Goal: Task Accomplishment & Management: Use online tool/utility

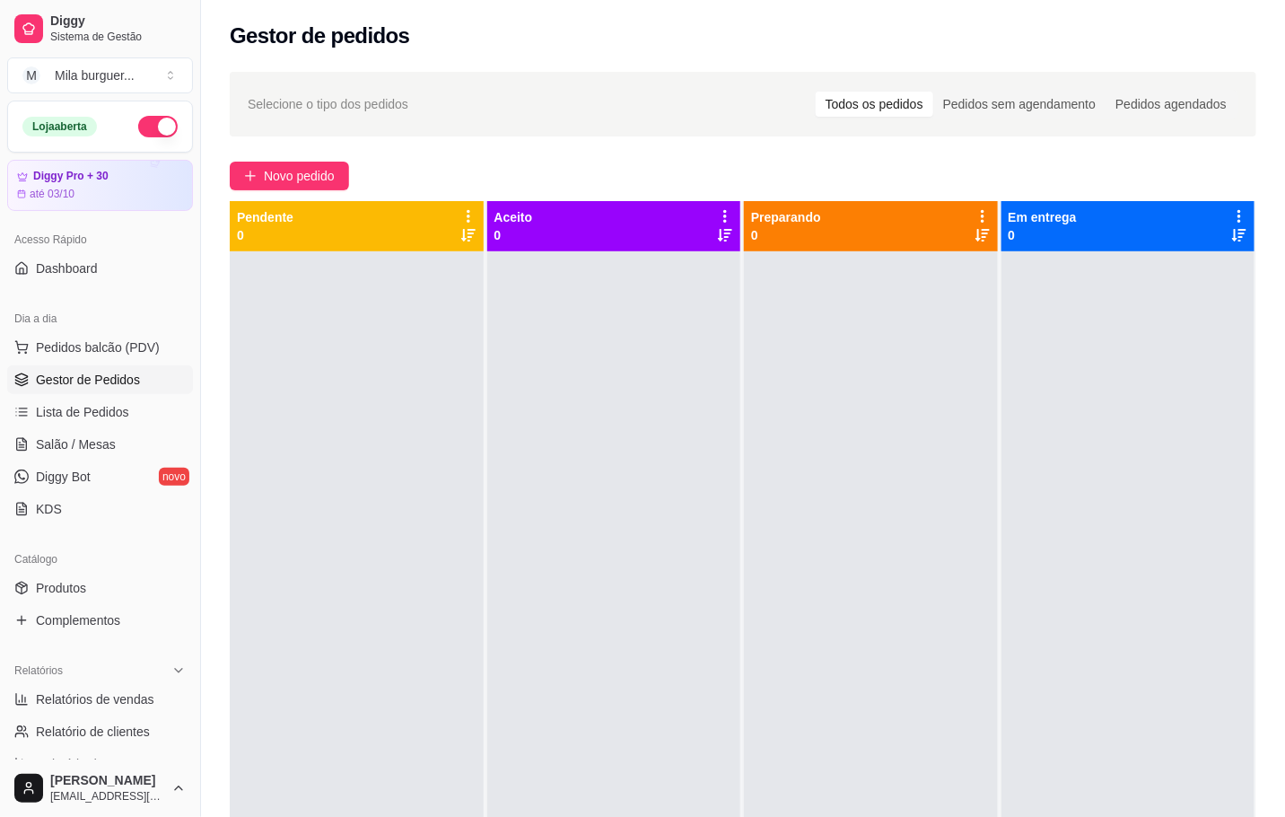
drag, startPoint x: 0, startPoint y: 0, endPoint x: 819, endPoint y: 280, distance: 865.8
click at [824, 281] on div at bounding box center [871, 659] width 254 height 817
click at [90, 444] on span "Salão / Mesas" at bounding box center [76, 444] width 80 height 18
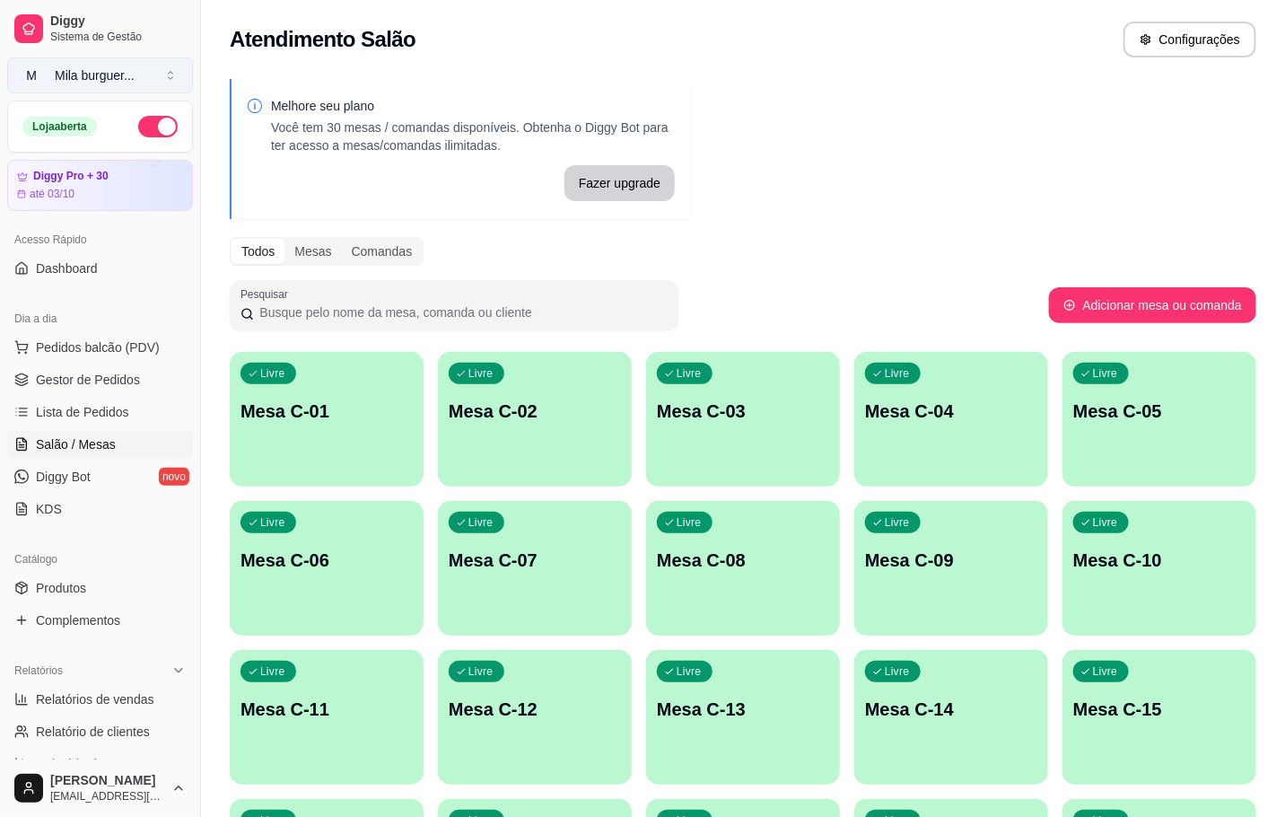
click at [172, 66] on button "M Mila burguer ..." at bounding box center [100, 75] width 186 height 36
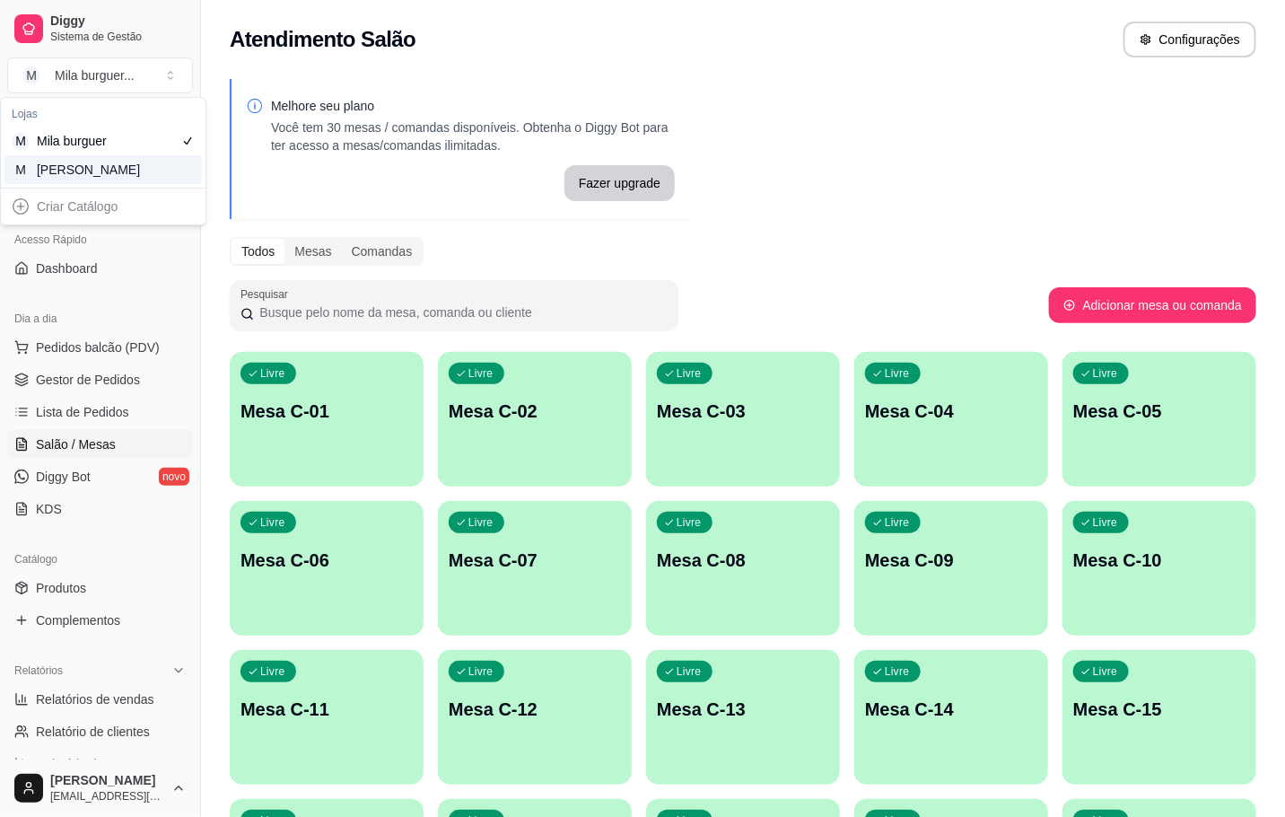
click at [74, 176] on div "[PERSON_NAME]" at bounding box center [77, 170] width 81 height 18
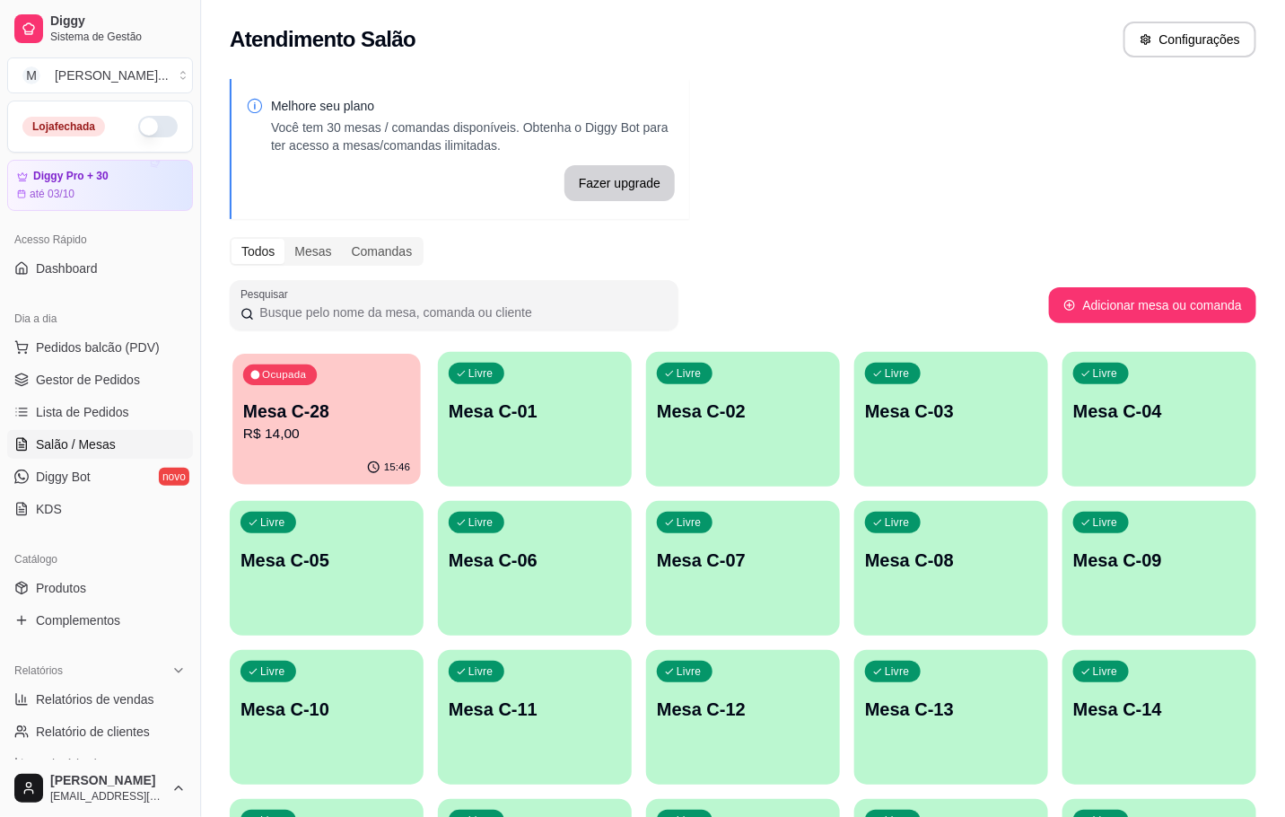
click at [272, 439] on p "R$ 14,00" at bounding box center [326, 434] width 167 height 21
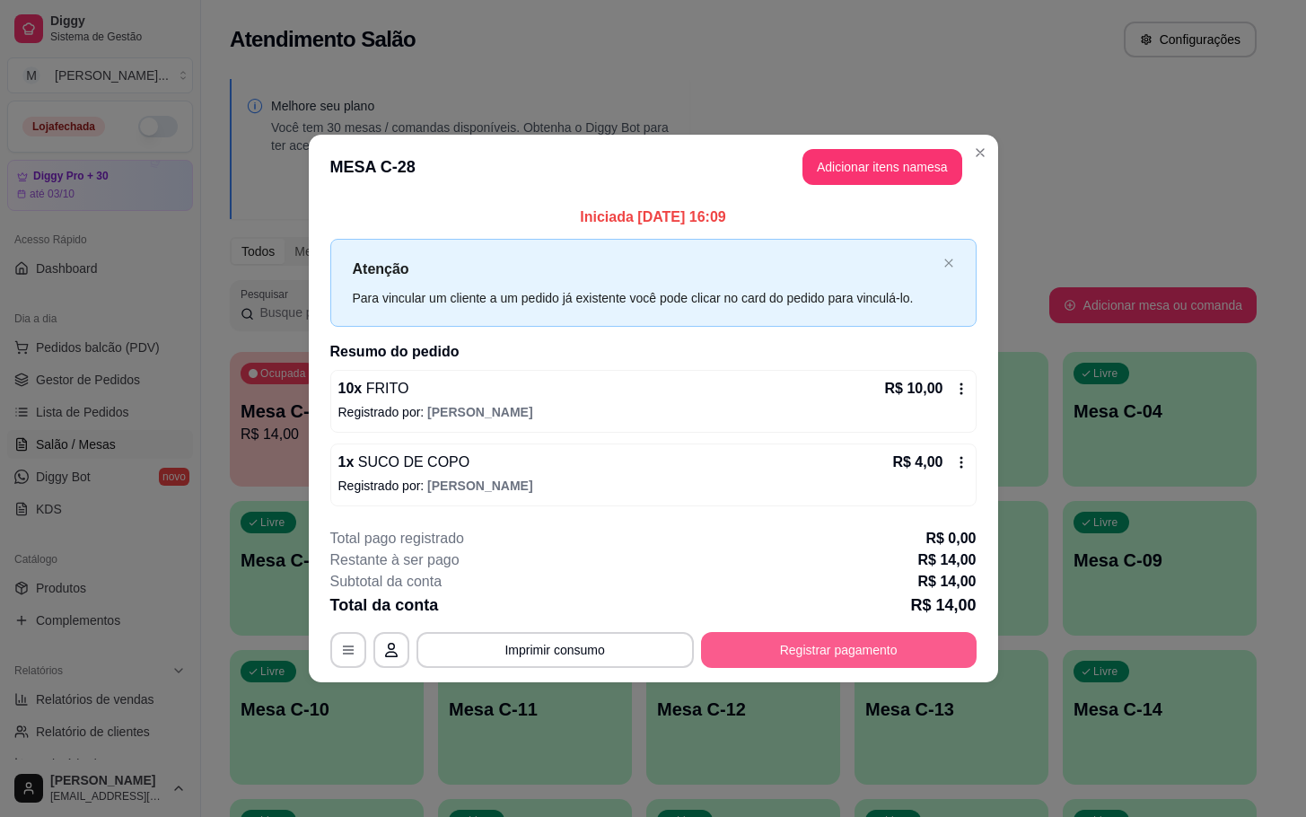
click at [749, 638] on button "Registrar pagamento" at bounding box center [838, 650] width 275 height 36
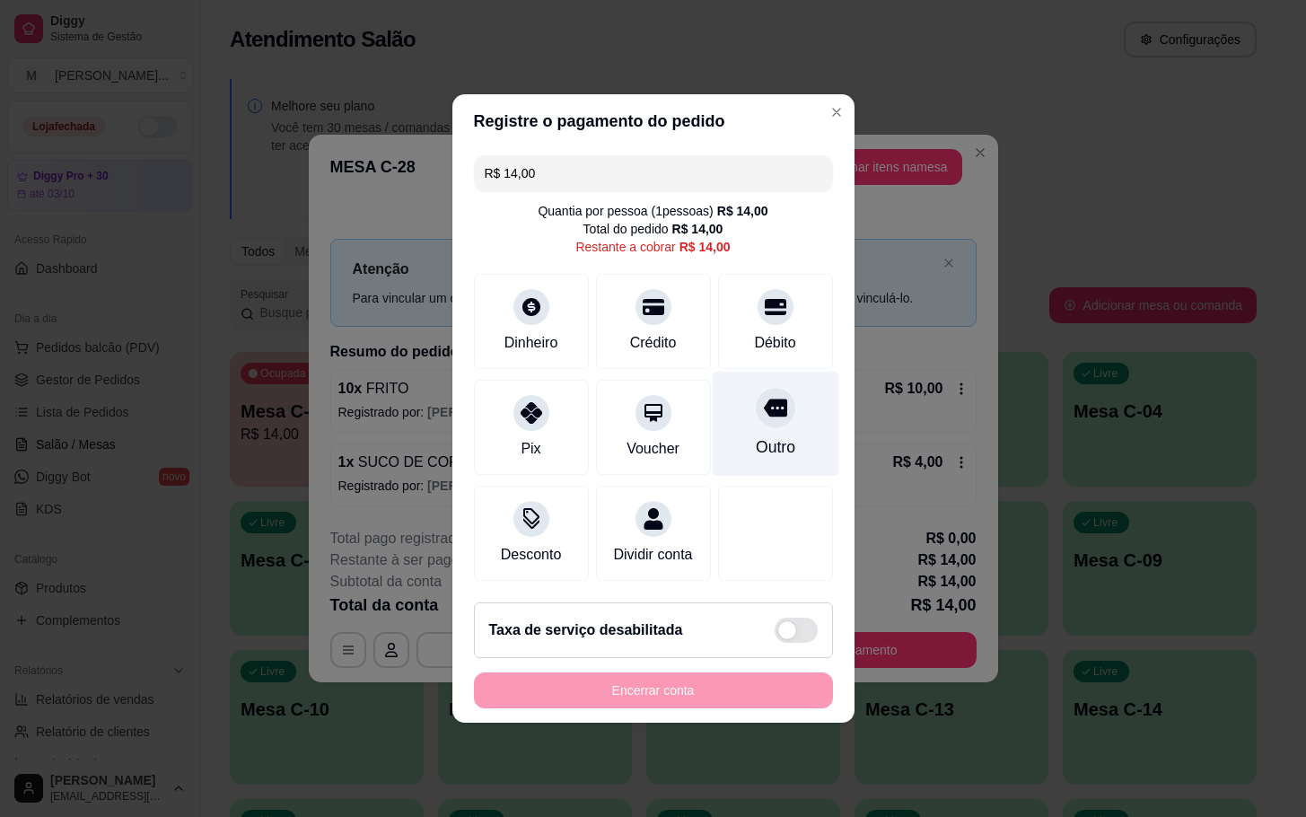
click at [739, 415] on div "Outro" at bounding box center [775, 424] width 127 height 105
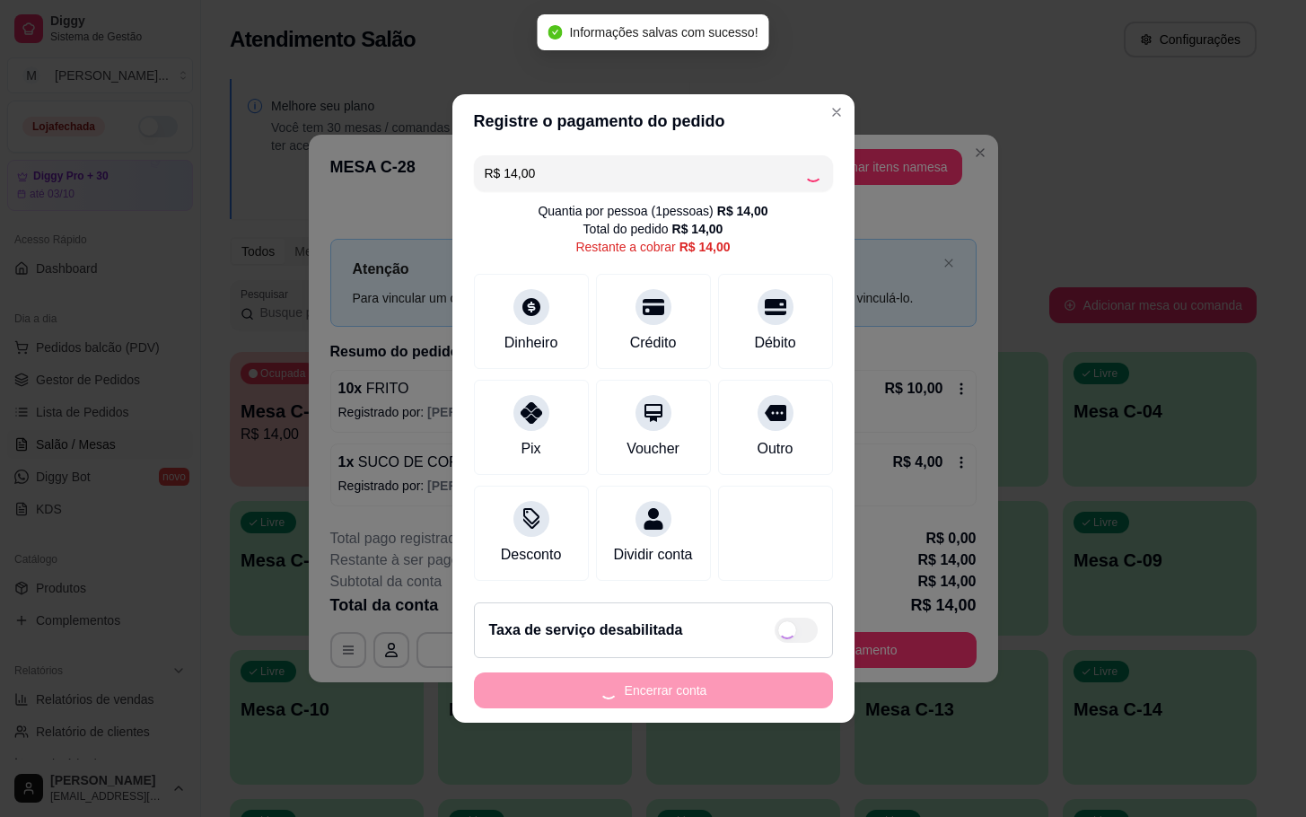
type input "R$ 0,00"
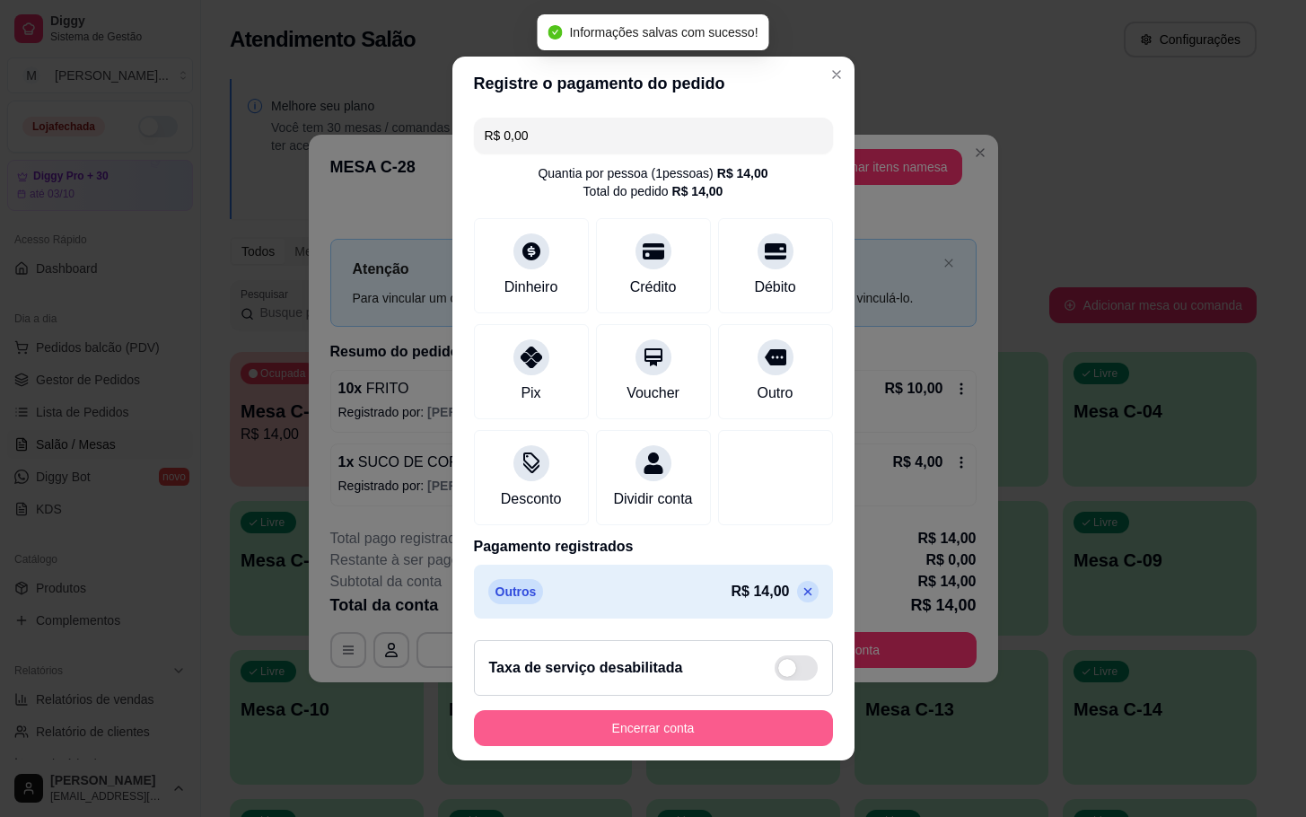
click at [703, 724] on button "Encerrar conta" at bounding box center [653, 728] width 359 height 36
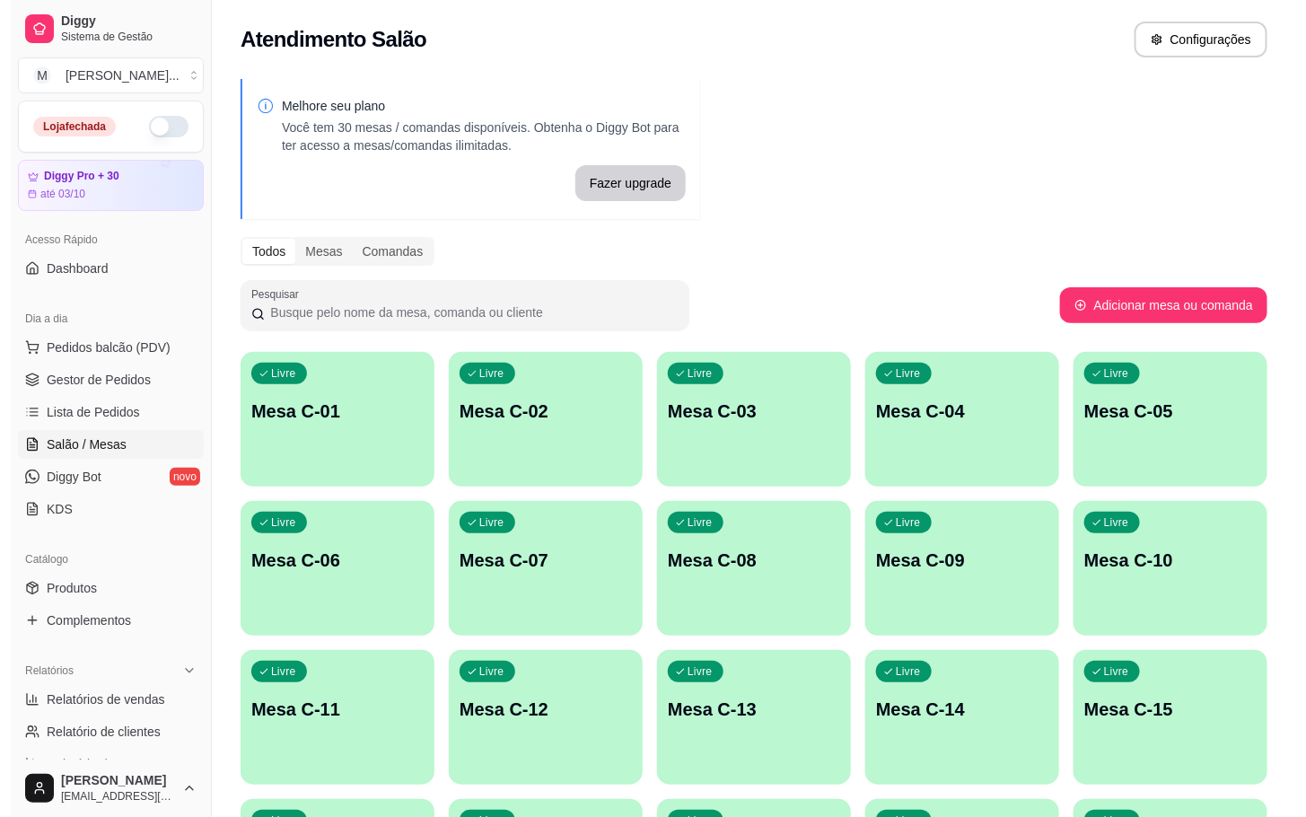
scroll to position [487, 0]
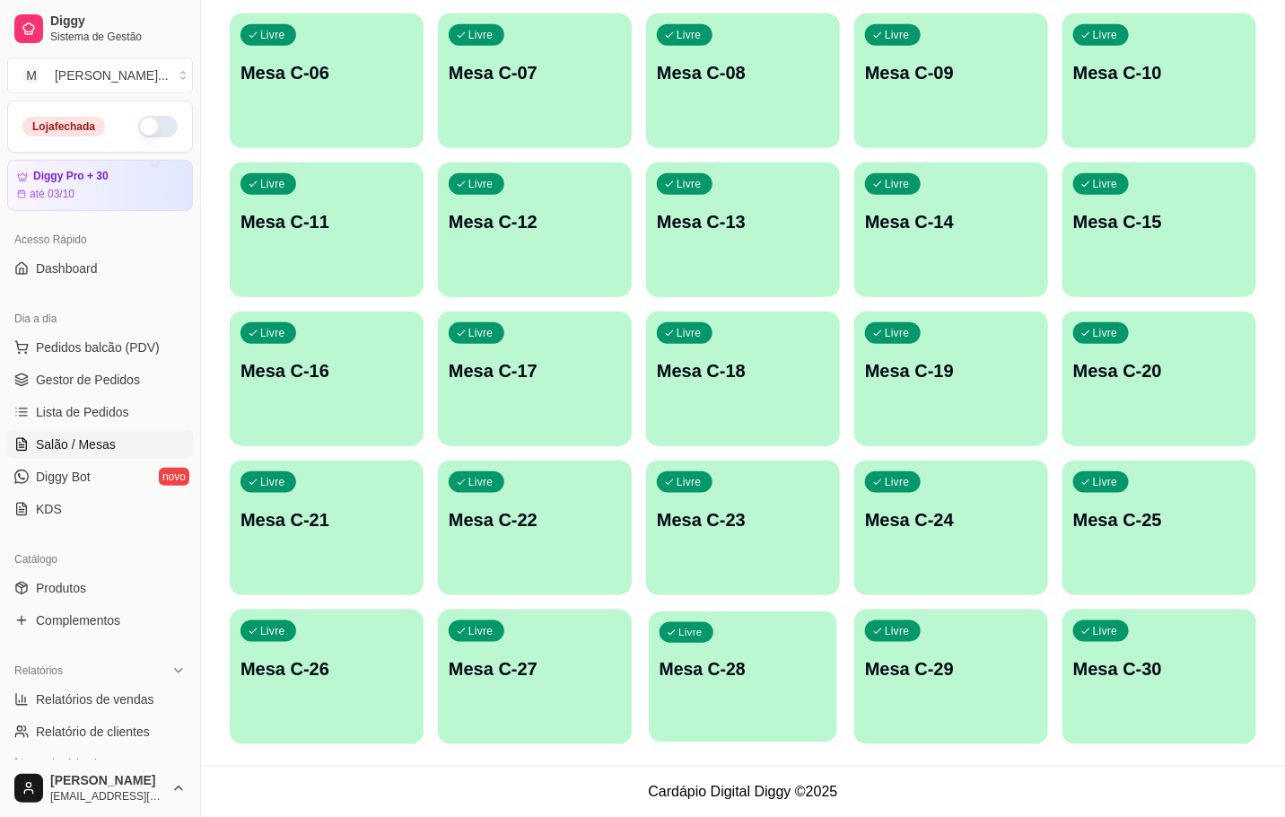
click at [738, 705] on div "Livre Mesa C-28" at bounding box center [743, 665] width 188 height 109
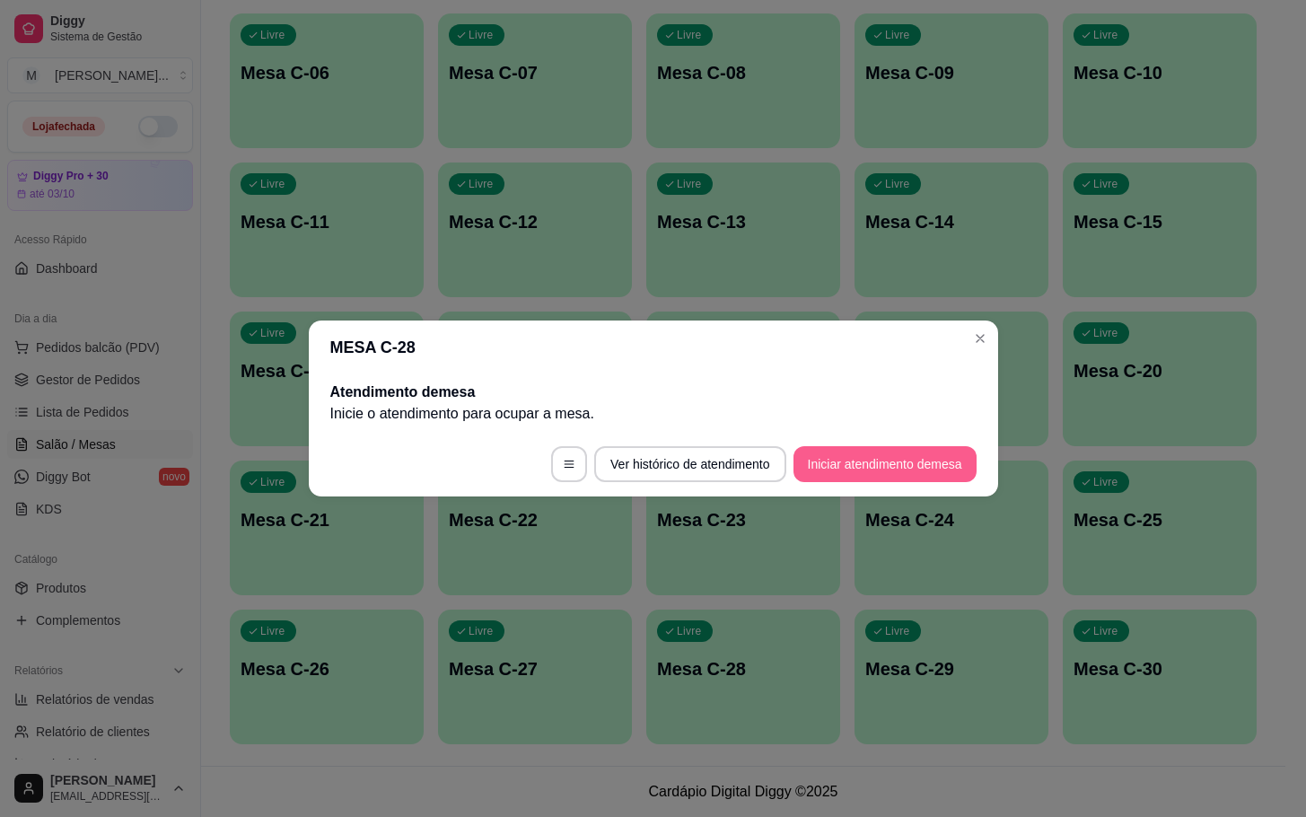
click at [860, 467] on button "Iniciar atendimento de mesa" at bounding box center [884, 464] width 183 height 36
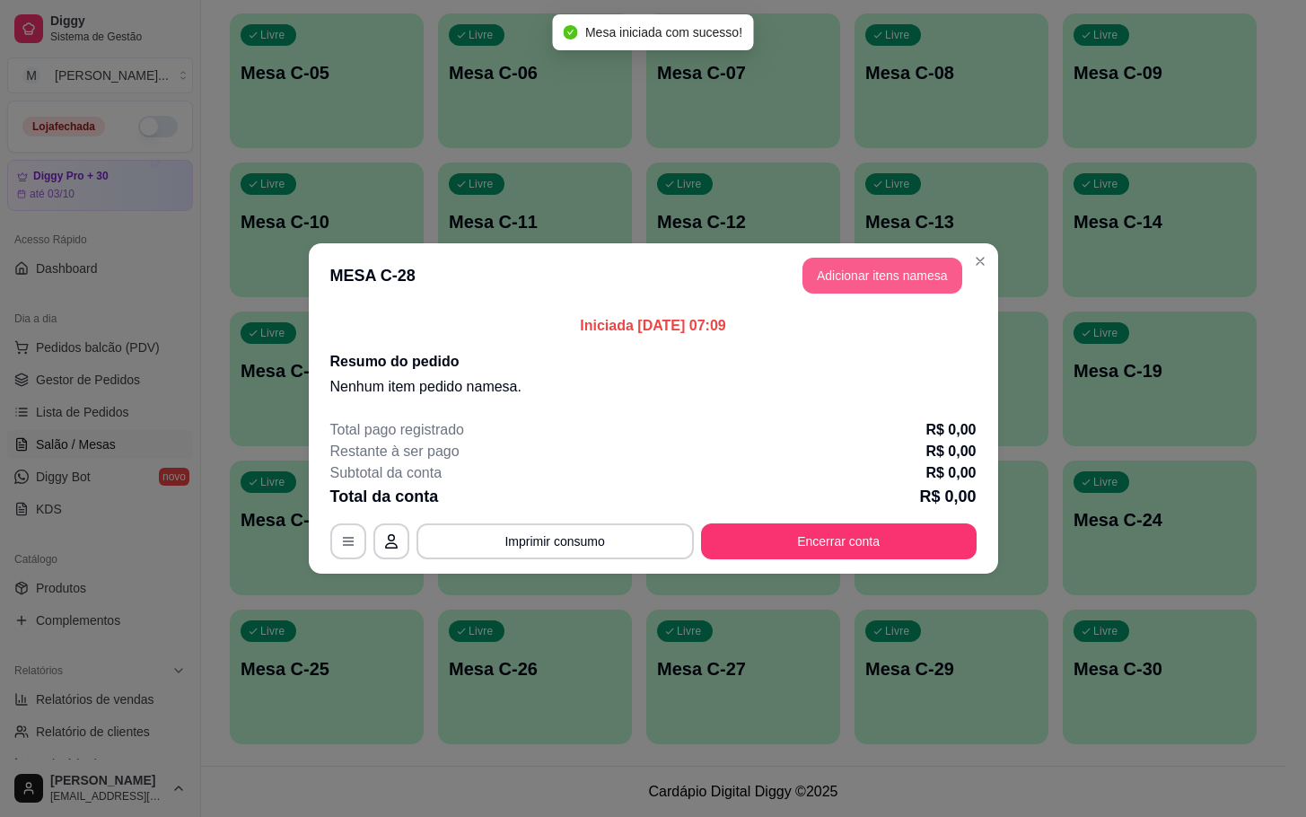
click at [862, 278] on button "Adicionar itens na mesa" at bounding box center [882, 276] width 160 height 36
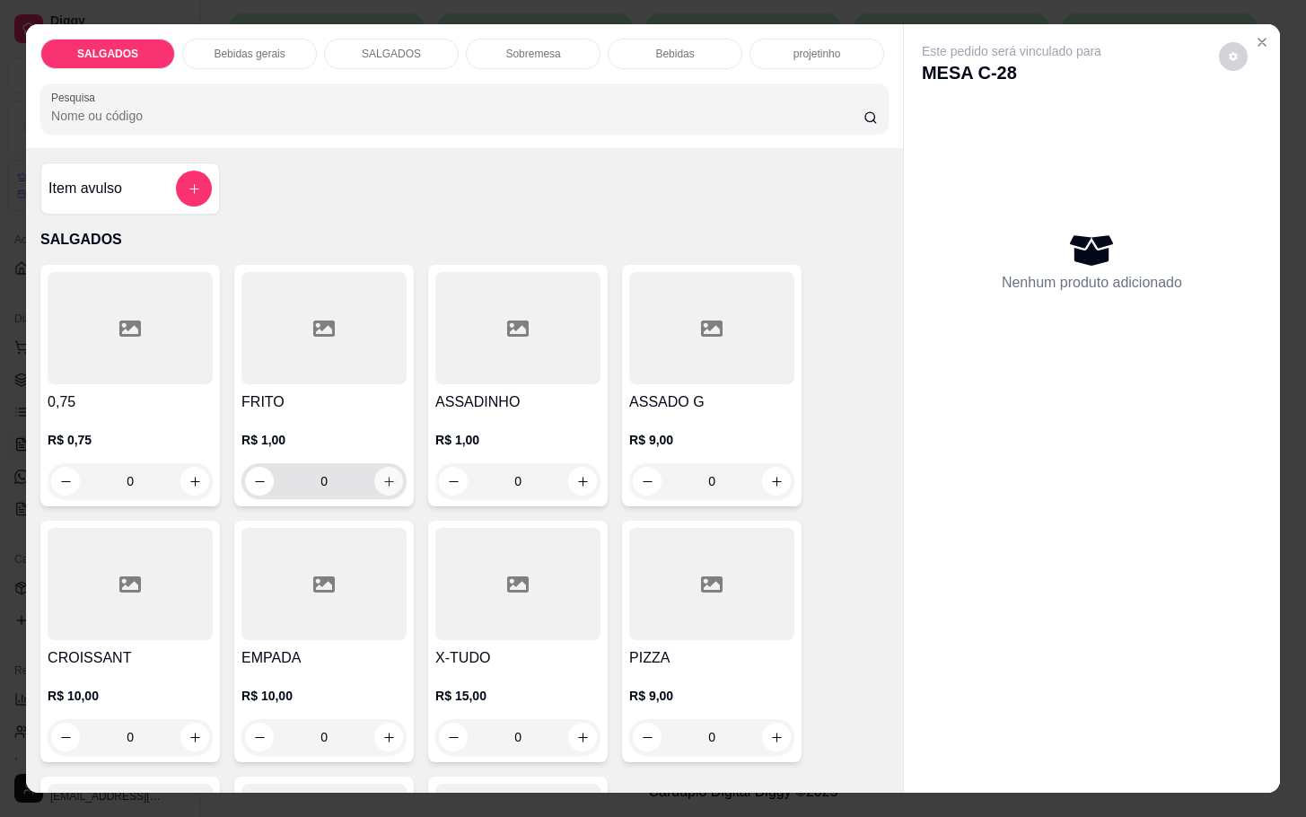
click at [386, 469] on button "increase-product-quantity" at bounding box center [388, 481] width 29 height 29
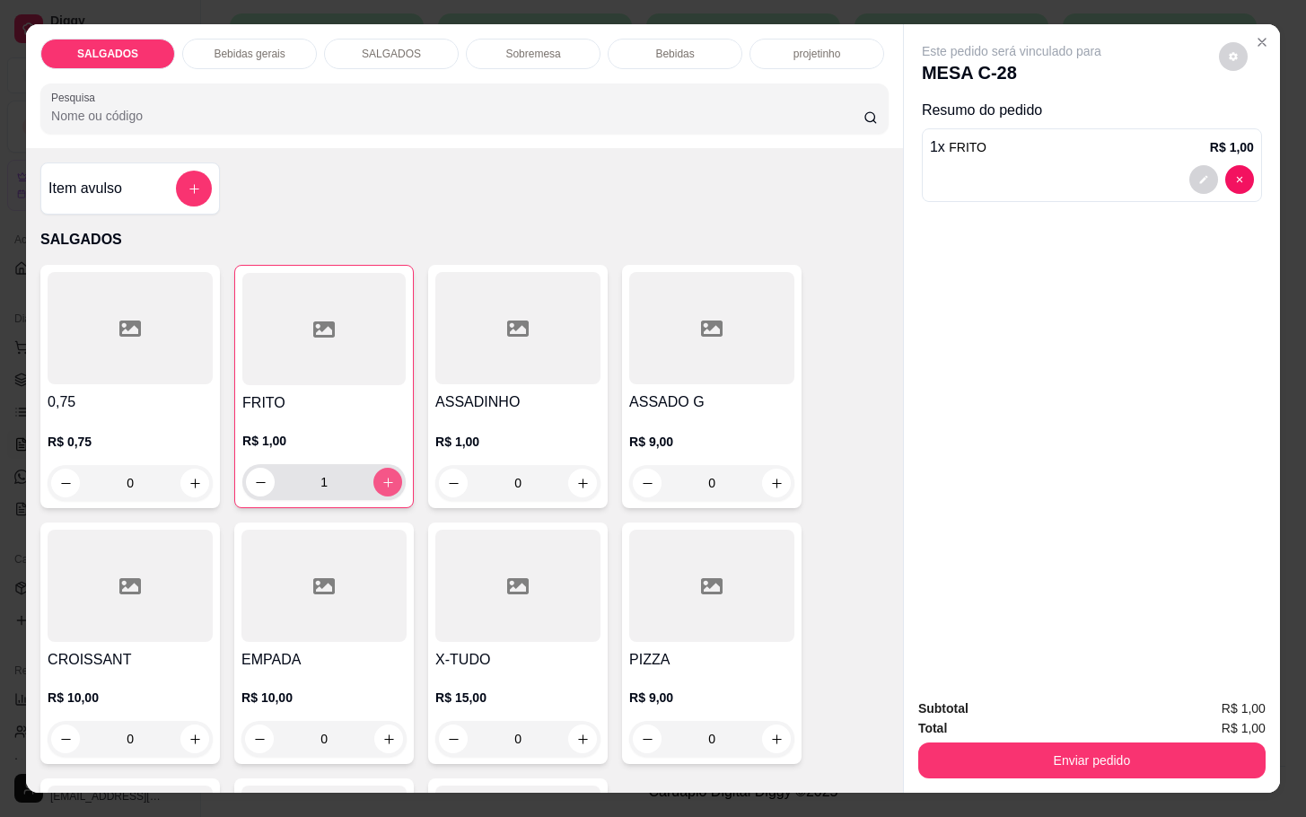
click at [386, 469] on button "increase-product-quantity" at bounding box center [387, 482] width 29 height 29
click at [386, 469] on button "increase-product-quantity" at bounding box center [388, 482] width 28 height 28
type input "3"
click at [576, 479] on icon "increase-product-quantity" at bounding box center [582, 483] width 13 height 13
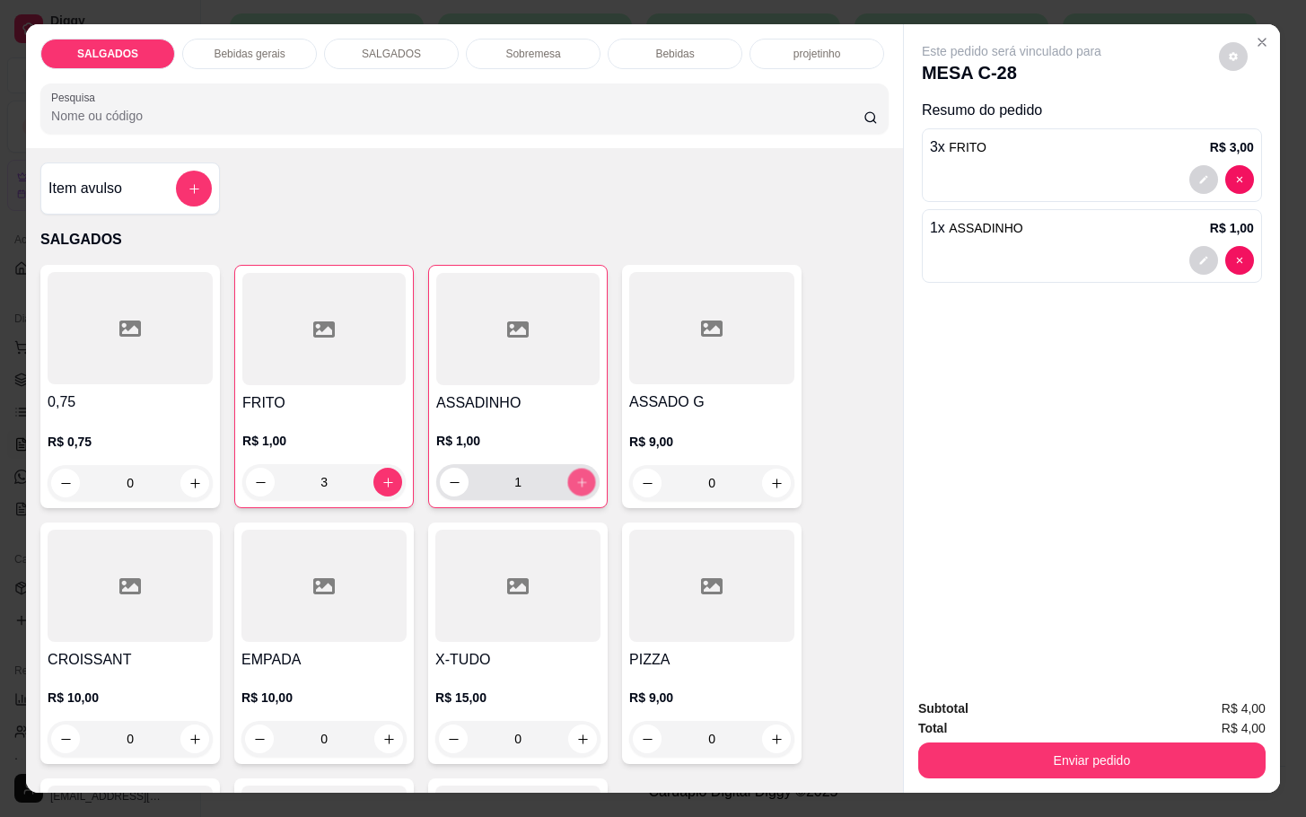
click at [575, 479] on icon "increase-product-quantity" at bounding box center [581, 482] width 13 height 13
type input "3"
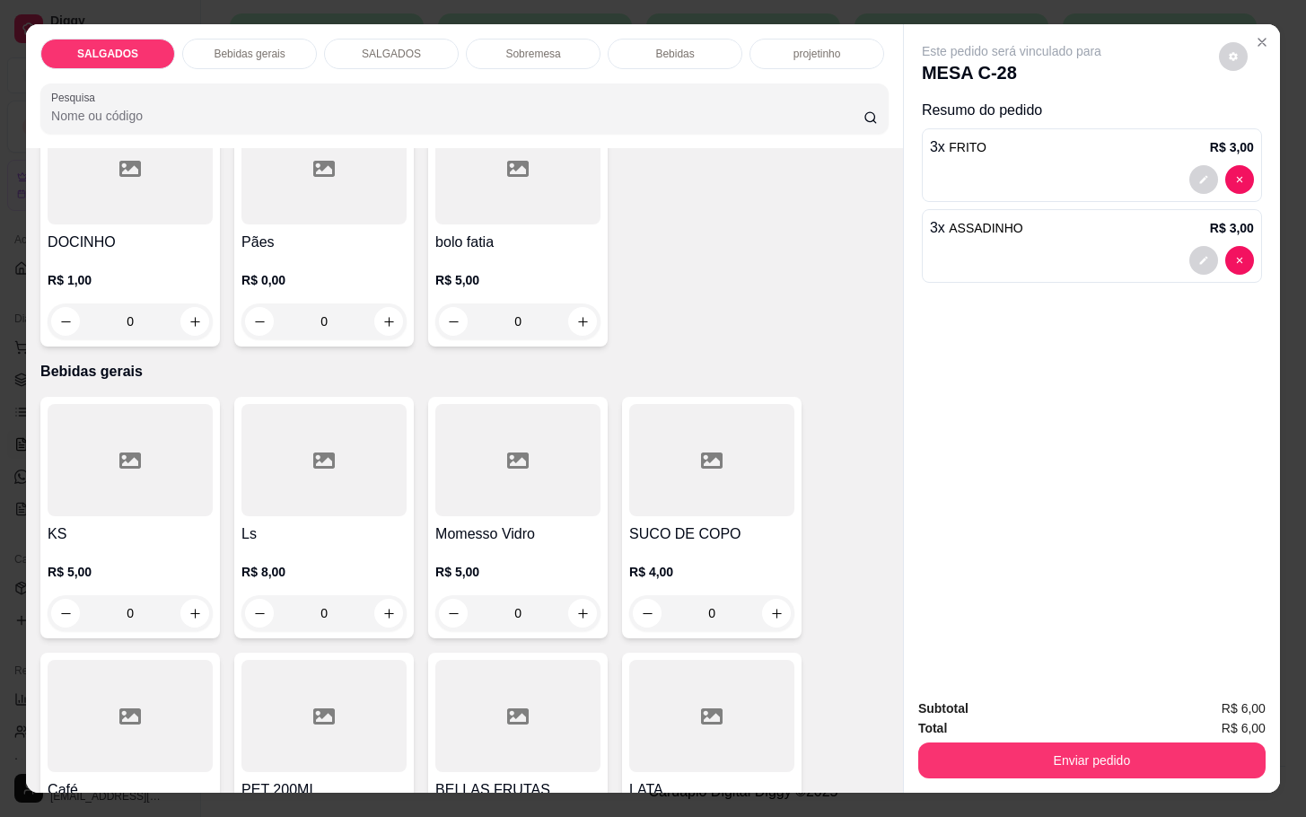
scroll to position [808, 0]
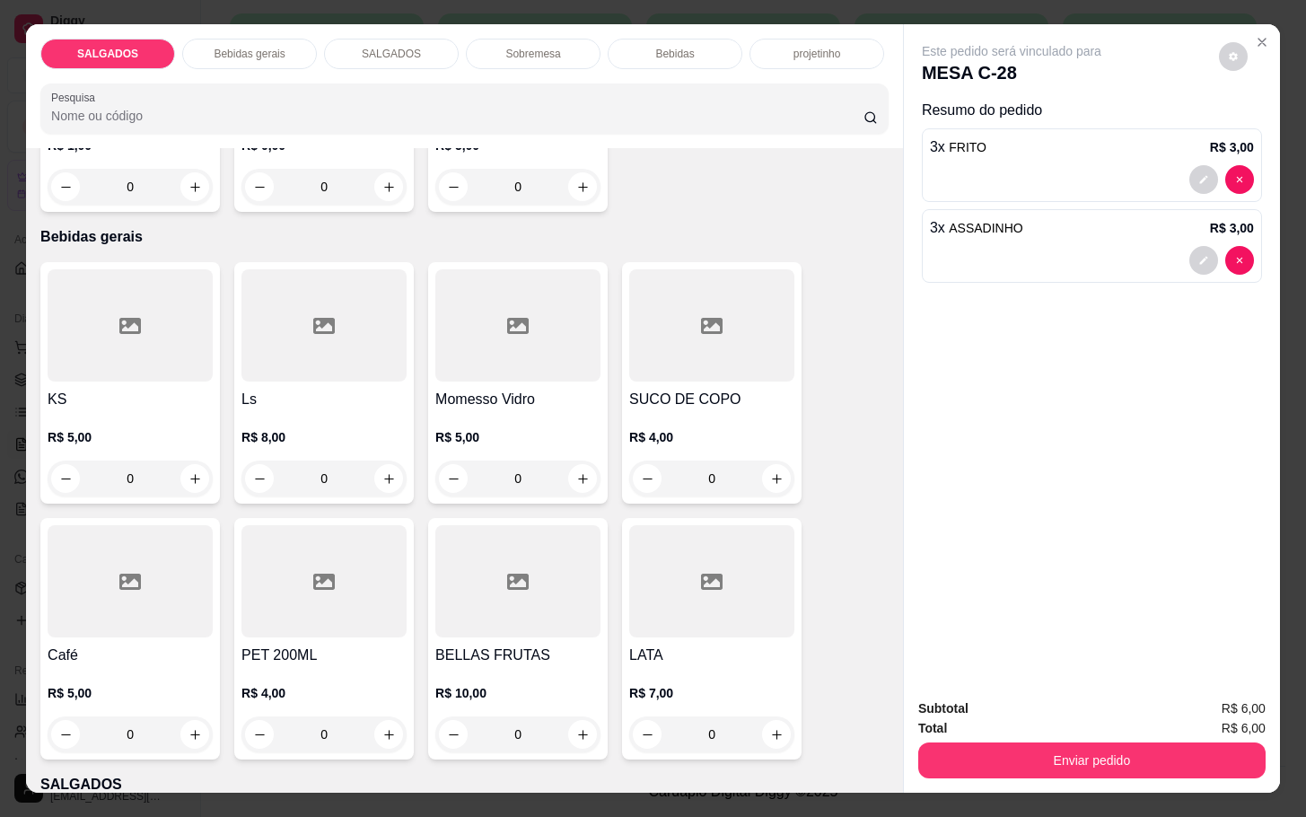
click at [132, 654] on h4 "Café" at bounding box center [130, 655] width 165 height 22
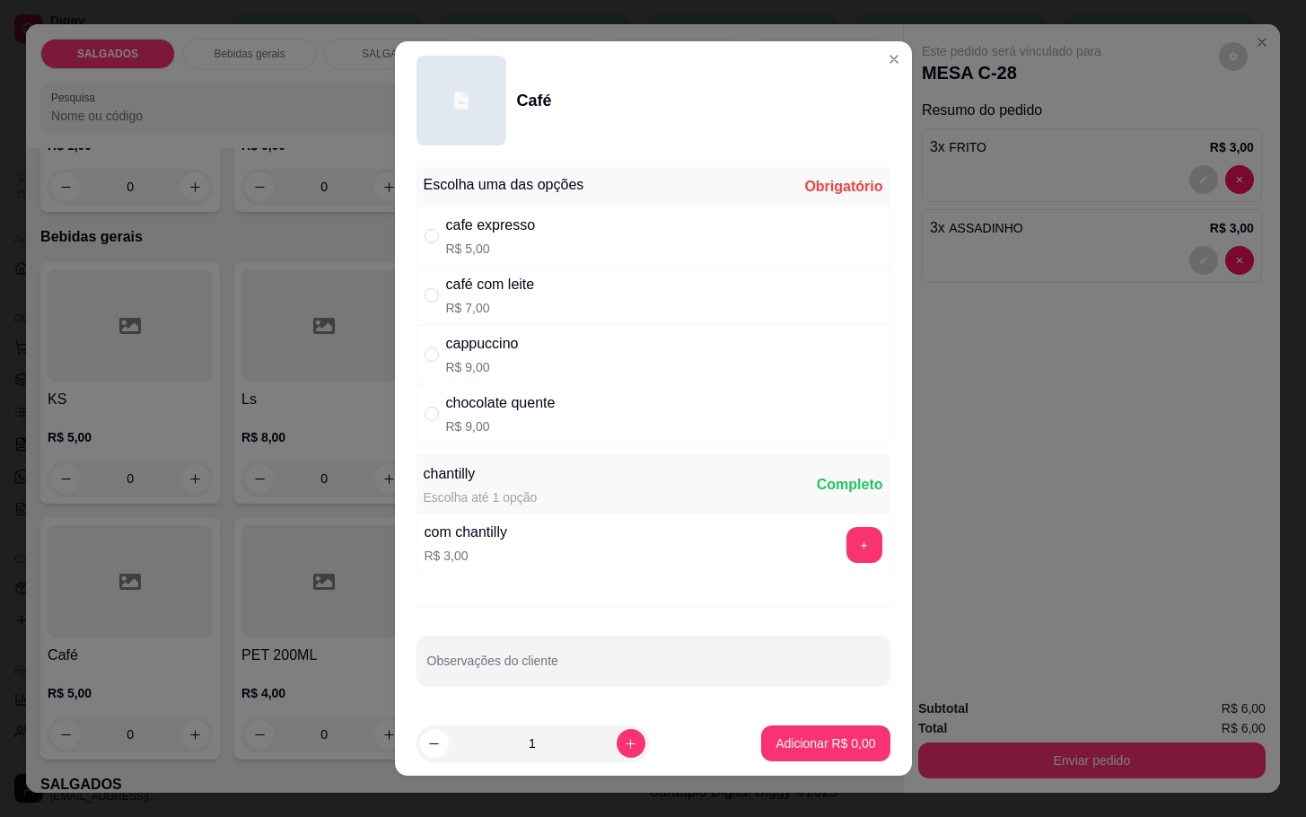
click at [455, 307] on p "R$ 7,00" at bounding box center [490, 308] width 89 height 18
radio input "true"
click at [781, 743] on p "Adicionar R$ 7,00" at bounding box center [825, 743] width 100 height 18
type input "1"
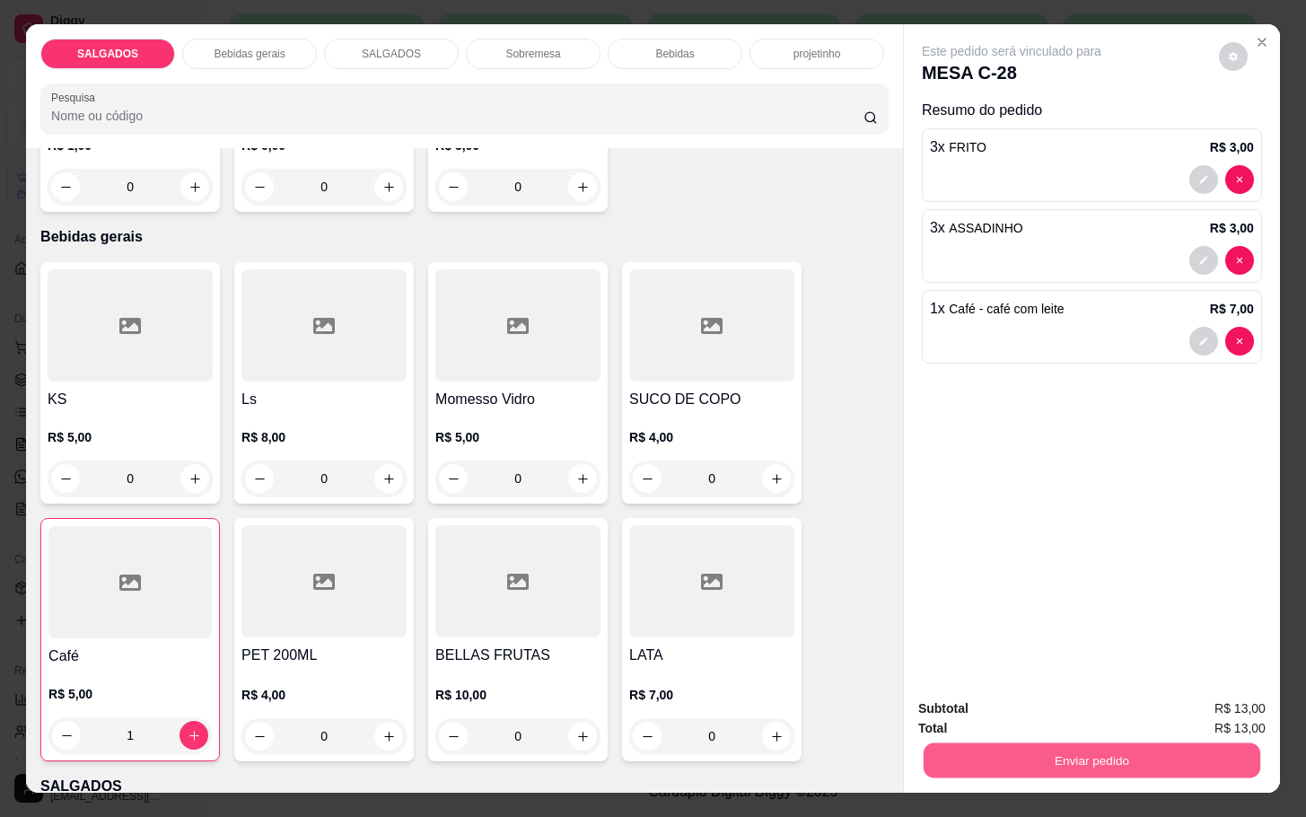
click at [1010, 752] on button "Enviar pedido" at bounding box center [1091, 759] width 337 height 35
click at [1059, 700] on button "Não registrar e enviar pedido" at bounding box center [1029, 706] width 187 height 34
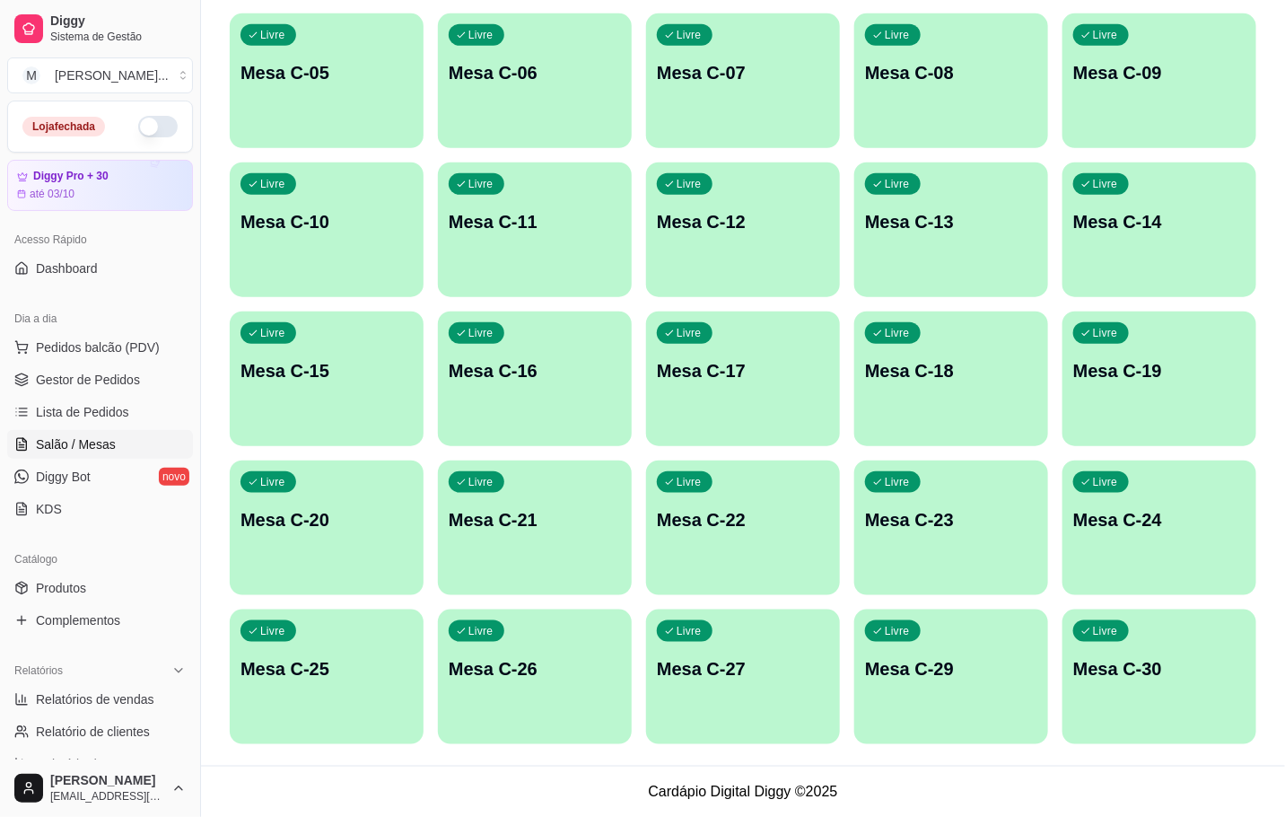
click at [1148, 652] on div "Livre Mesa C-30" at bounding box center [1160, 665] width 194 height 113
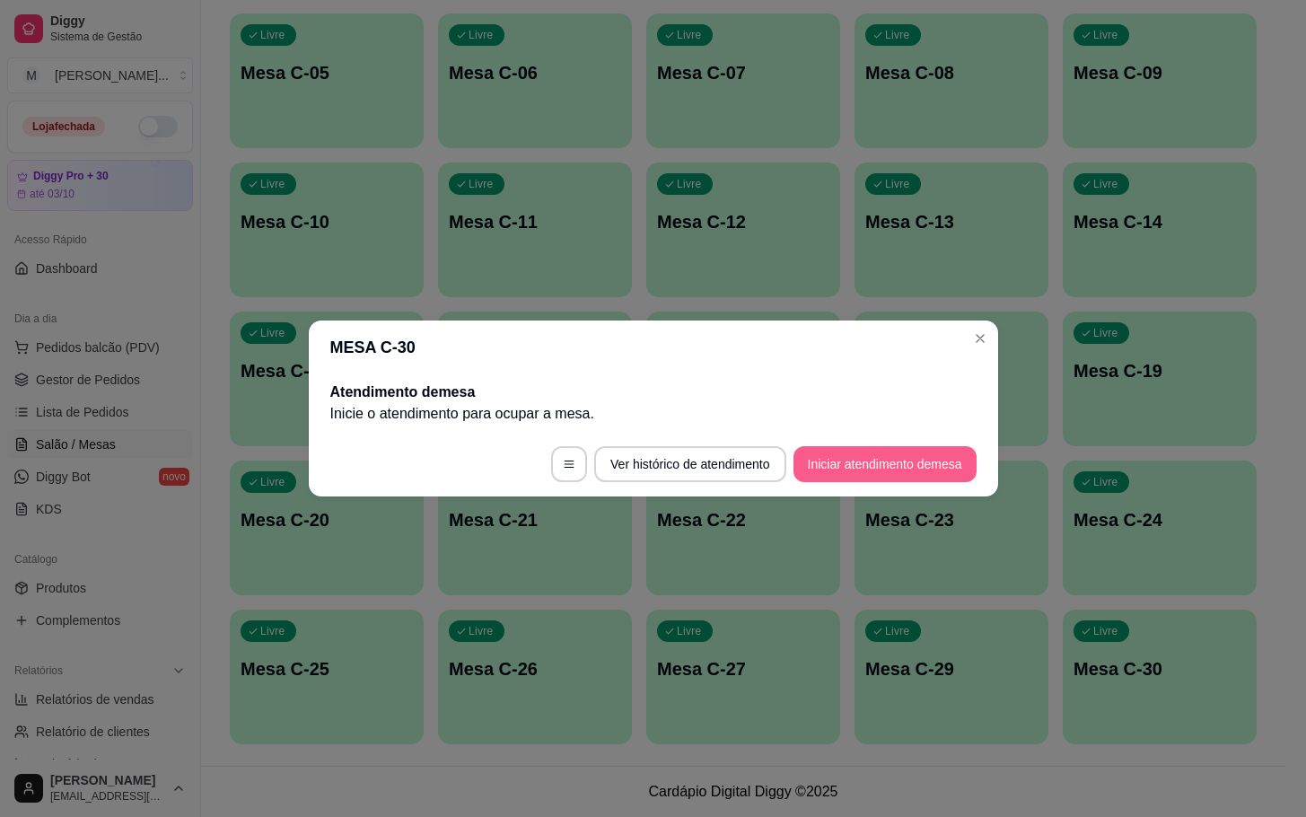
click at [921, 479] on button "Iniciar atendimento de mesa" at bounding box center [884, 464] width 183 height 36
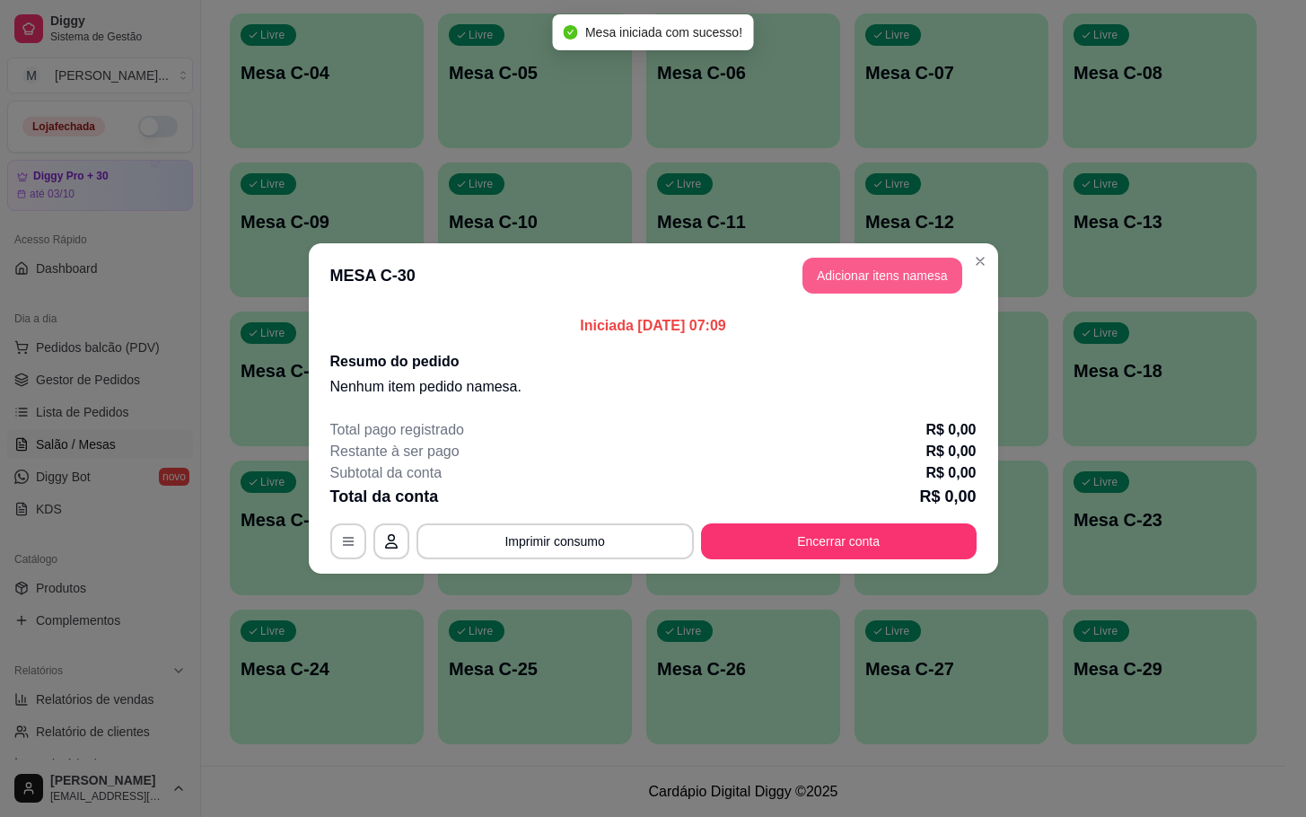
click at [873, 262] on button "Adicionar itens na mesa" at bounding box center [882, 276] width 160 height 36
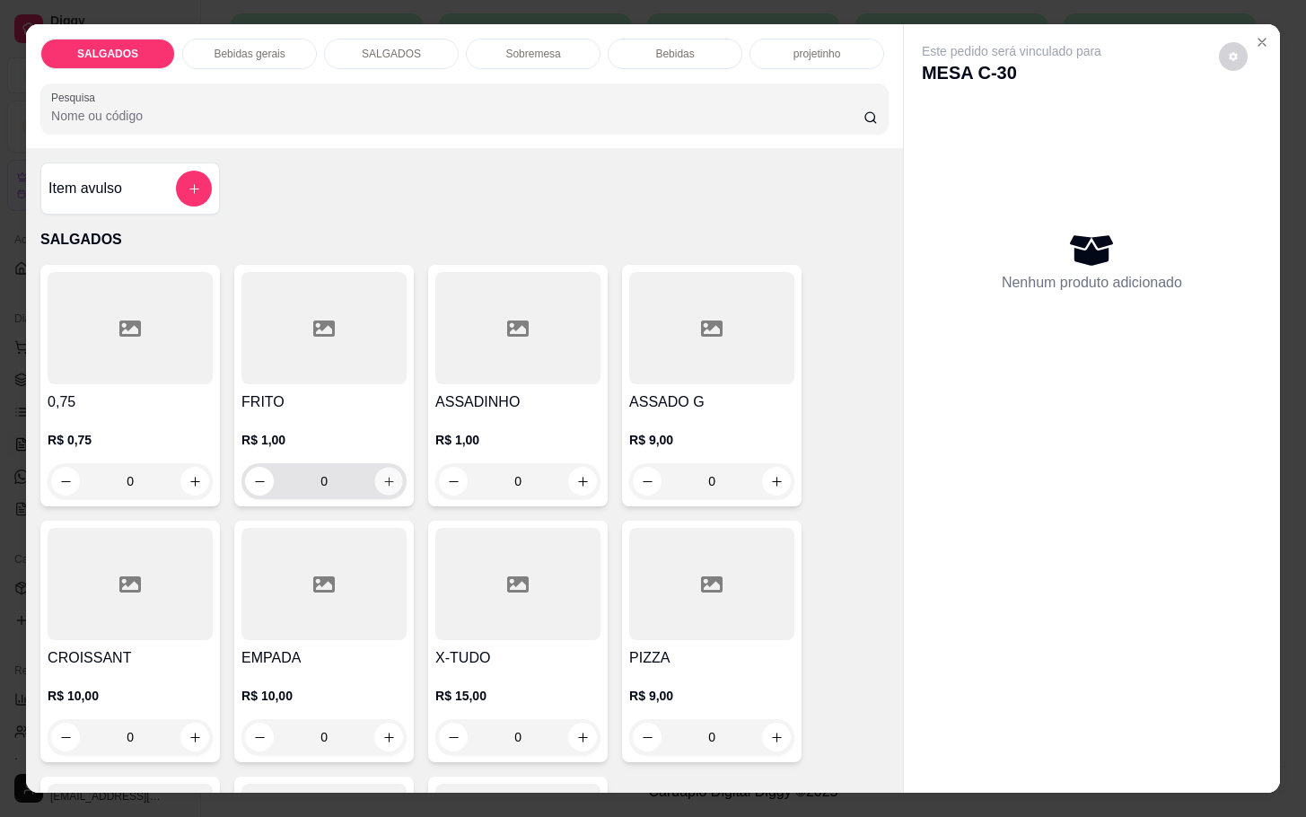
click at [380, 483] on button "increase-product-quantity" at bounding box center [389, 482] width 28 height 28
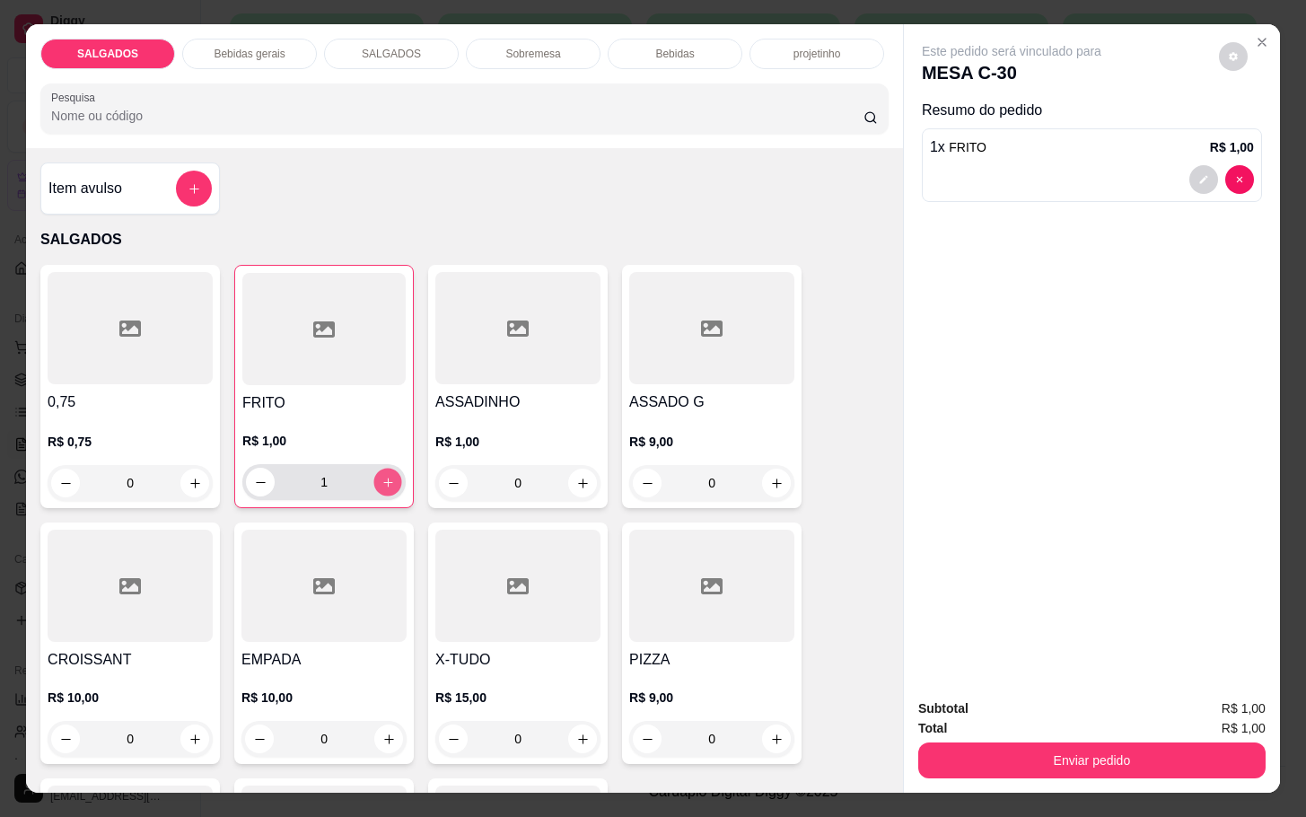
click at [380, 483] on button "increase-product-quantity" at bounding box center [388, 482] width 28 height 28
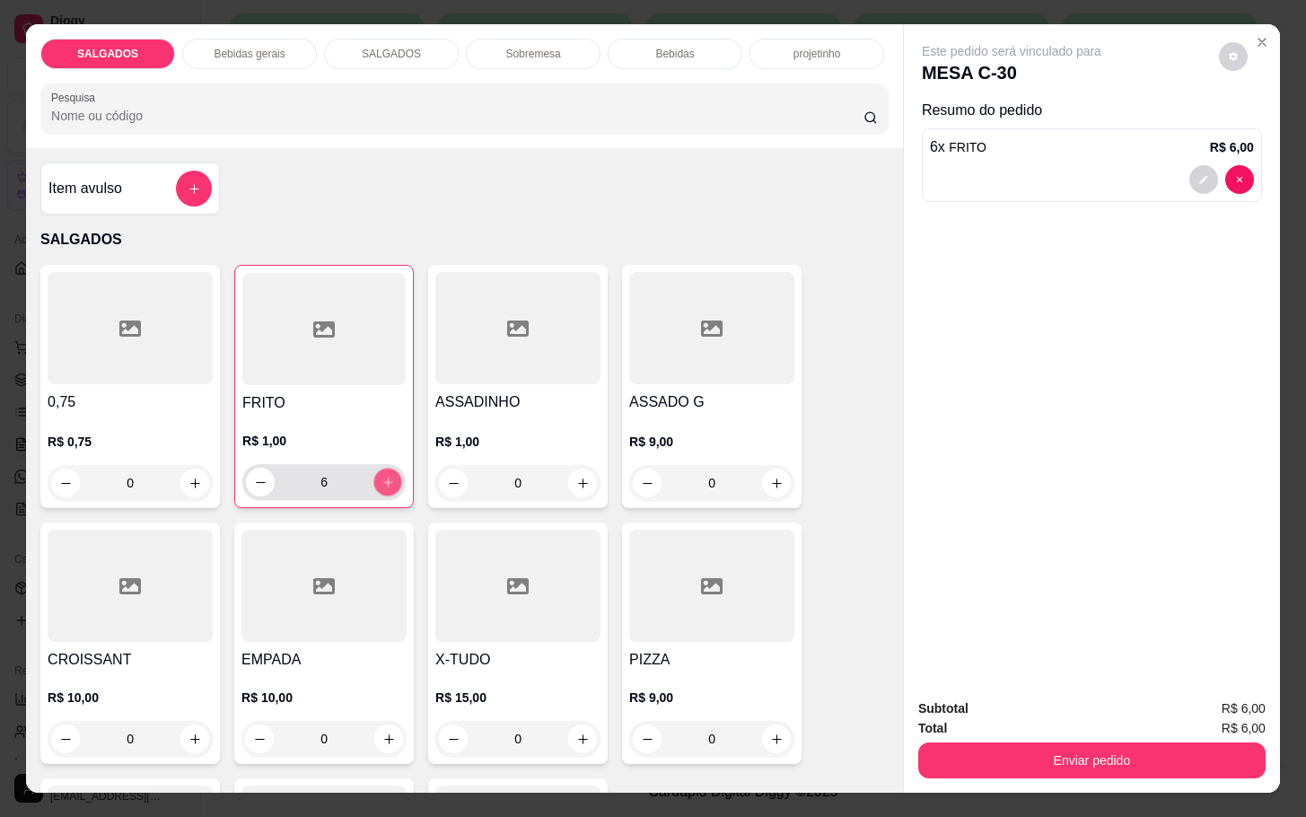
click at [380, 483] on button "increase-product-quantity" at bounding box center [388, 482] width 28 height 28
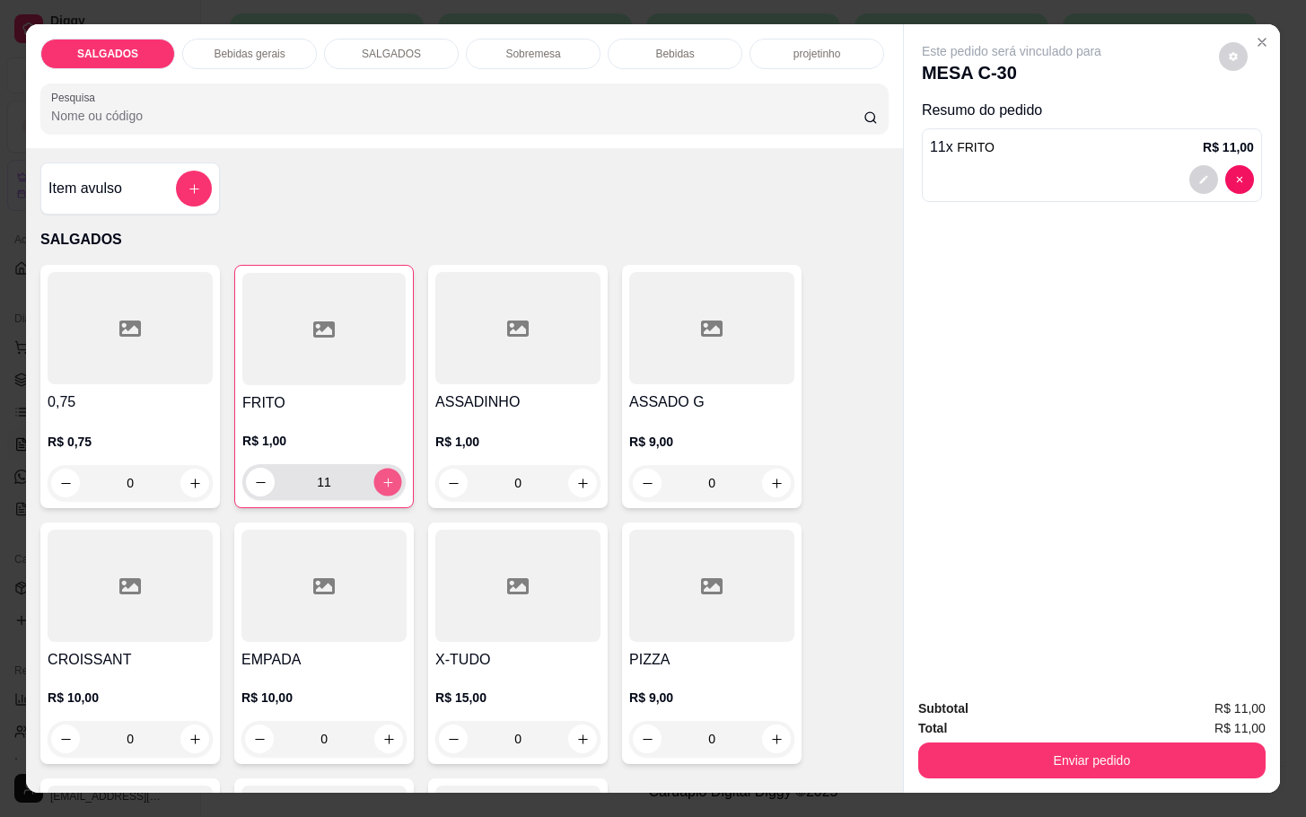
click at [380, 483] on button "increase-product-quantity" at bounding box center [388, 482] width 28 height 28
click at [380, 483] on button "increase-product-quantity" at bounding box center [387, 482] width 29 height 29
click at [380, 483] on button "increase-product-quantity" at bounding box center [388, 482] width 28 height 28
click at [380, 483] on button "increase-product-quantity" at bounding box center [387, 482] width 29 height 29
click at [381, 476] on icon "increase-product-quantity" at bounding box center [387, 482] width 13 height 13
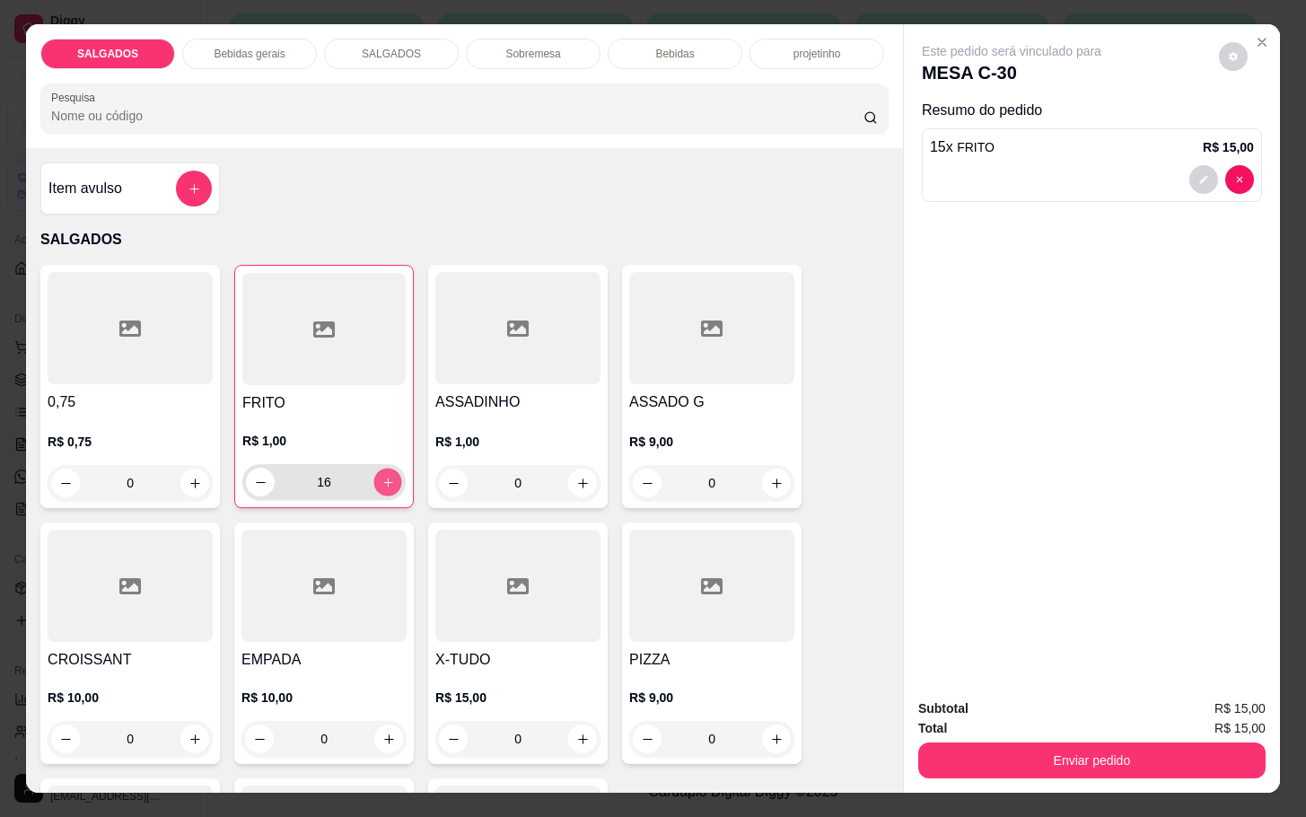
click at [381, 476] on icon "increase-product-quantity" at bounding box center [387, 482] width 13 height 13
click at [381, 479] on icon "increase-product-quantity" at bounding box center [387, 482] width 13 height 13
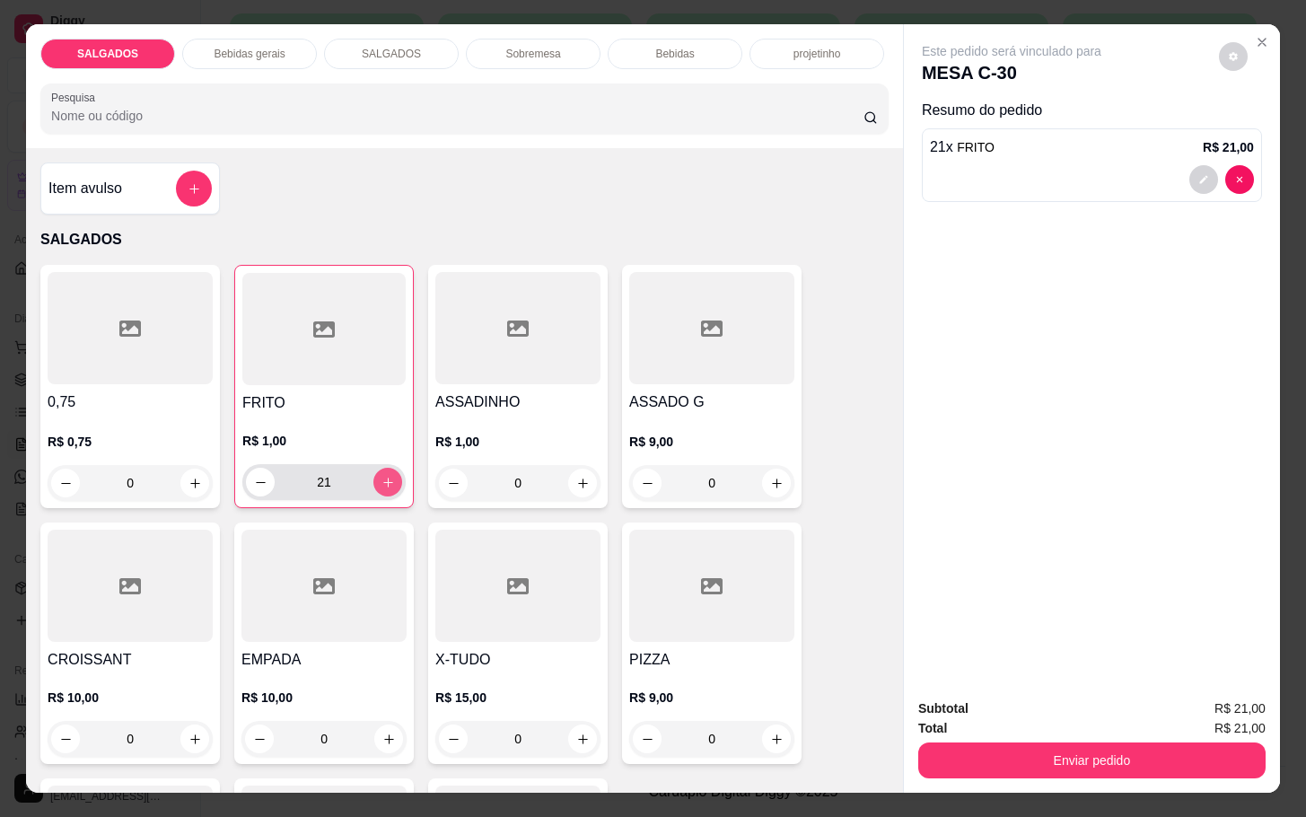
click at [381, 479] on icon "increase-product-quantity" at bounding box center [387, 482] width 13 height 13
click at [373, 480] on button "increase-product-quantity" at bounding box center [387, 482] width 29 height 29
type input "24"
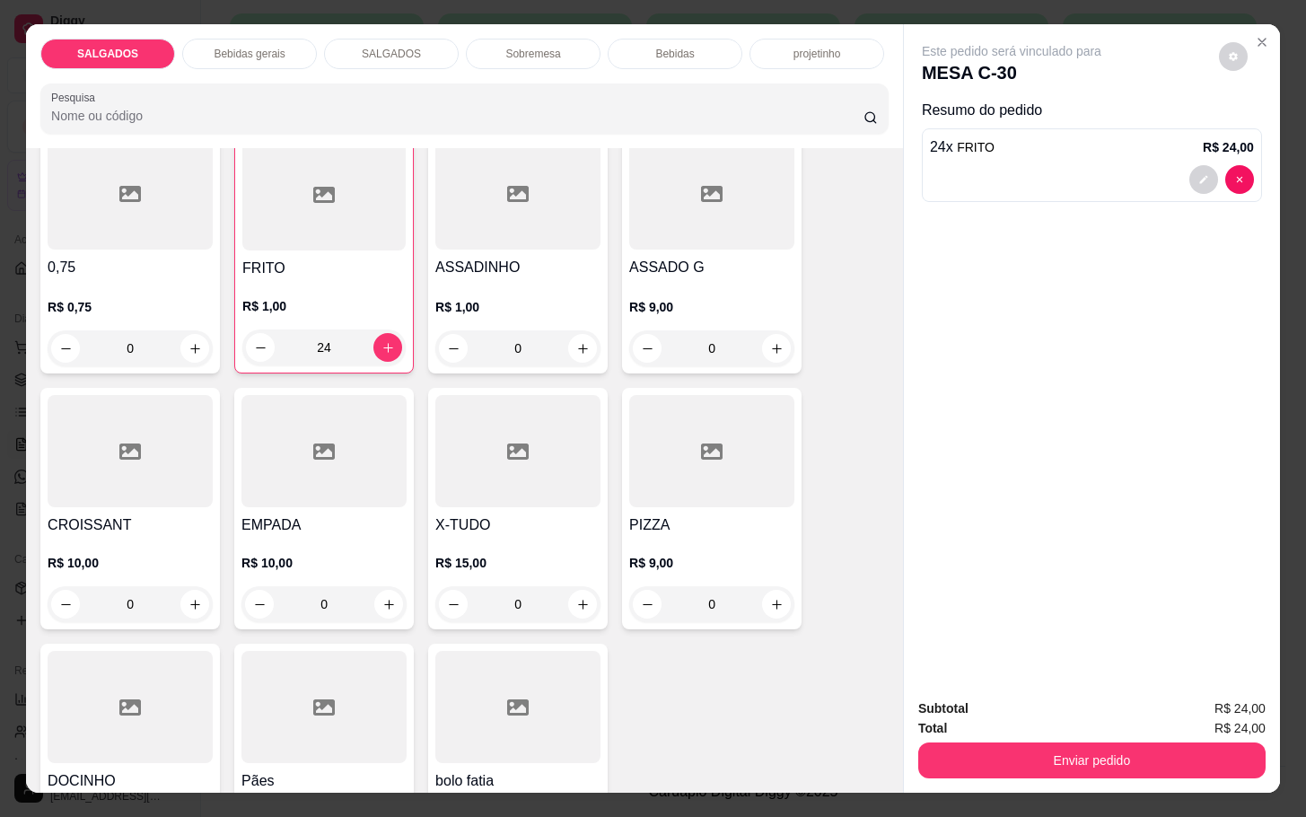
scroll to position [269, 0]
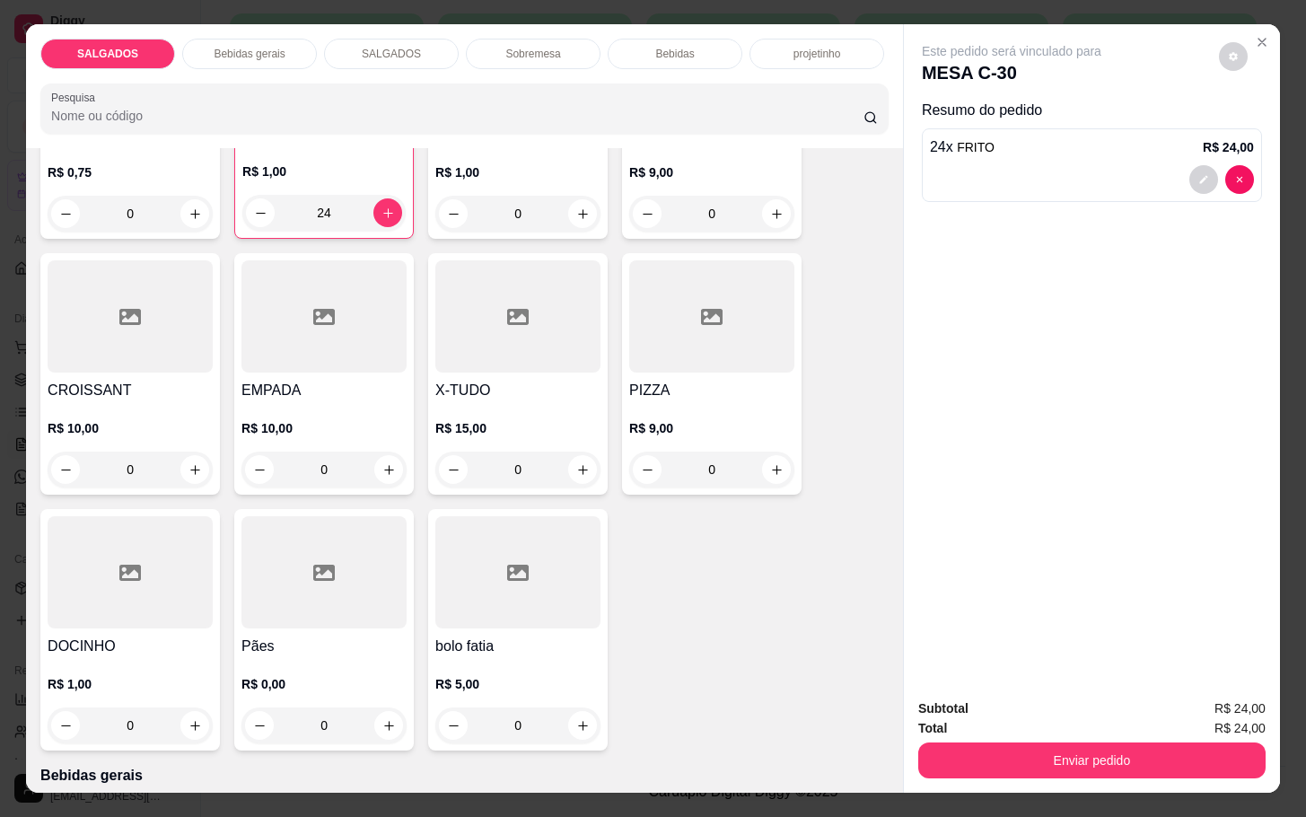
click at [292, 617] on div at bounding box center [323, 572] width 165 height 112
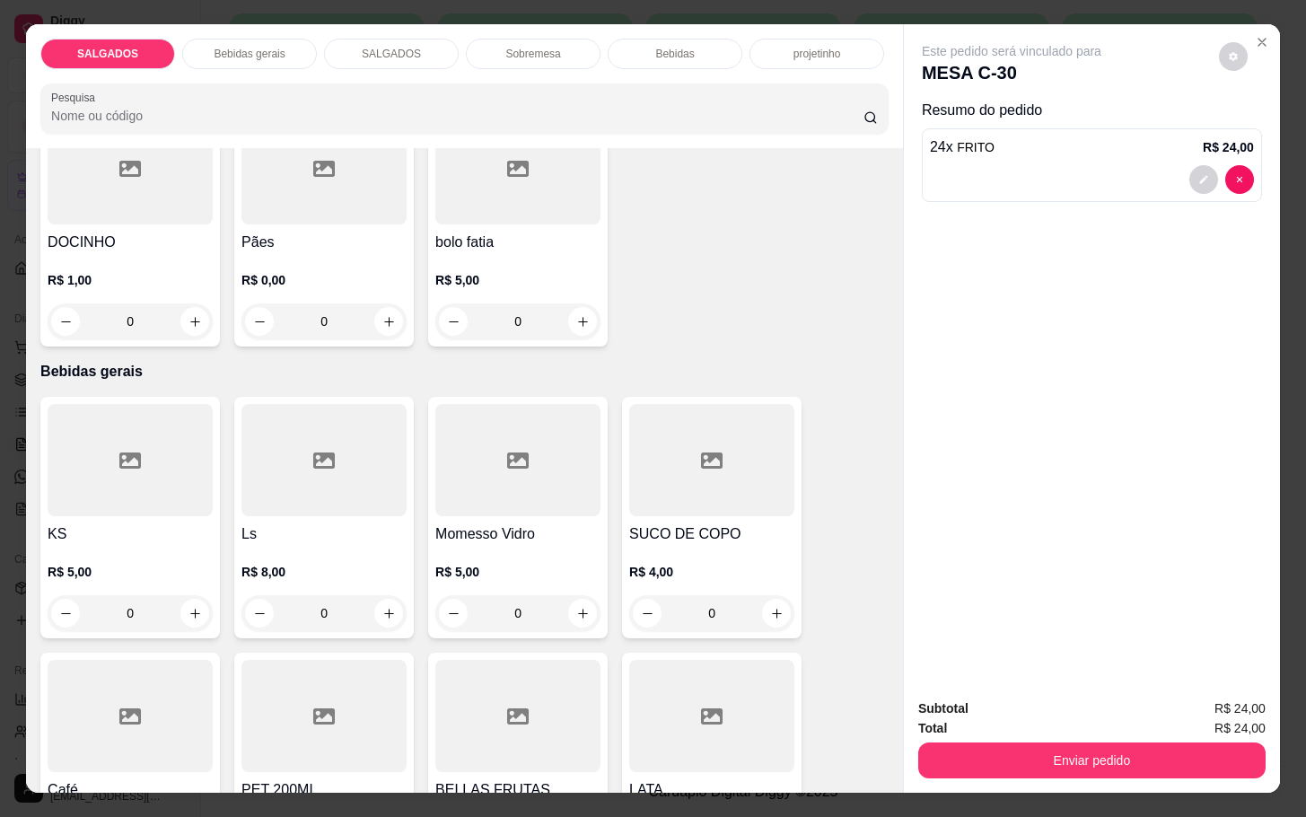
scroll to position [942, 0]
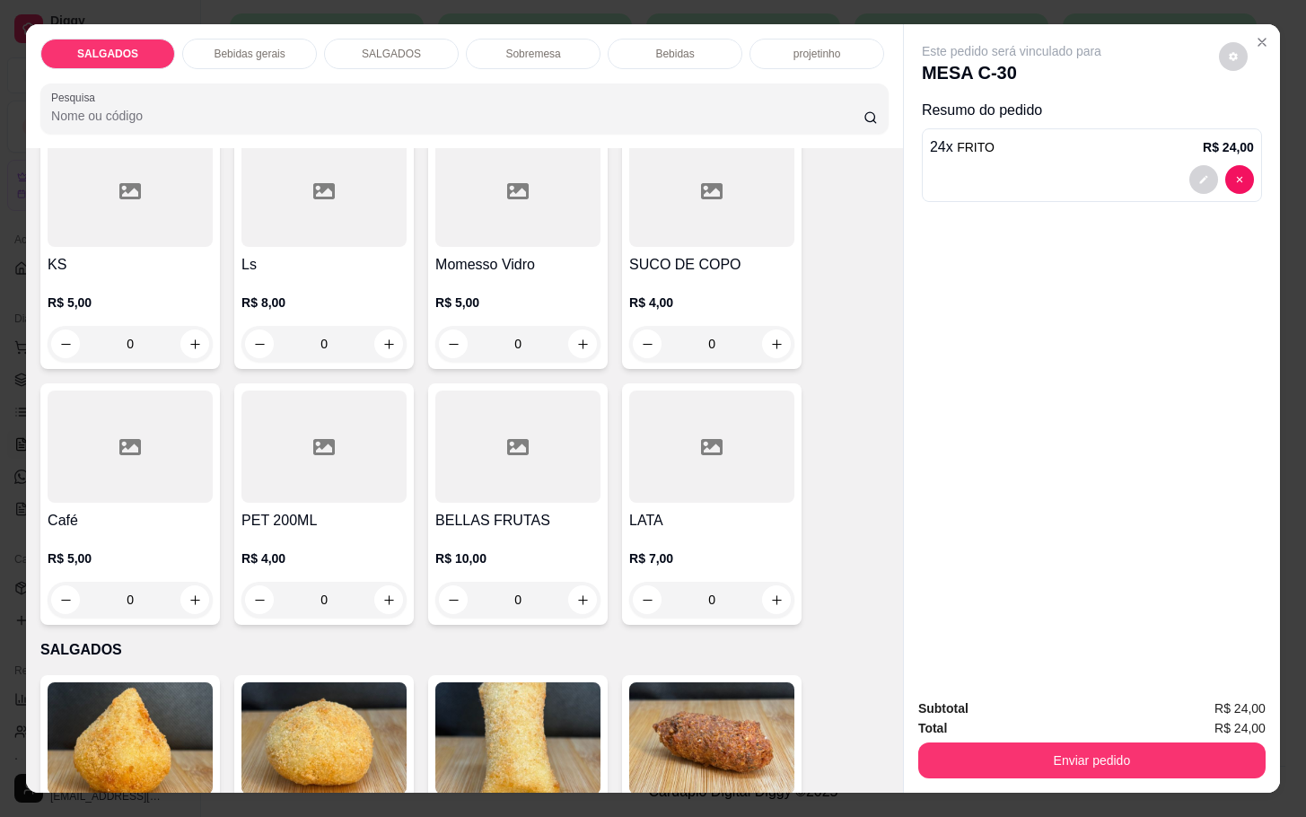
click at [494, 512] on h4 "BELLAS FRUTAS" at bounding box center [517, 521] width 165 height 22
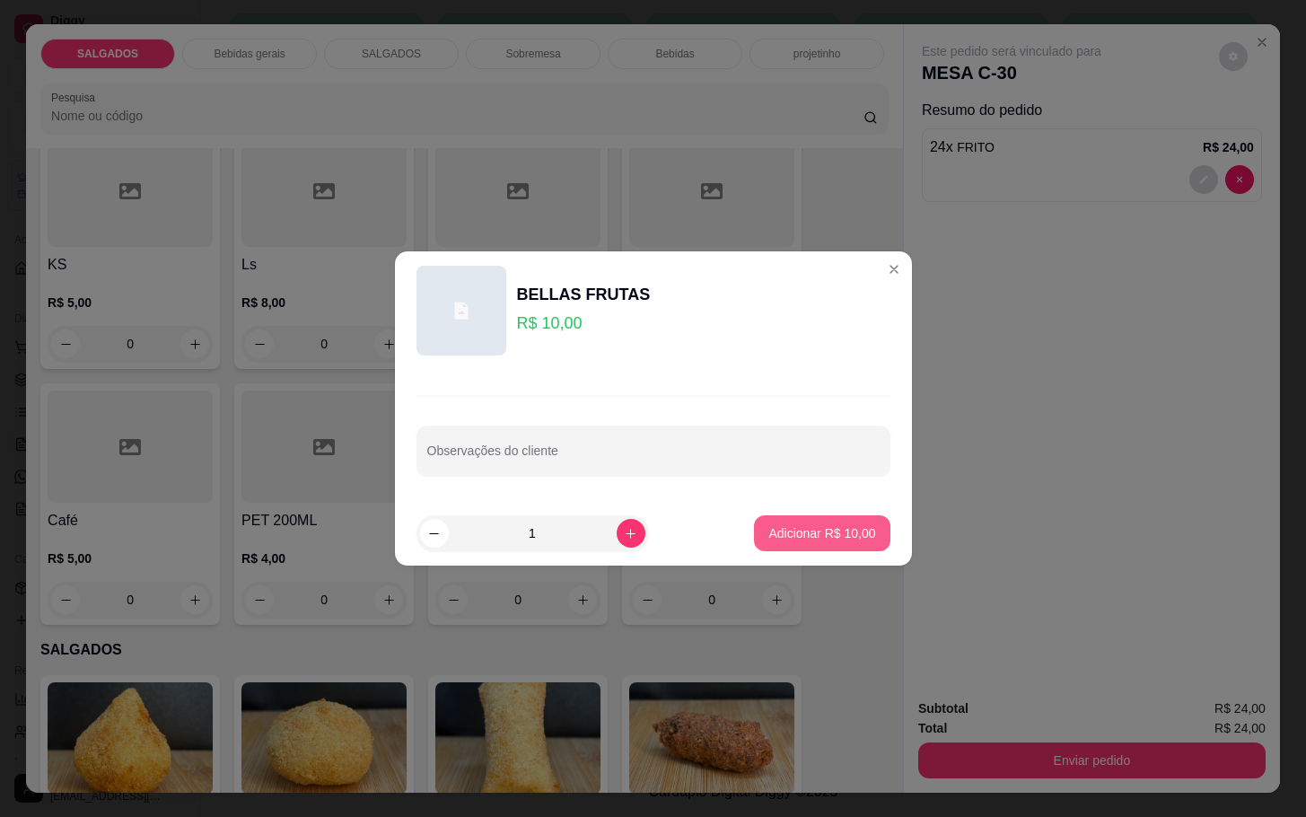
click at [814, 518] on button "Adicionar R$ 10,00" at bounding box center [822, 533] width 136 height 36
type input "1"
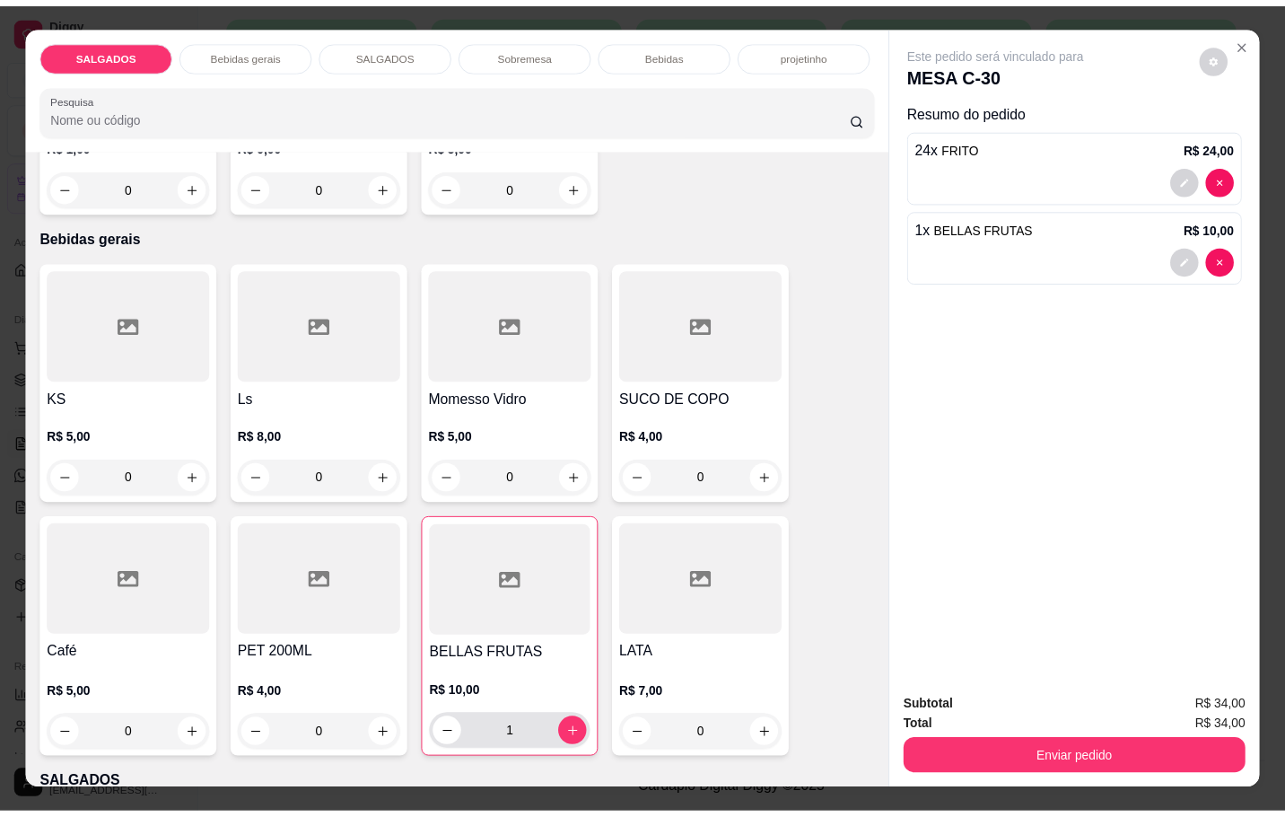
scroll to position [673, 0]
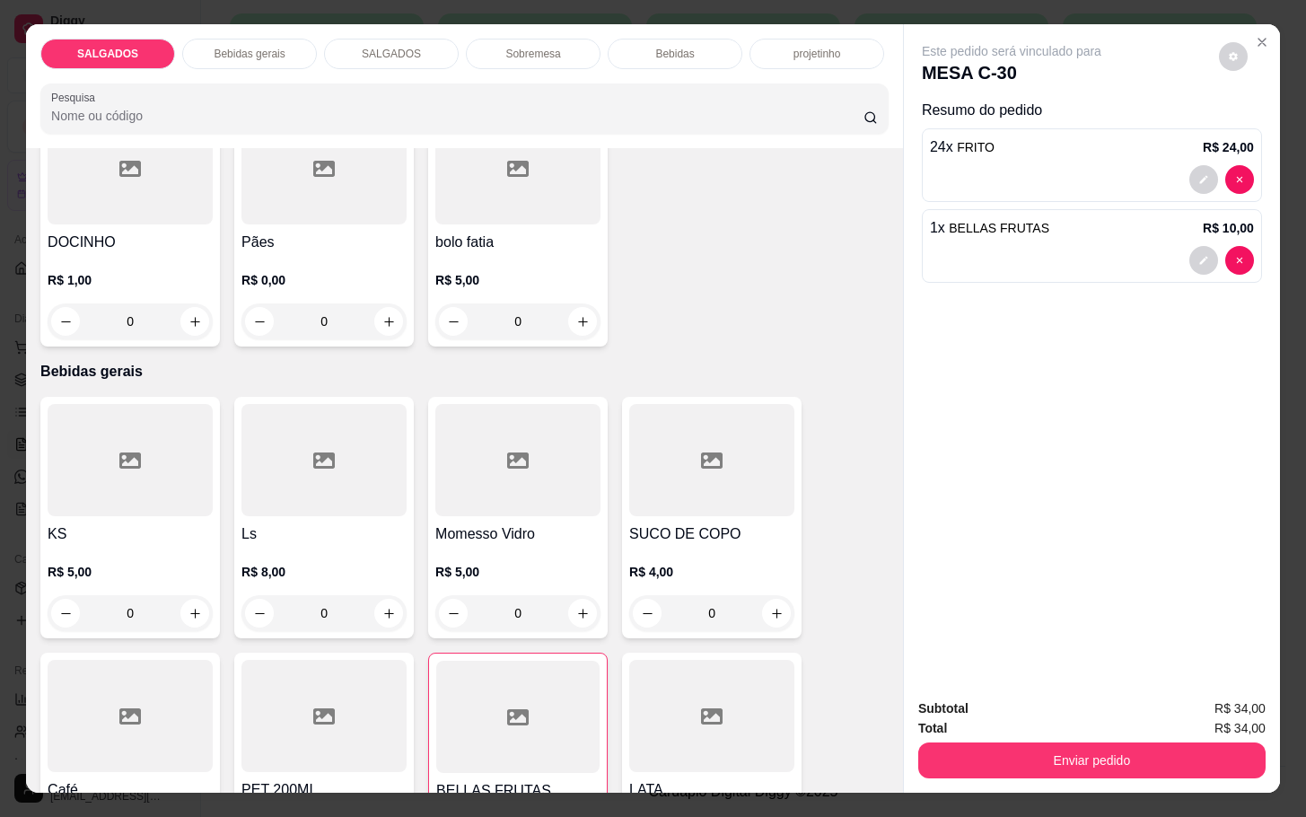
click at [144, 695] on div at bounding box center [130, 716] width 165 height 112
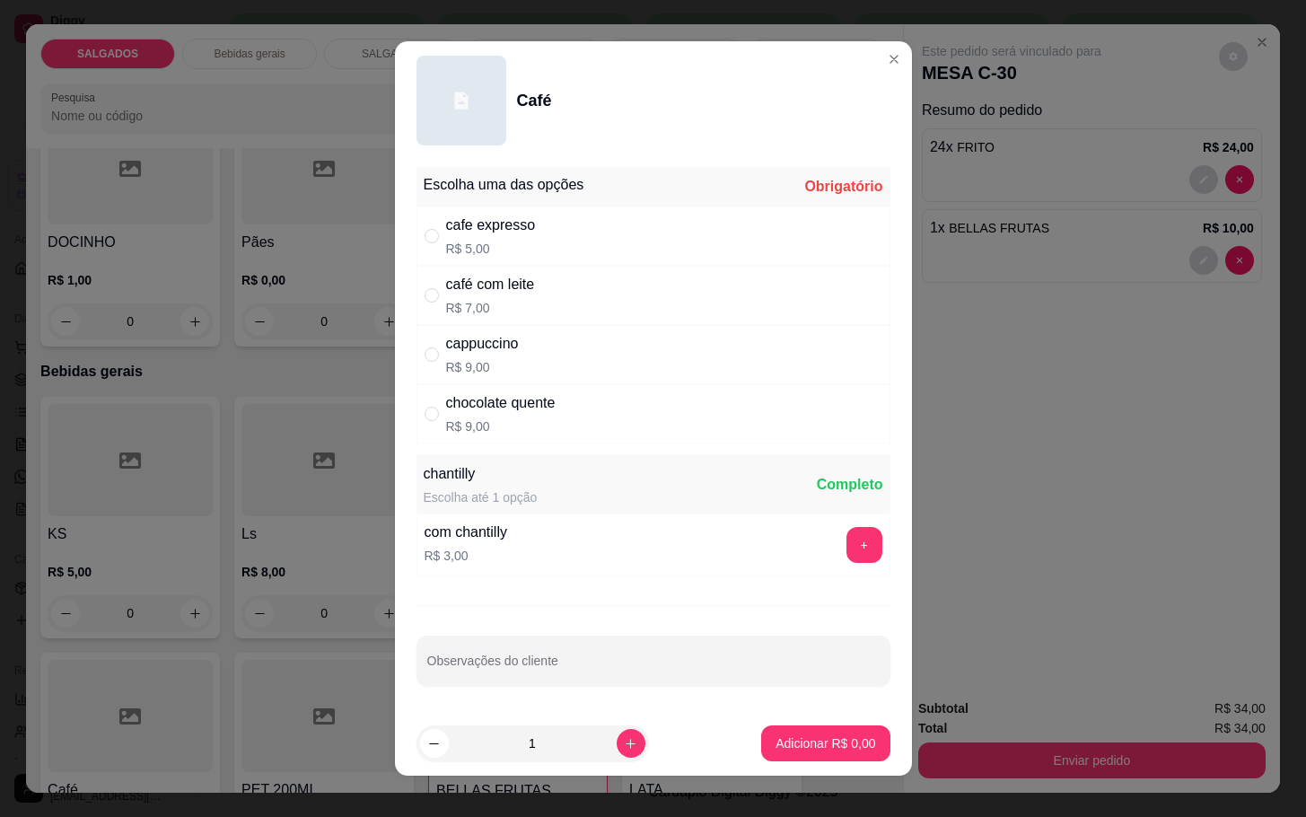
click at [498, 250] on p "R$ 5,00" at bounding box center [491, 249] width 90 height 18
radio input "true"
click at [775, 746] on p "Adicionar R$ 5,00" at bounding box center [825, 743] width 100 height 18
type input "1"
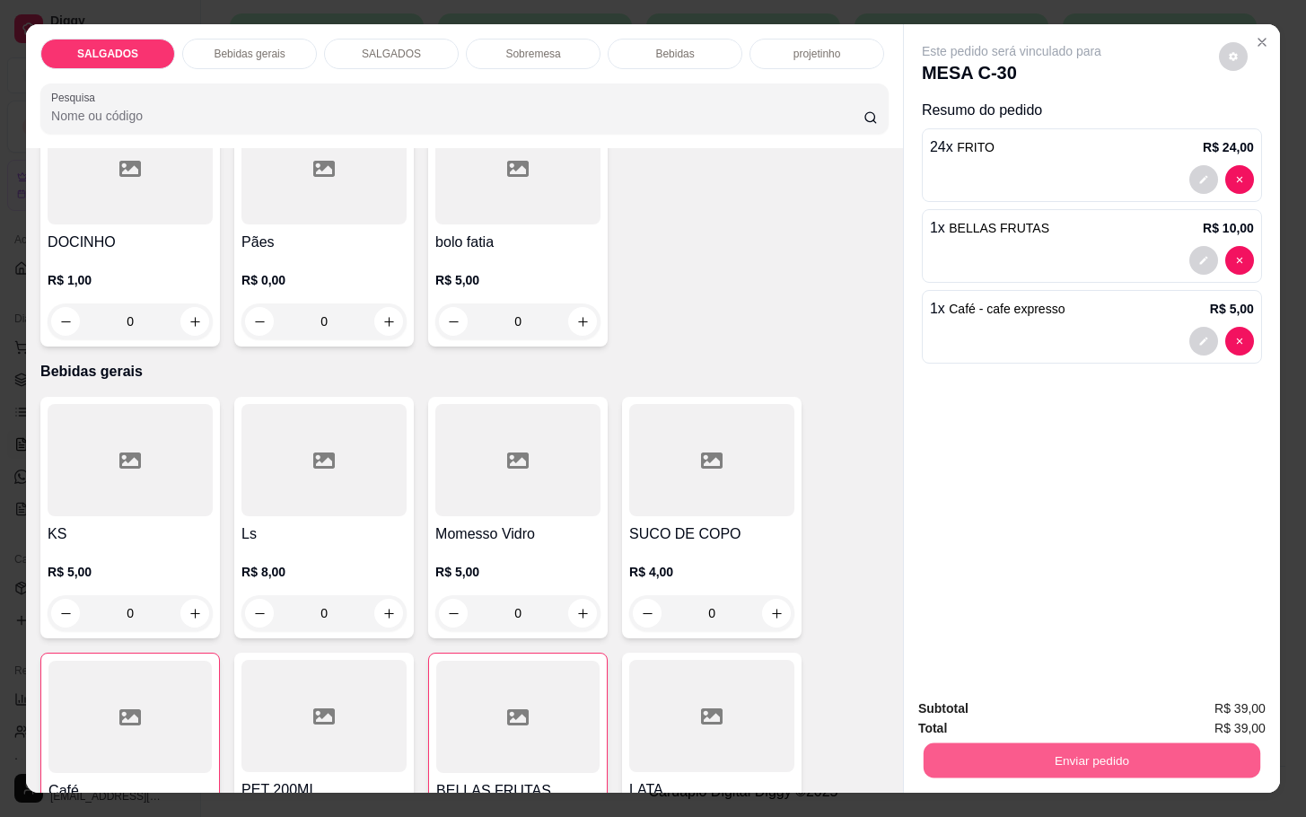
click at [1105, 742] on button "Enviar pedido" at bounding box center [1091, 759] width 337 height 35
click at [1071, 705] on button "Não registrar e enviar pedido" at bounding box center [1029, 705] width 181 height 33
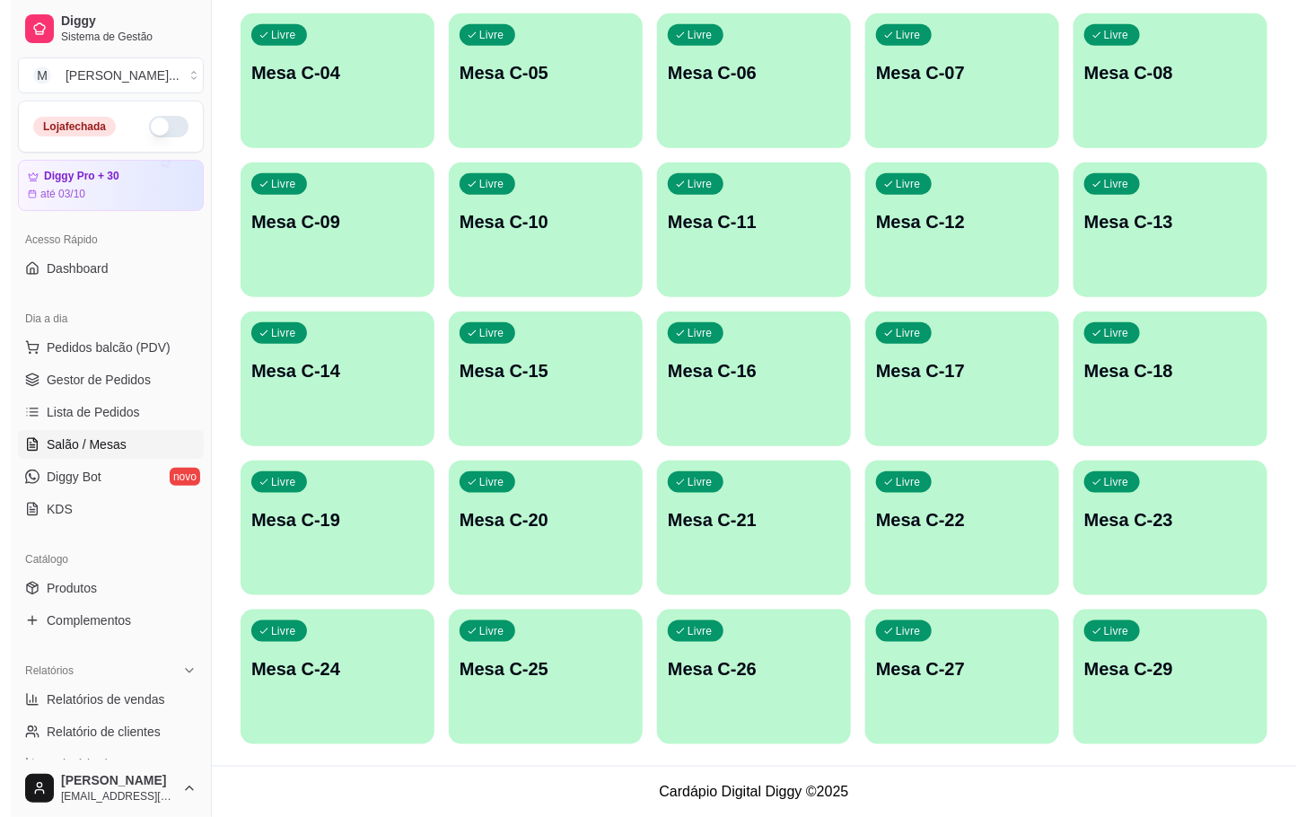
scroll to position [83, 0]
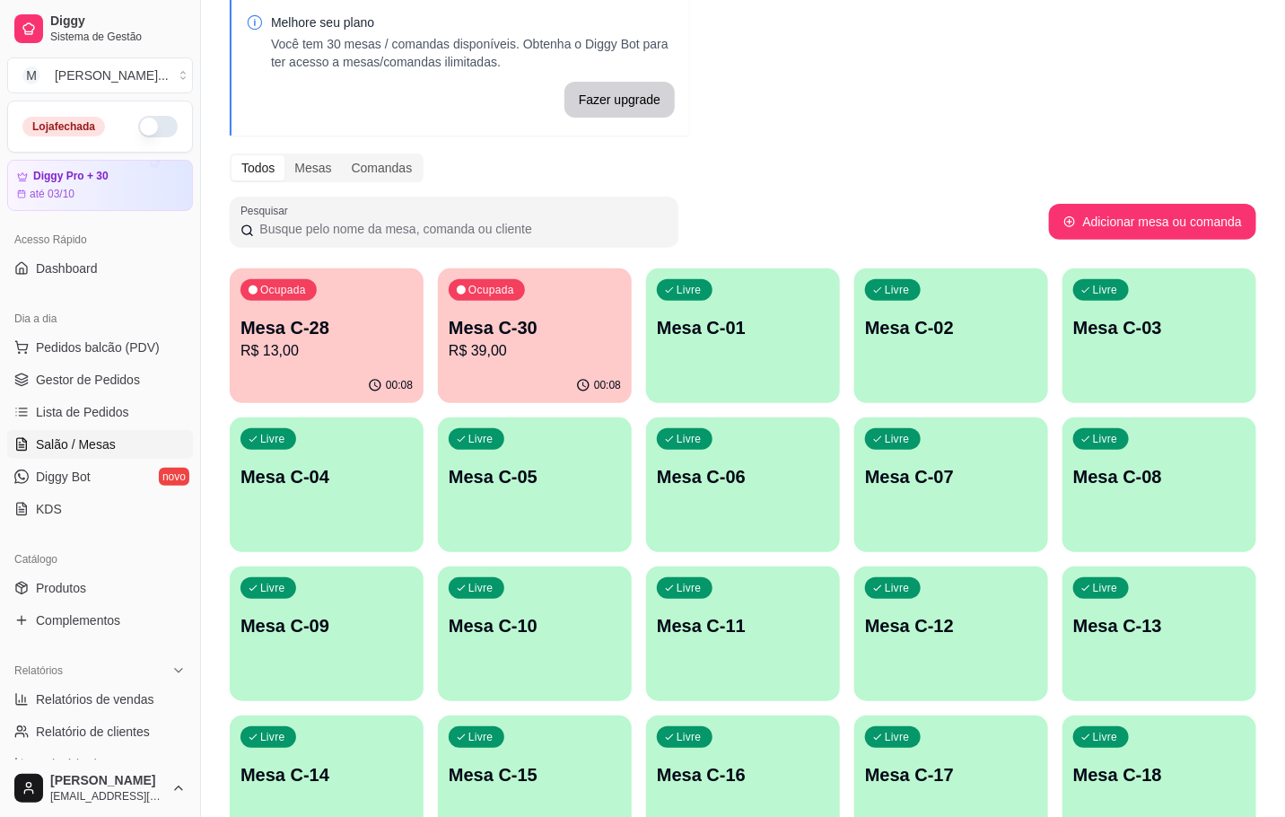
click at [343, 358] on p "R$ 13,00" at bounding box center [327, 351] width 172 height 22
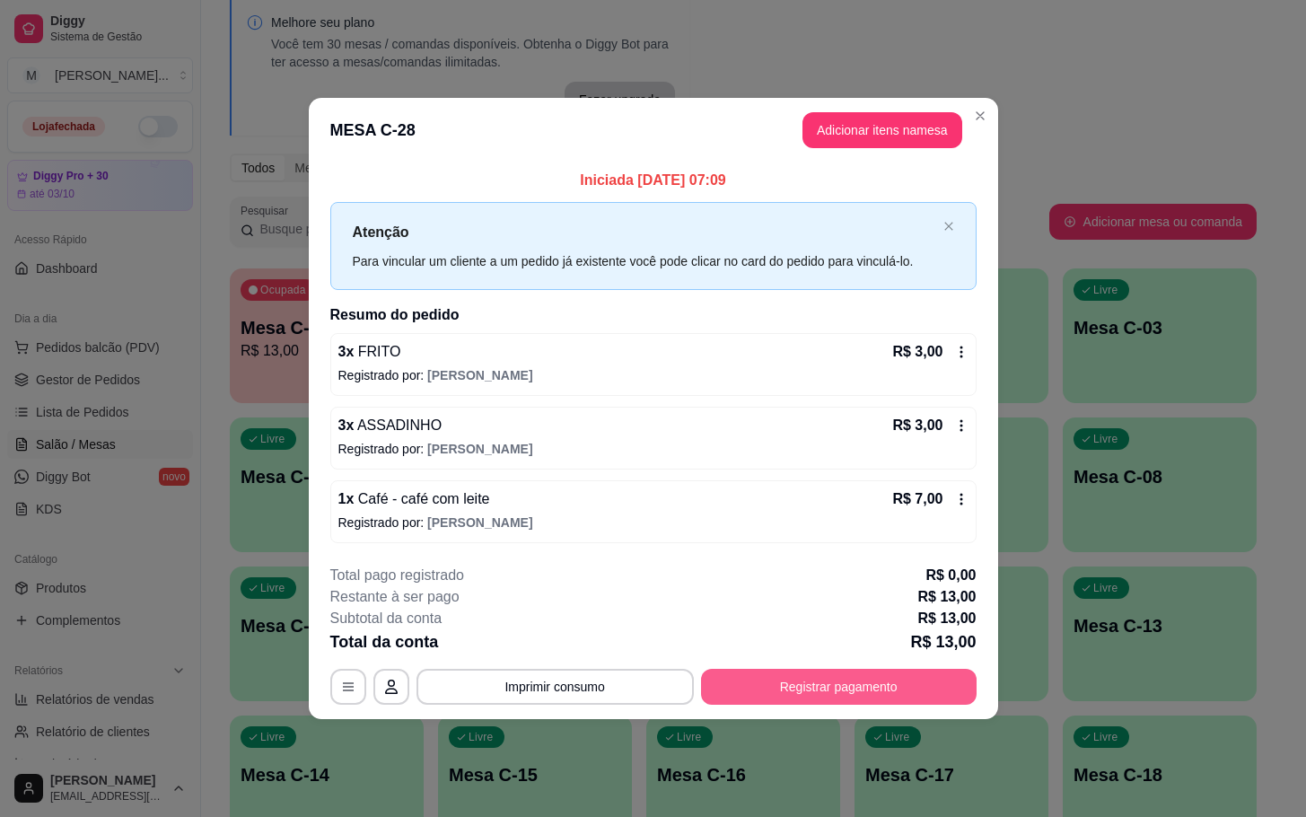
click at [905, 684] on button "Registrar pagamento" at bounding box center [838, 687] width 275 height 36
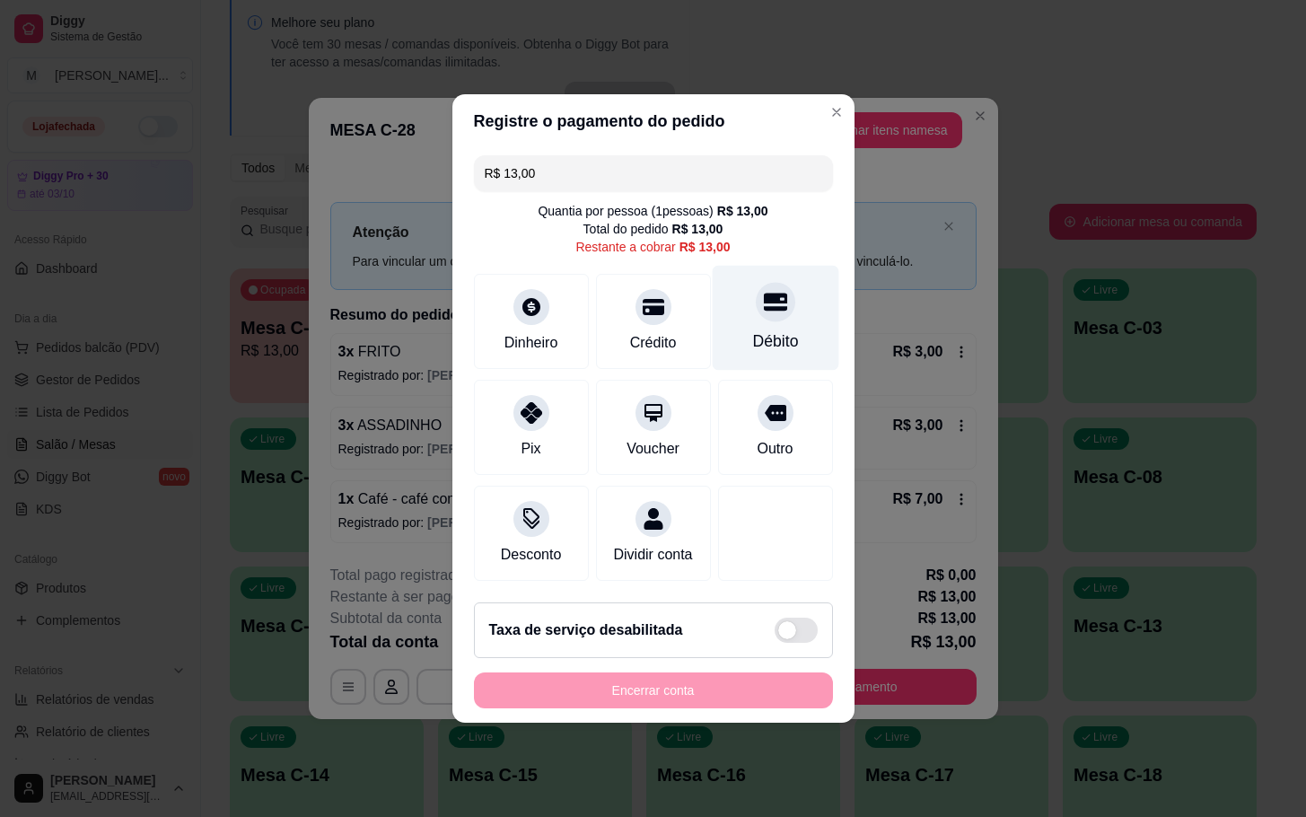
click at [763, 297] on icon at bounding box center [774, 301] width 23 height 23
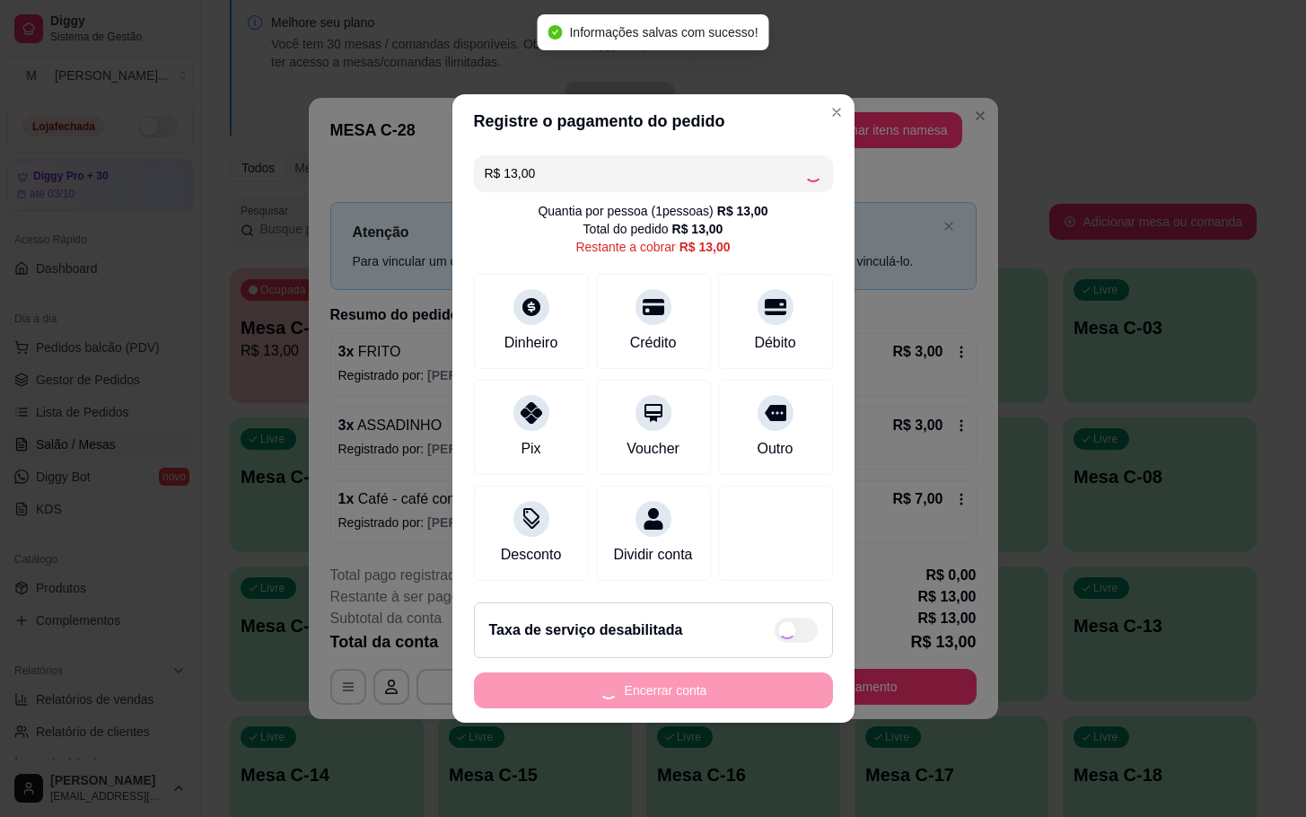
type input "R$ 0,00"
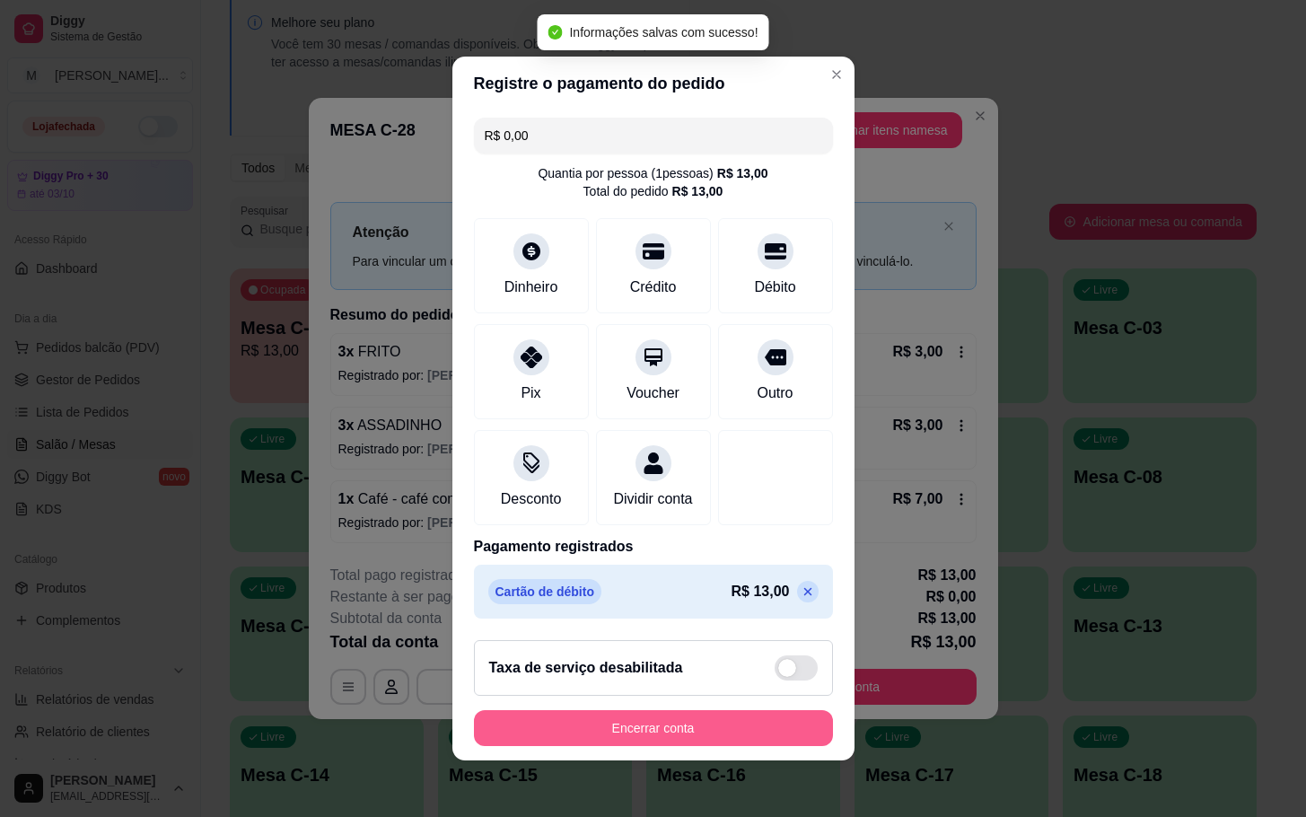
click at [722, 746] on button "Encerrar conta" at bounding box center [653, 728] width 359 height 36
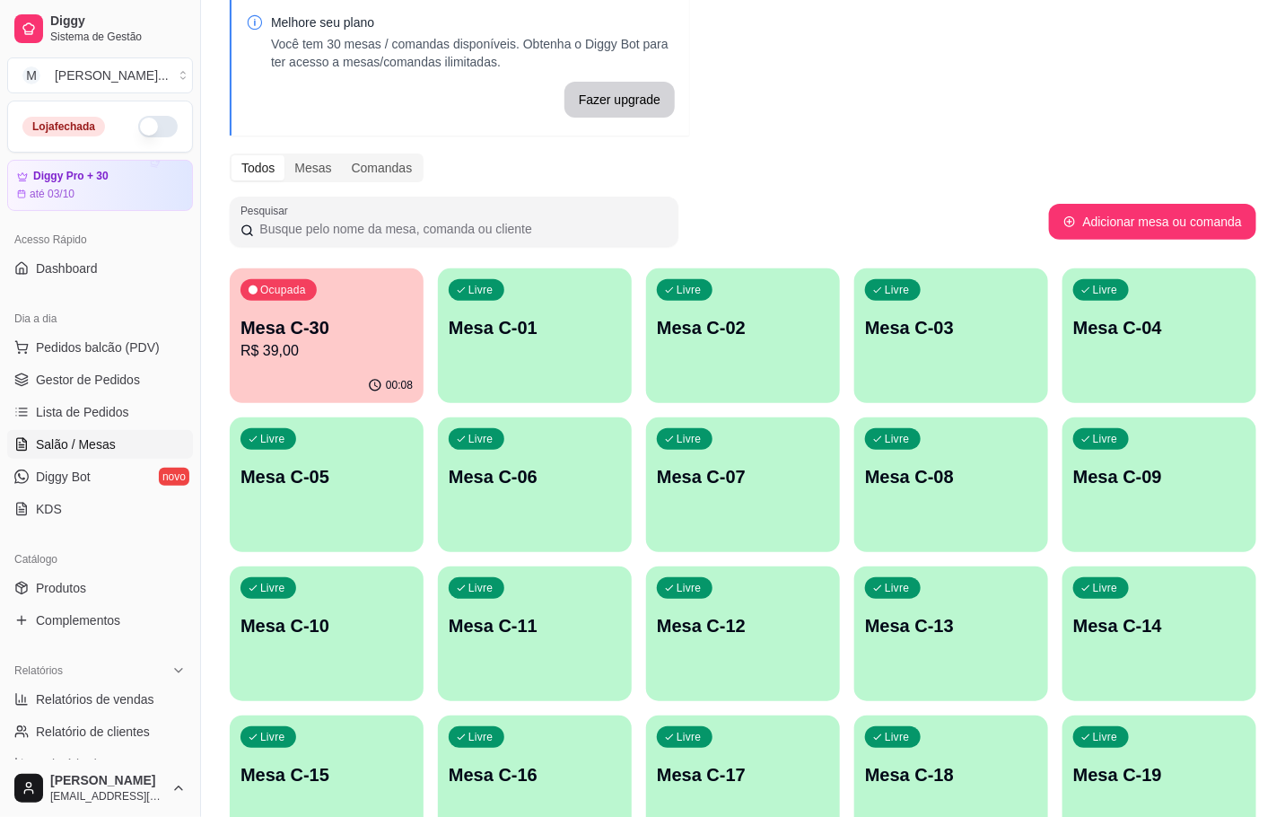
click at [257, 304] on div "Ocupada Mesa C-30 R$ 39,00" at bounding box center [327, 318] width 194 height 100
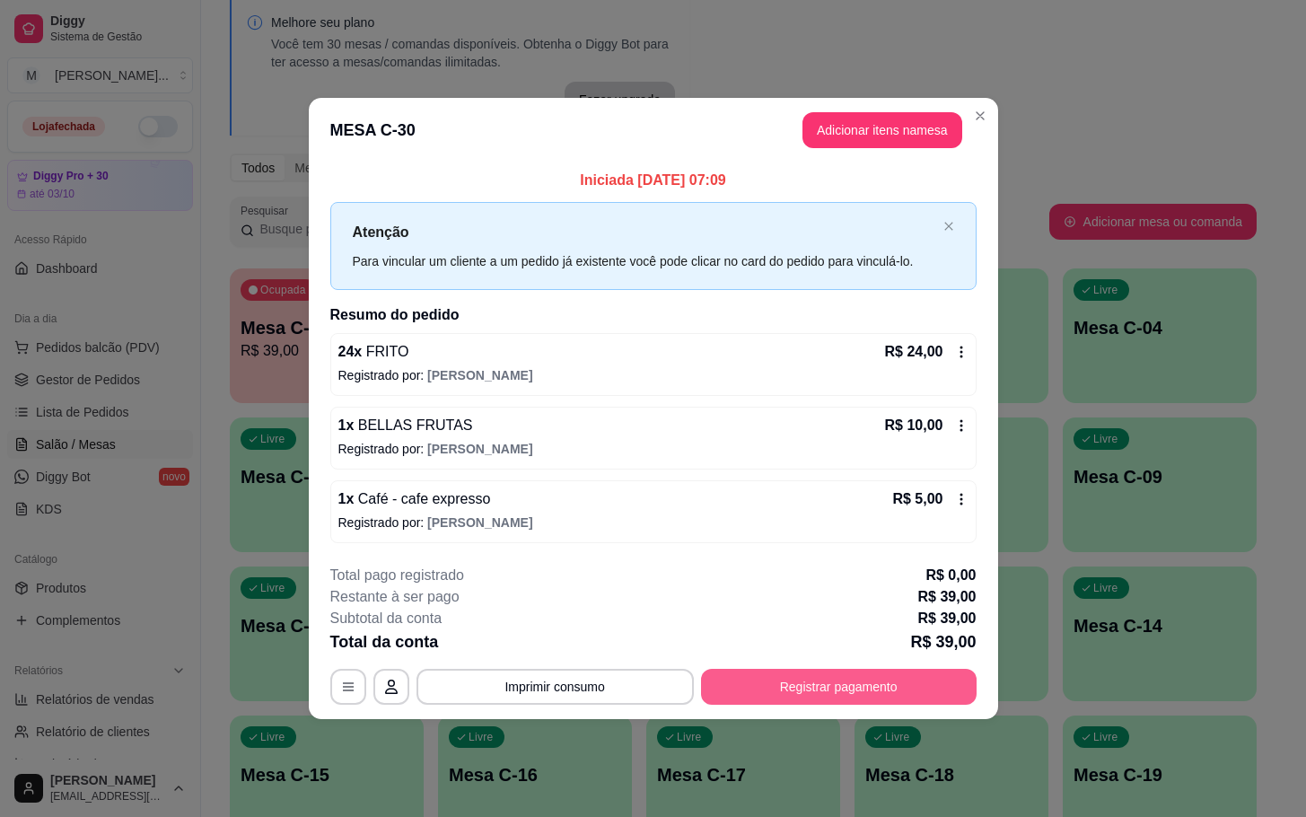
click at [934, 669] on div "**********" at bounding box center [653, 687] width 646 height 36
click at [867, 690] on button "Registrar pagamento" at bounding box center [838, 687] width 275 height 36
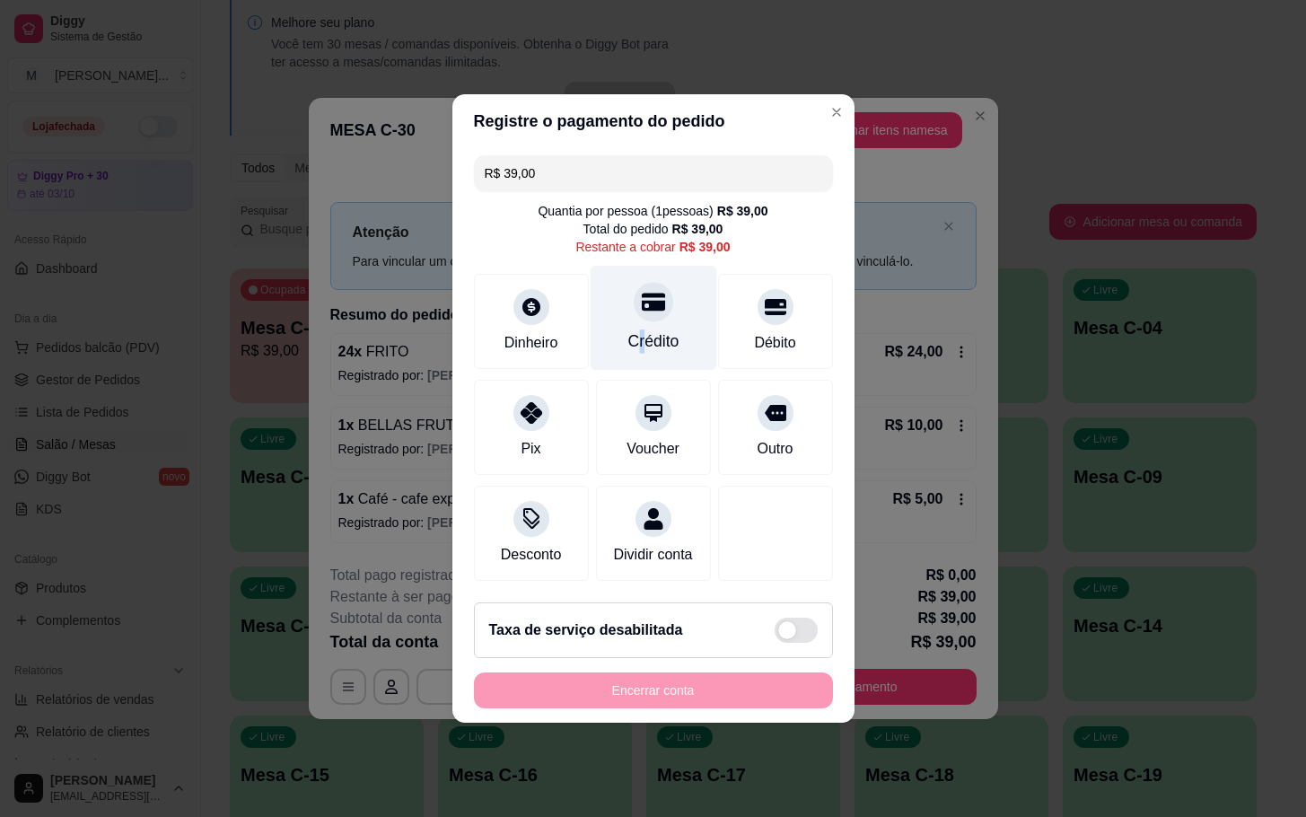
click at [627, 335] on div "Crédito" at bounding box center [652, 340] width 51 height 23
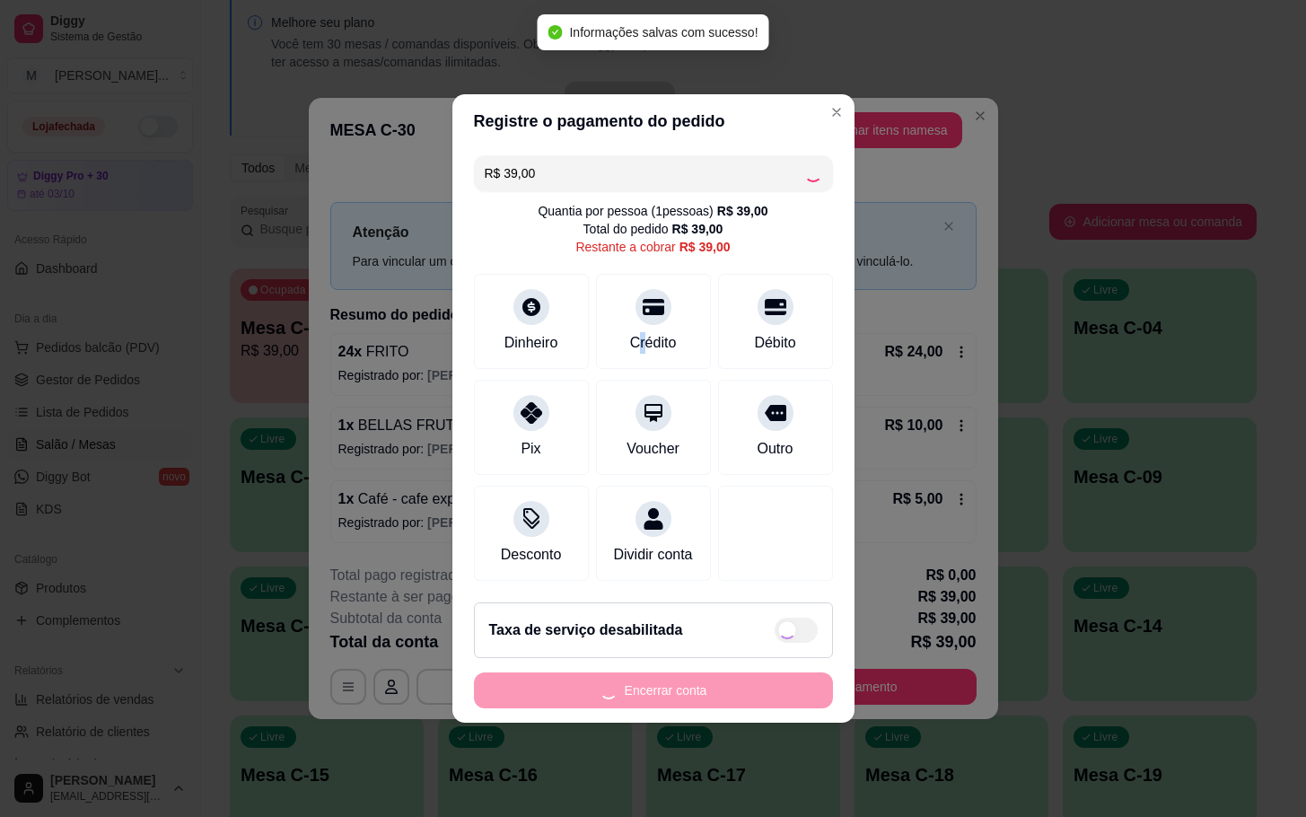
type input "R$ 0,00"
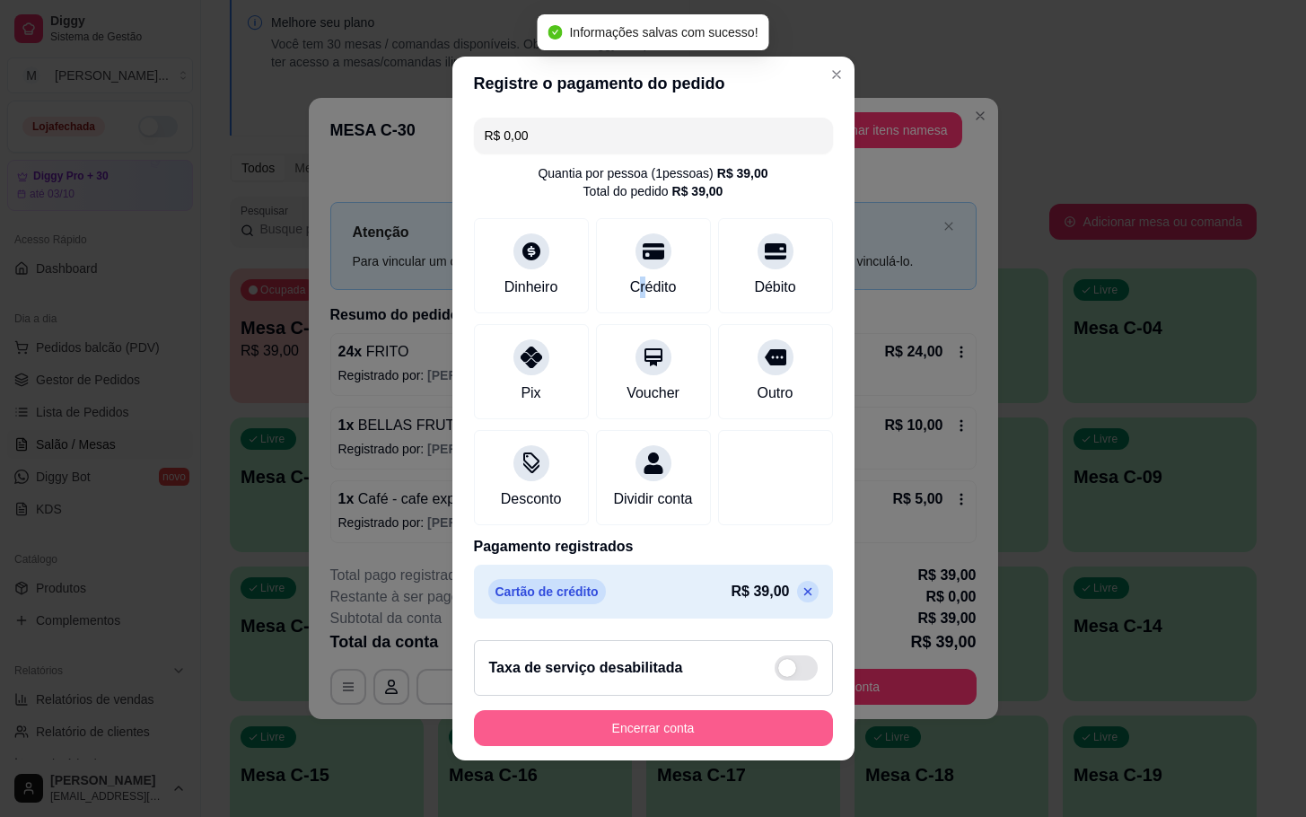
click at [730, 728] on button "Encerrar conta" at bounding box center [653, 728] width 359 height 36
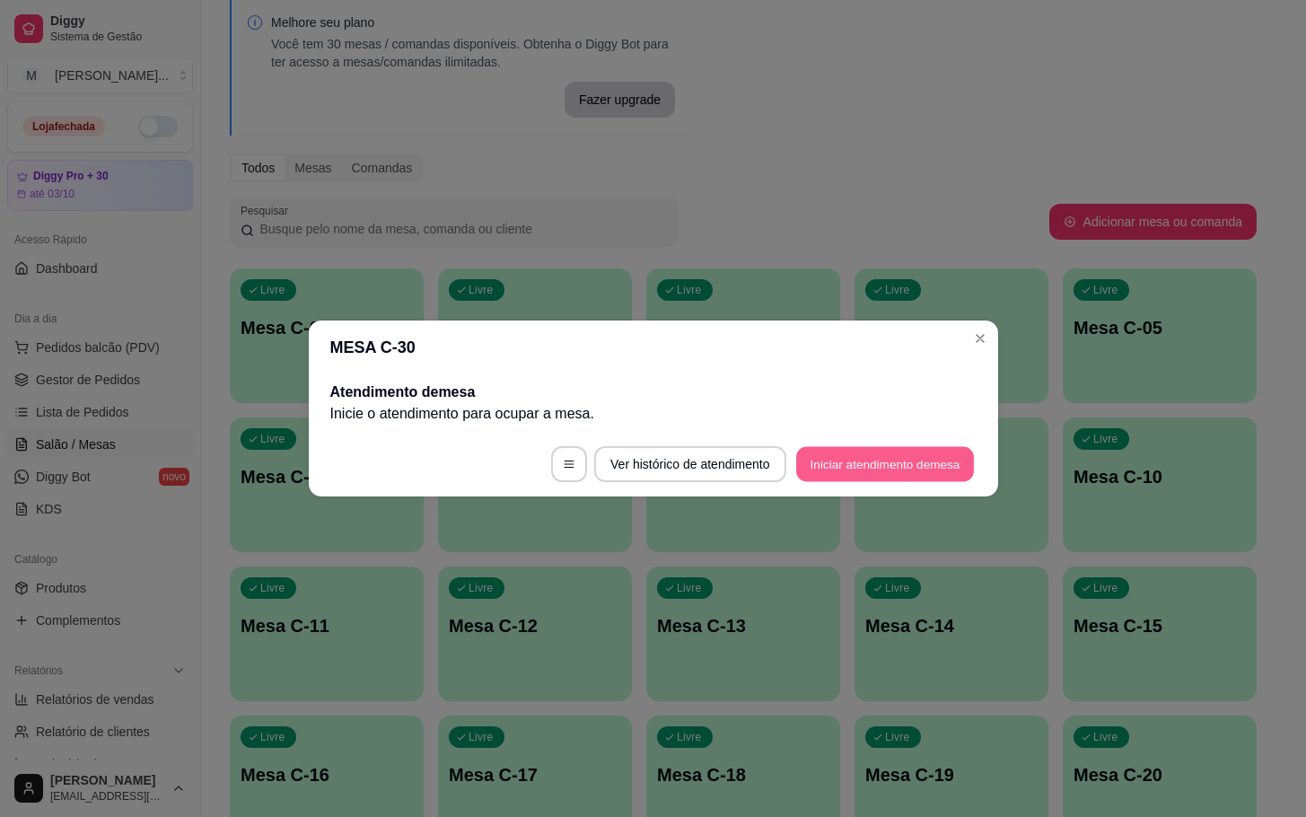
click at [884, 447] on button "Iniciar atendimento de mesa" at bounding box center [885, 464] width 178 height 35
click at [868, 460] on button "Iniciar atendimento de mesa" at bounding box center [885, 464] width 178 height 35
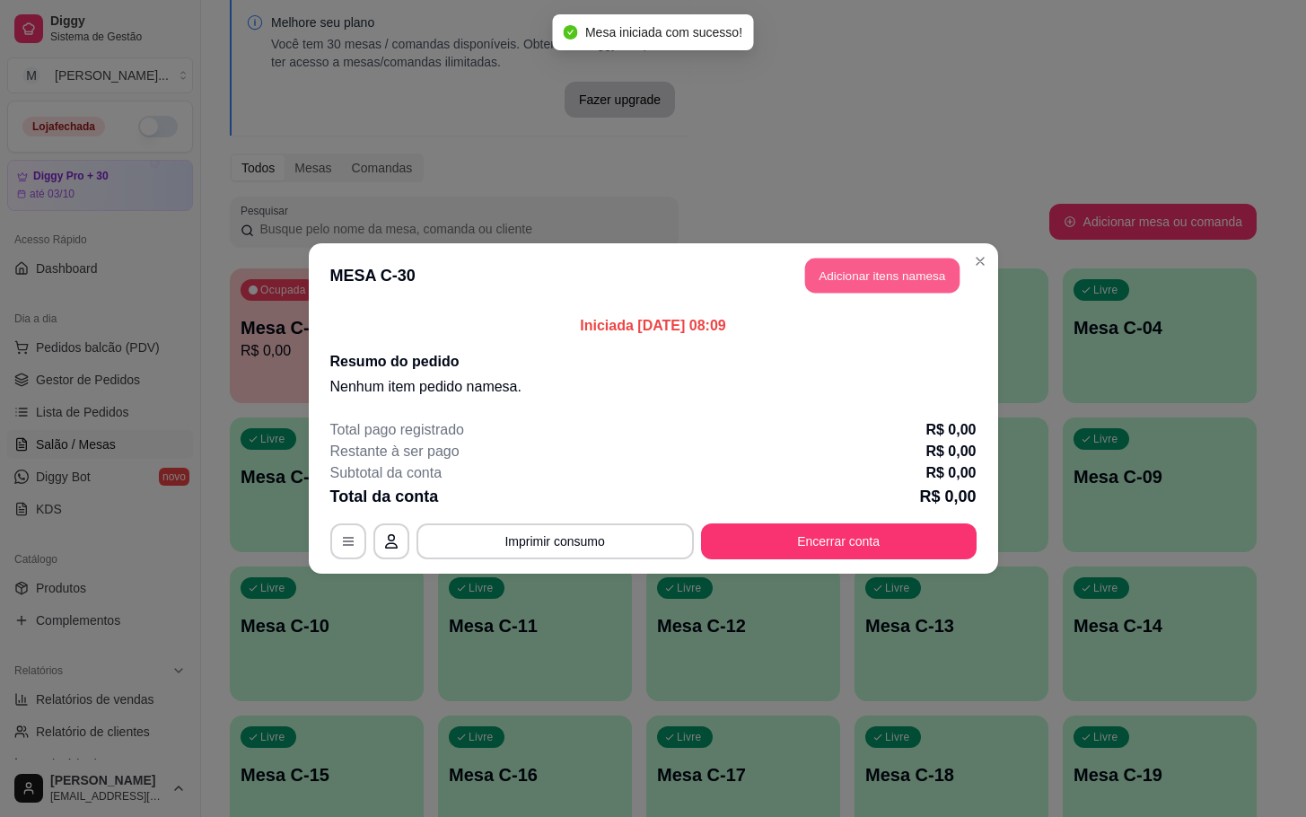
click at [894, 292] on button "Adicionar itens na mesa" at bounding box center [882, 275] width 154 height 35
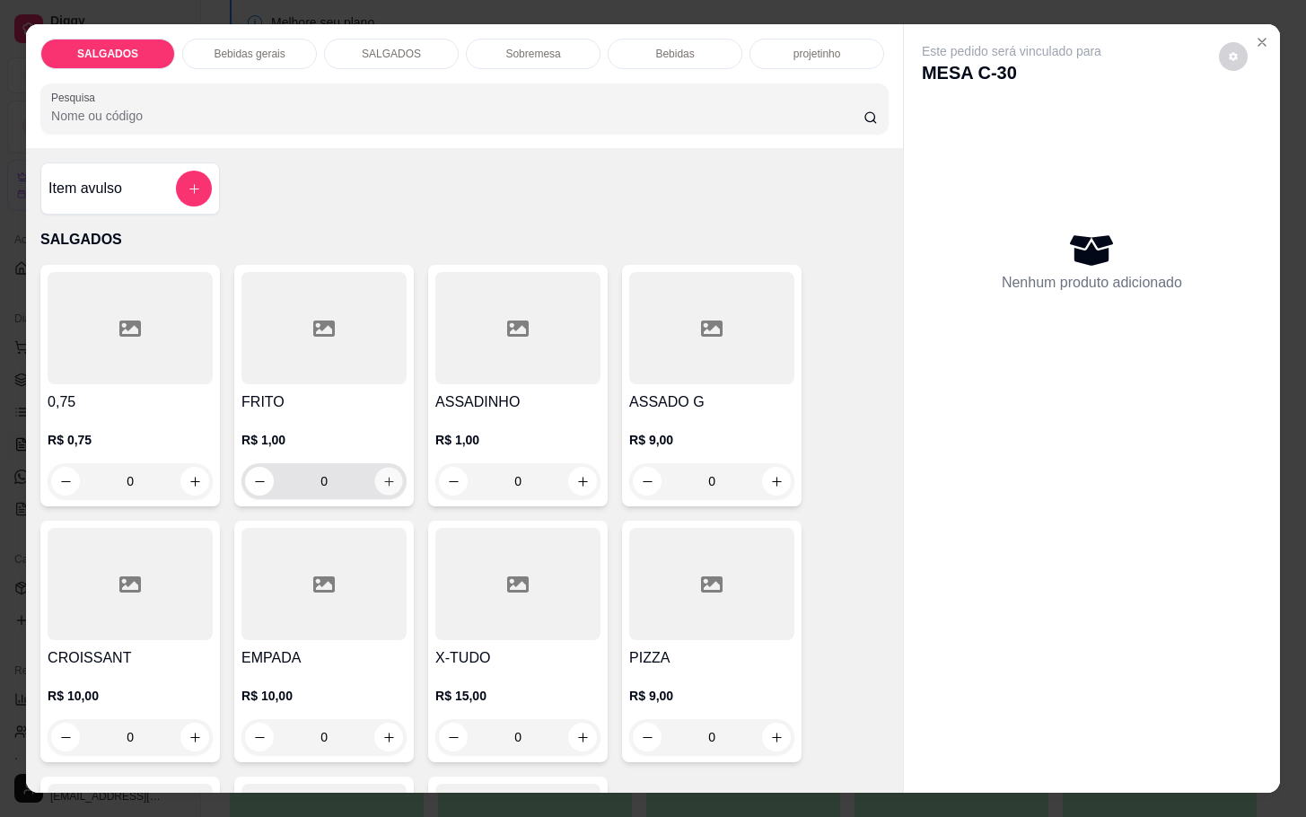
click at [382, 475] on icon "increase-product-quantity" at bounding box center [388, 481] width 13 height 13
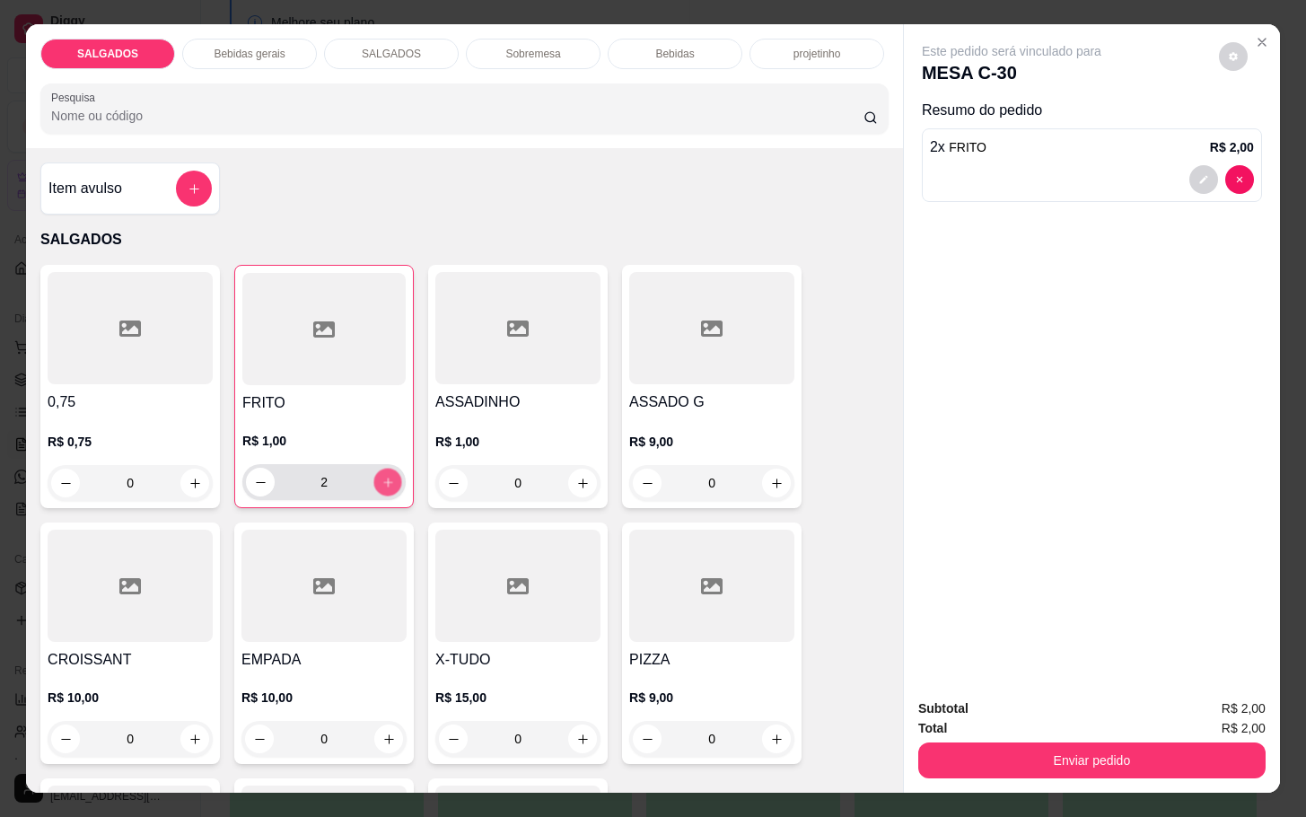
click at [381, 476] on icon "increase-product-quantity" at bounding box center [387, 482] width 13 height 13
click at [374, 477] on button "increase-product-quantity" at bounding box center [388, 482] width 28 height 28
click at [381, 479] on icon "increase-product-quantity" at bounding box center [387, 482] width 13 height 13
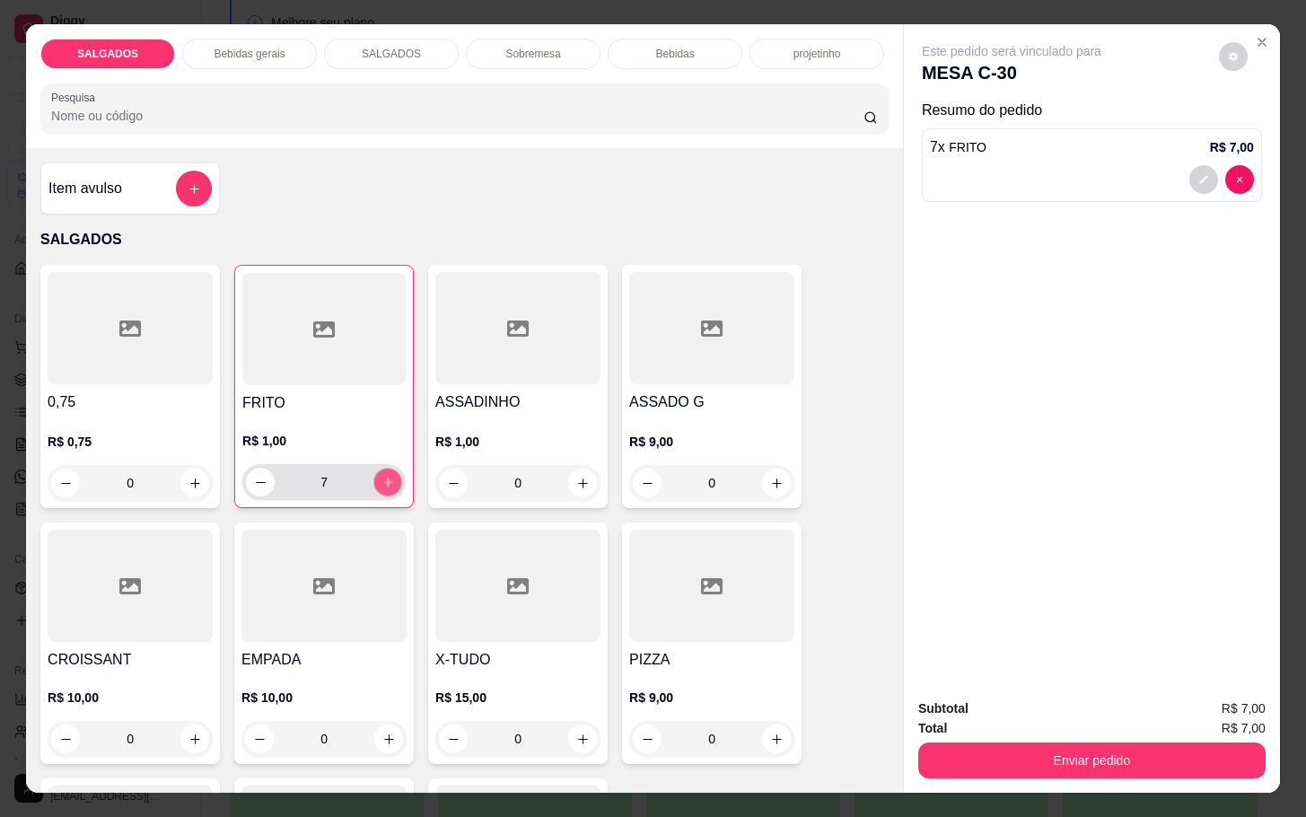
click at [381, 479] on icon "increase-product-quantity" at bounding box center [387, 482] width 13 height 13
type input "10"
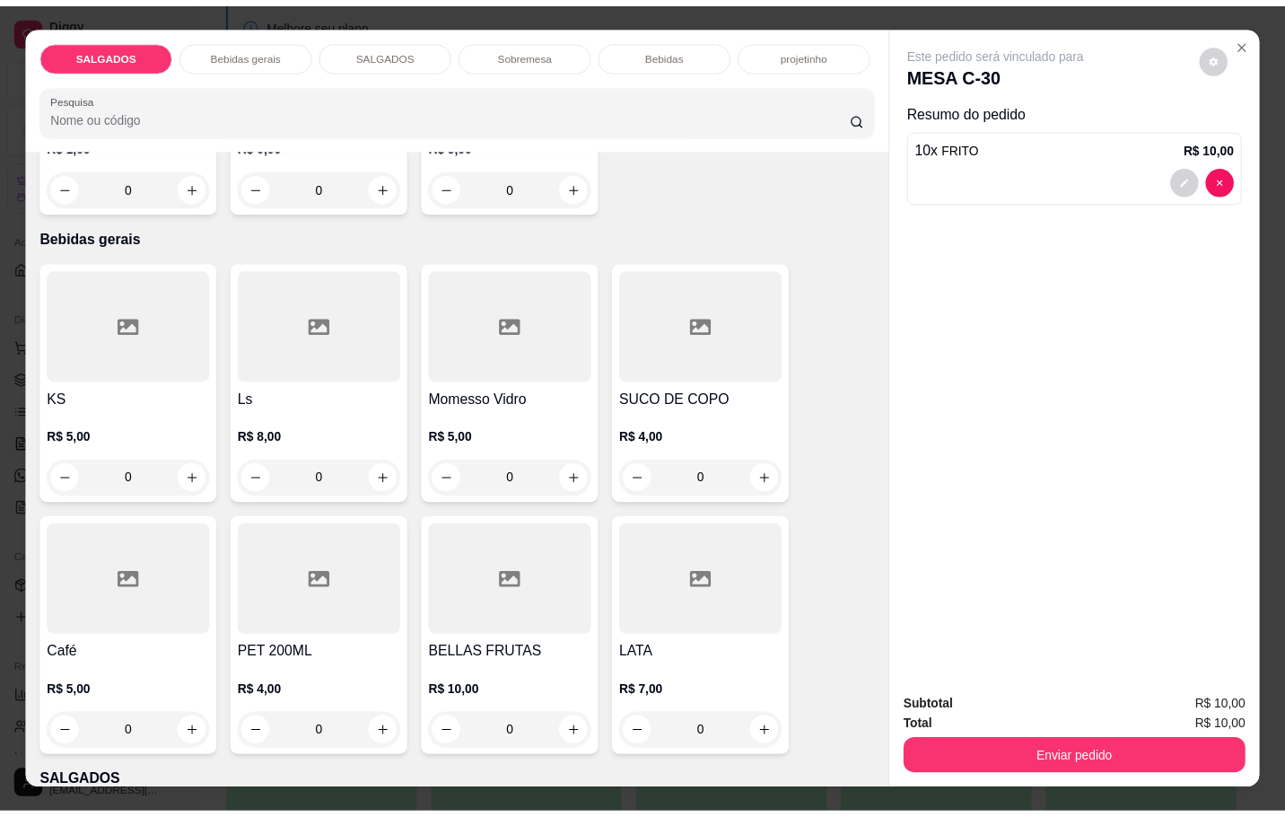
scroll to position [1077, 0]
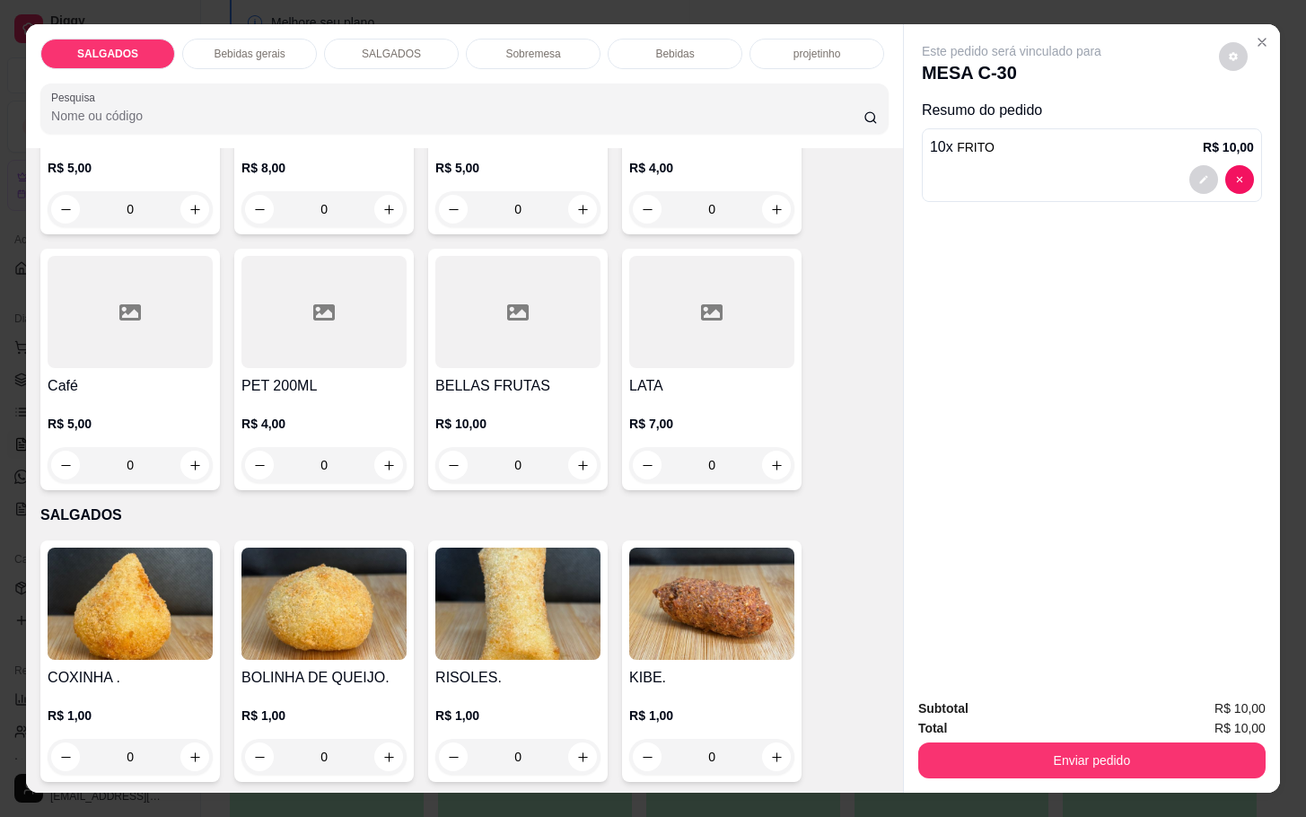
click at [170, 353] on div at bounding box center [130, 312] width 165 height 112
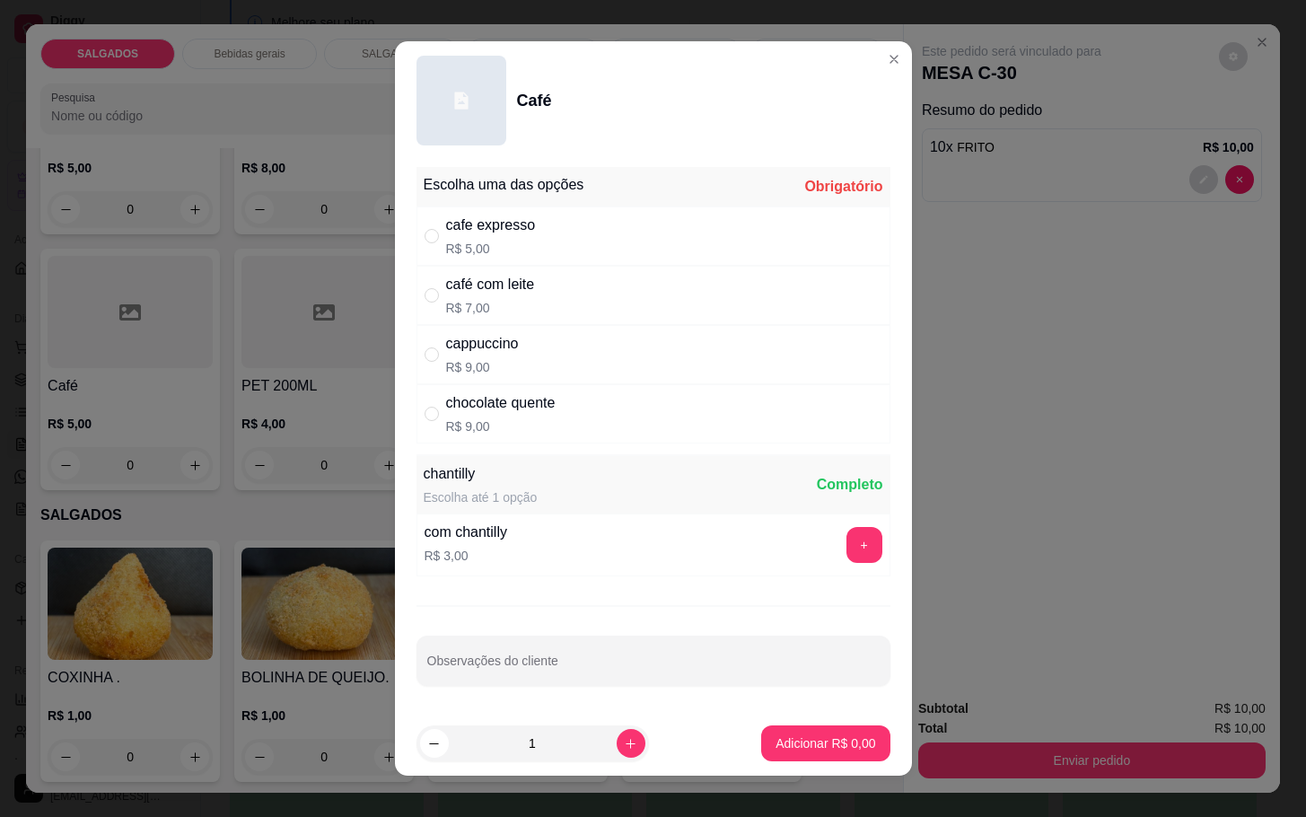
click at [553, 294] on div "café com leite R$ 7,00" at bounding box center [653, 295] width 474 height 59
radio input "true"
click at [617, 733] on button "increase-product-quantity" at bounding box center [631, 743] width 28 height 28
type input "2"
click at [754, 741] on button "Adicionar R$ 14,00" at bounding box center [822, 743] width 136 height 36
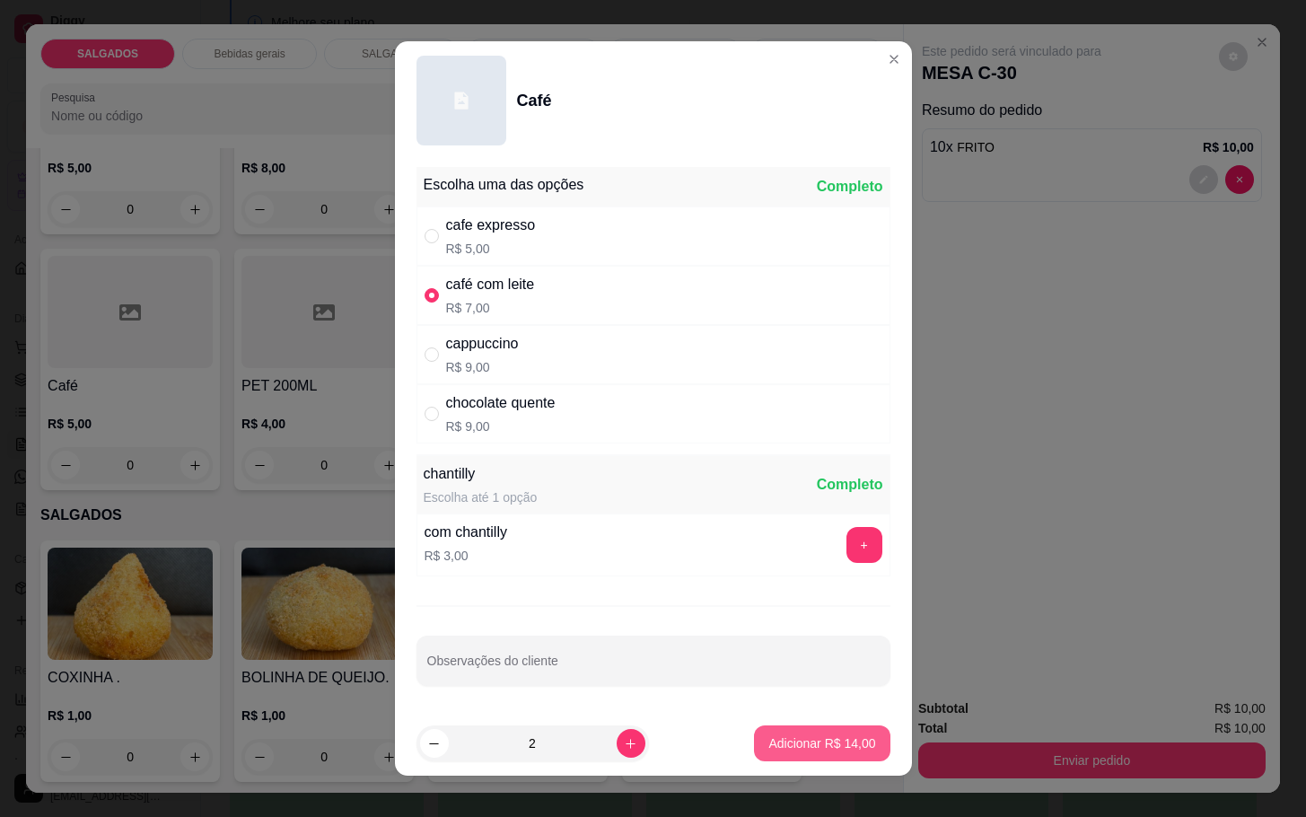
type input "2"
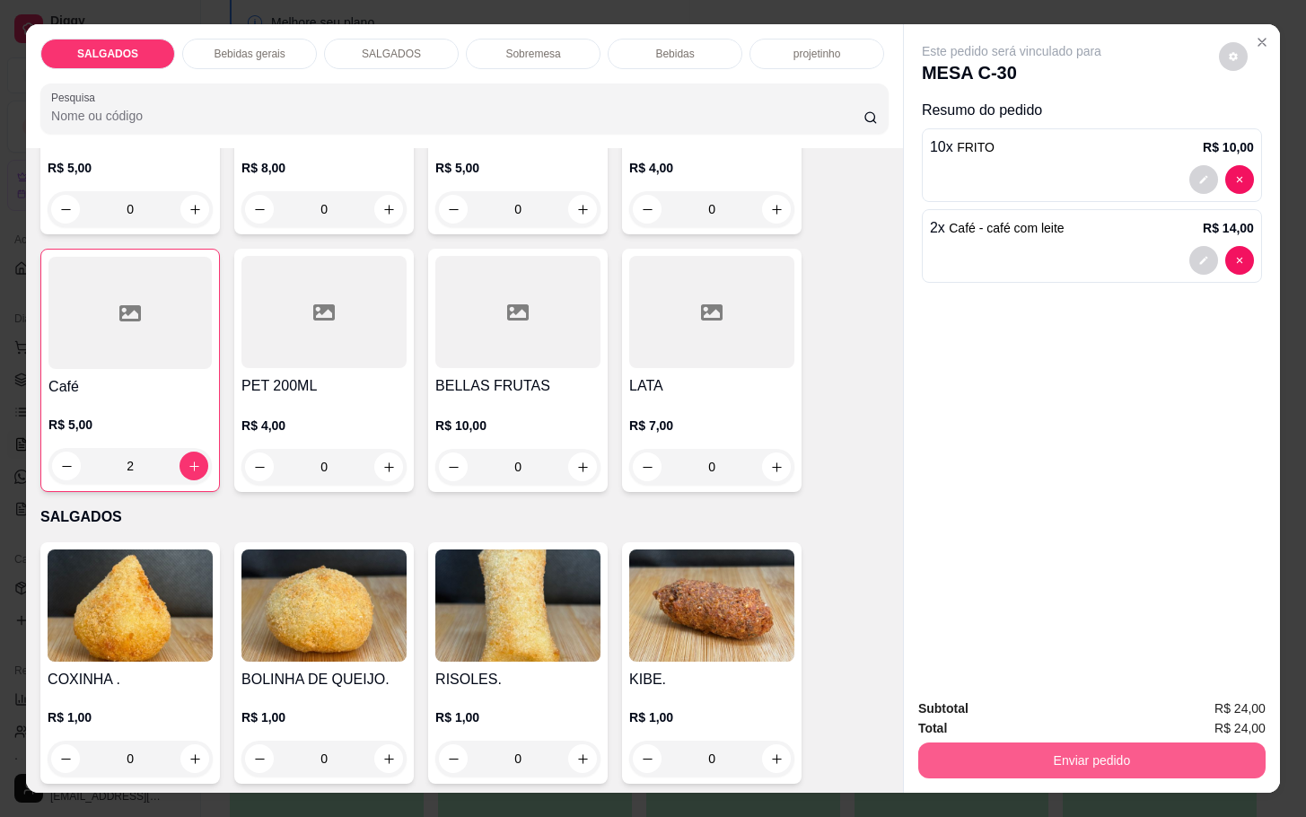
click at [918, 752] on button "Enviar pedido" at bounding box center [1091, 760] width 347 height 36
click at [1016, 713] on button "Não registrar e enviar pedido" at bounding box center [1029, 705] width 181 height 33
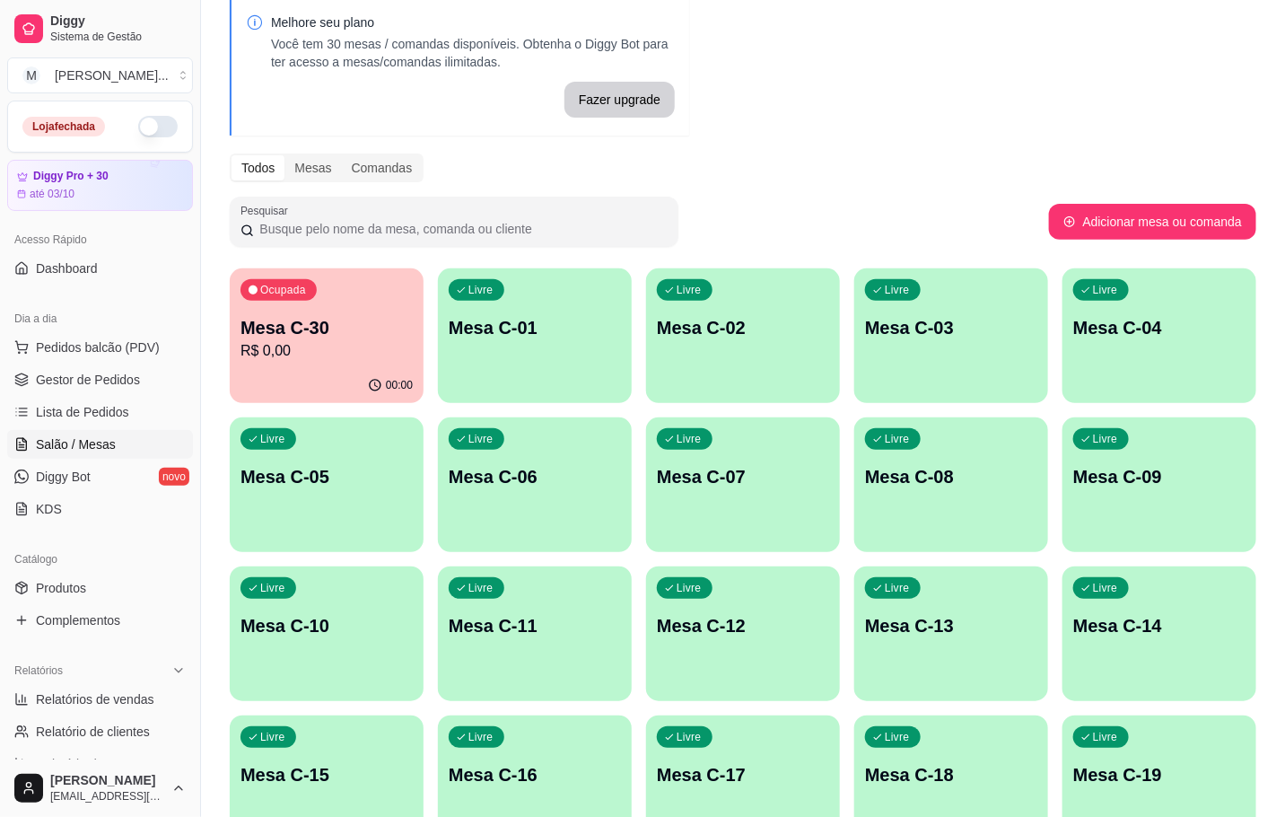
click at [289, 362] on div "Ocupada Mesa C-30 R$ 0,00" at bounding box center [327, 318] width 194 height 100
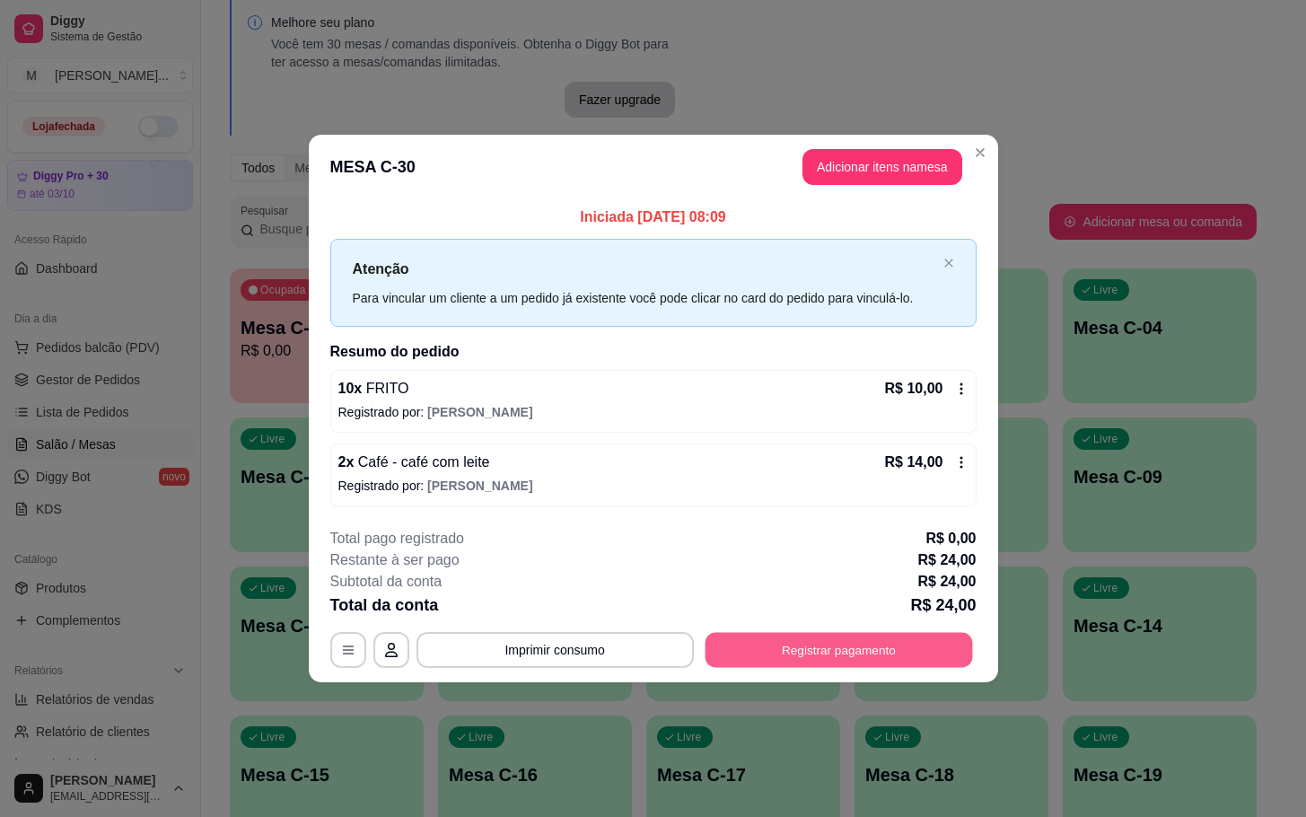
click at [768, 649] on button "Registrar pagamento" at bounding box center [837, 649] width 267 height 35
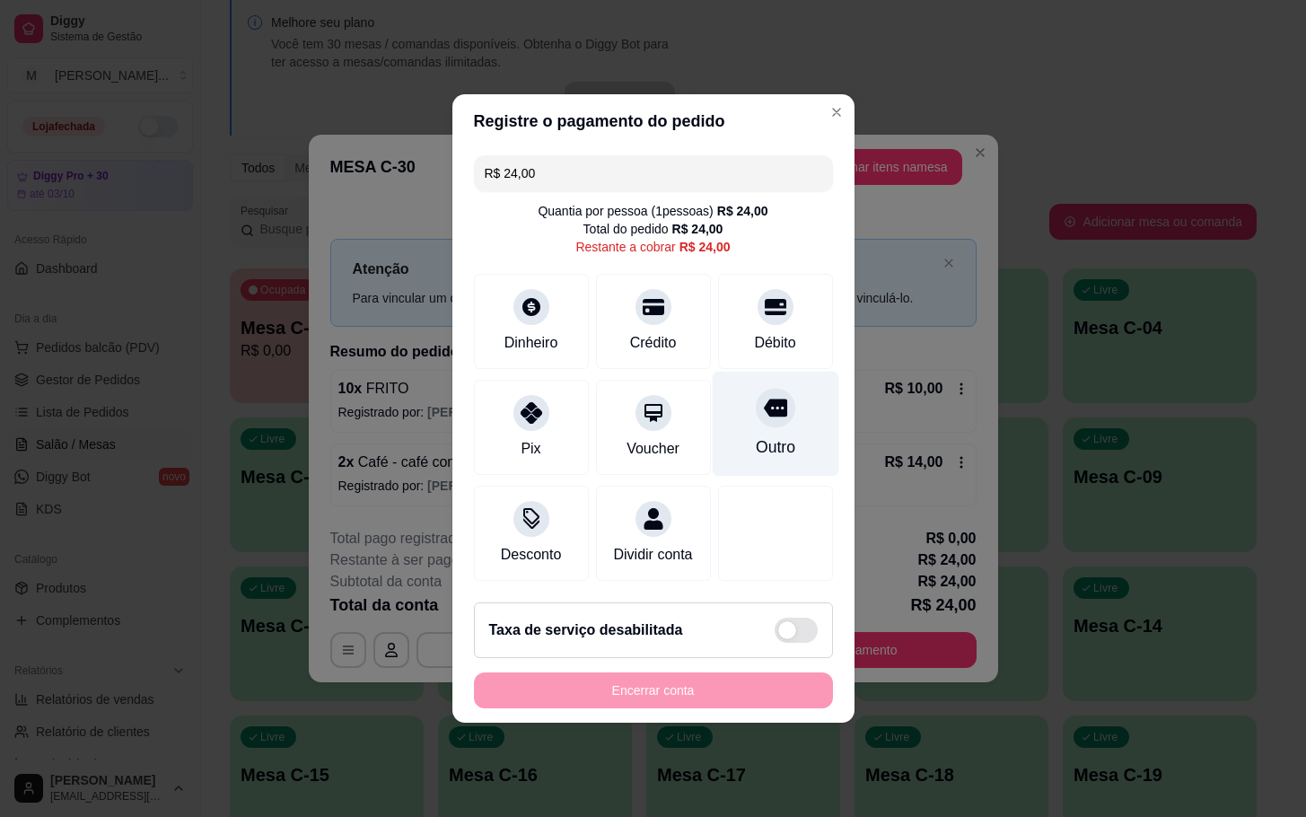
click at [755, 372] on div "Outro" at bounding box center [775, 424] width 127 height 105
click at [757, 435] on div "Outro" at bounding box center [774, 446] width 39 height 23
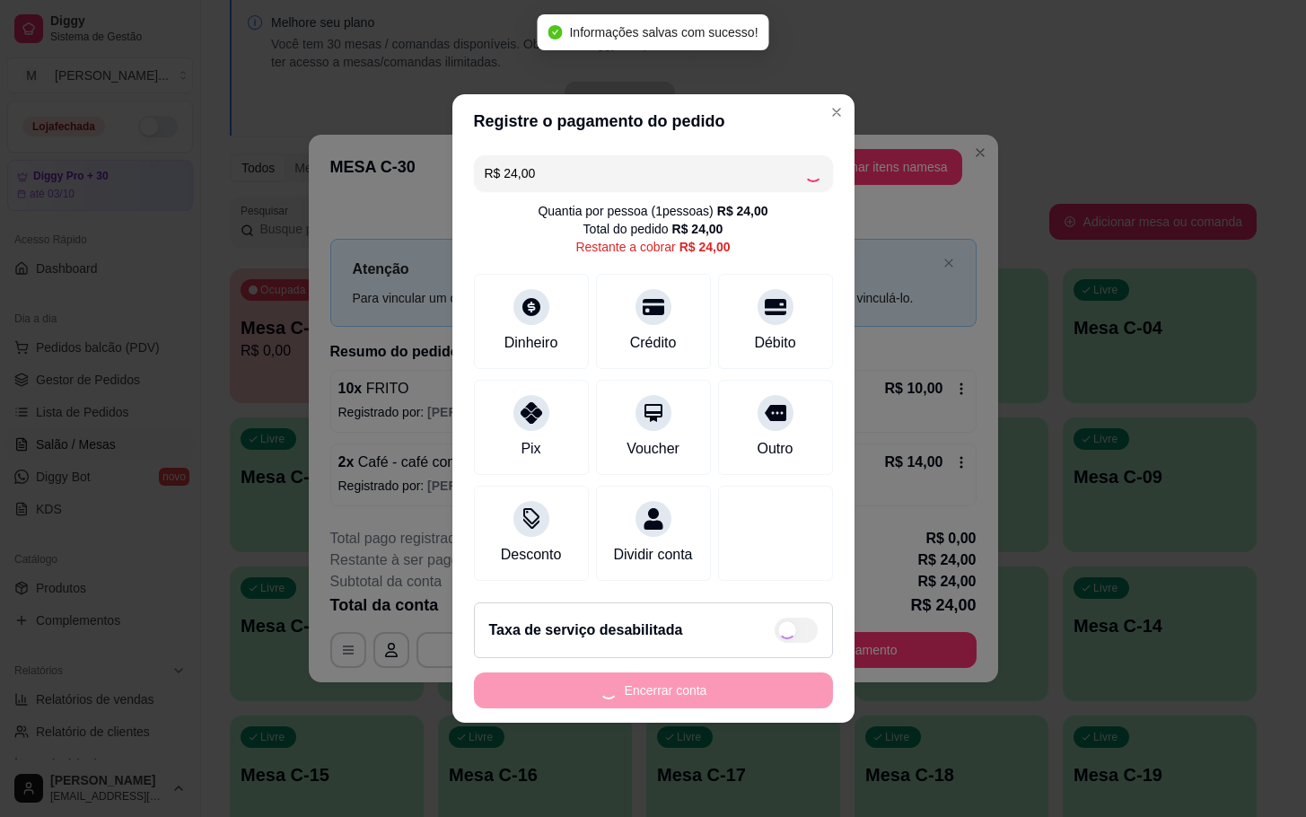
type input "R$ 0,00"
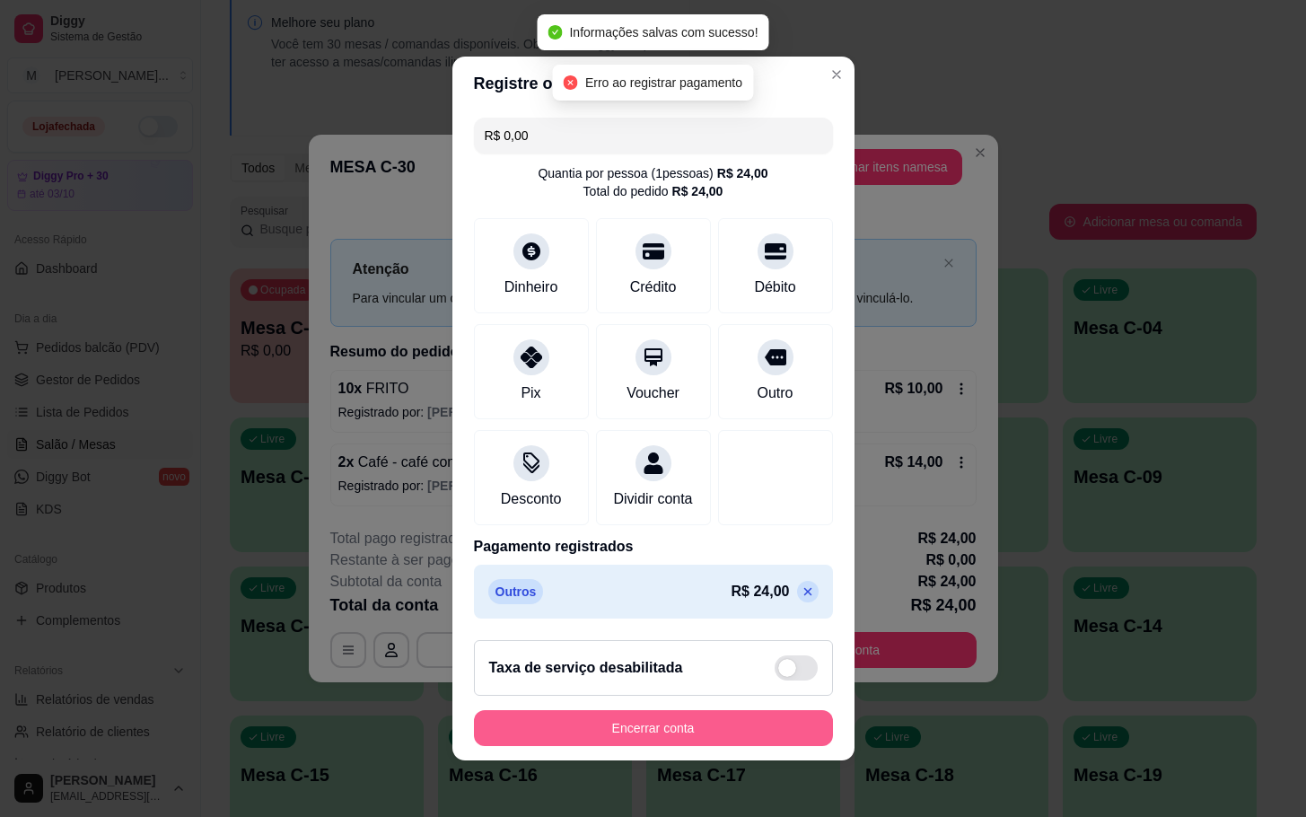
click at [660, 746] on button "Encerrar conta" at bounding box center [653, 728] width 359 height 36
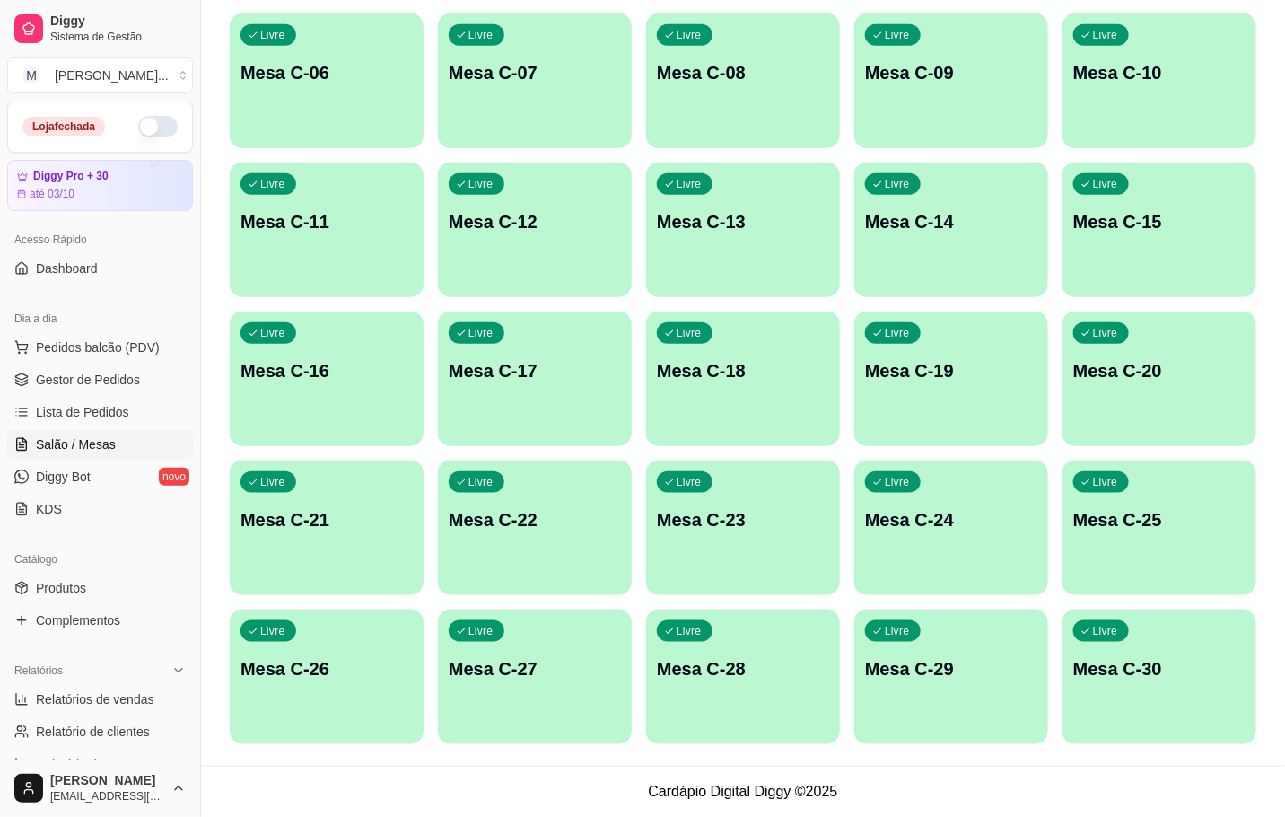
scroll to position [83, 0]
